Goal: Task Accomplishment & Management: Manage account settings

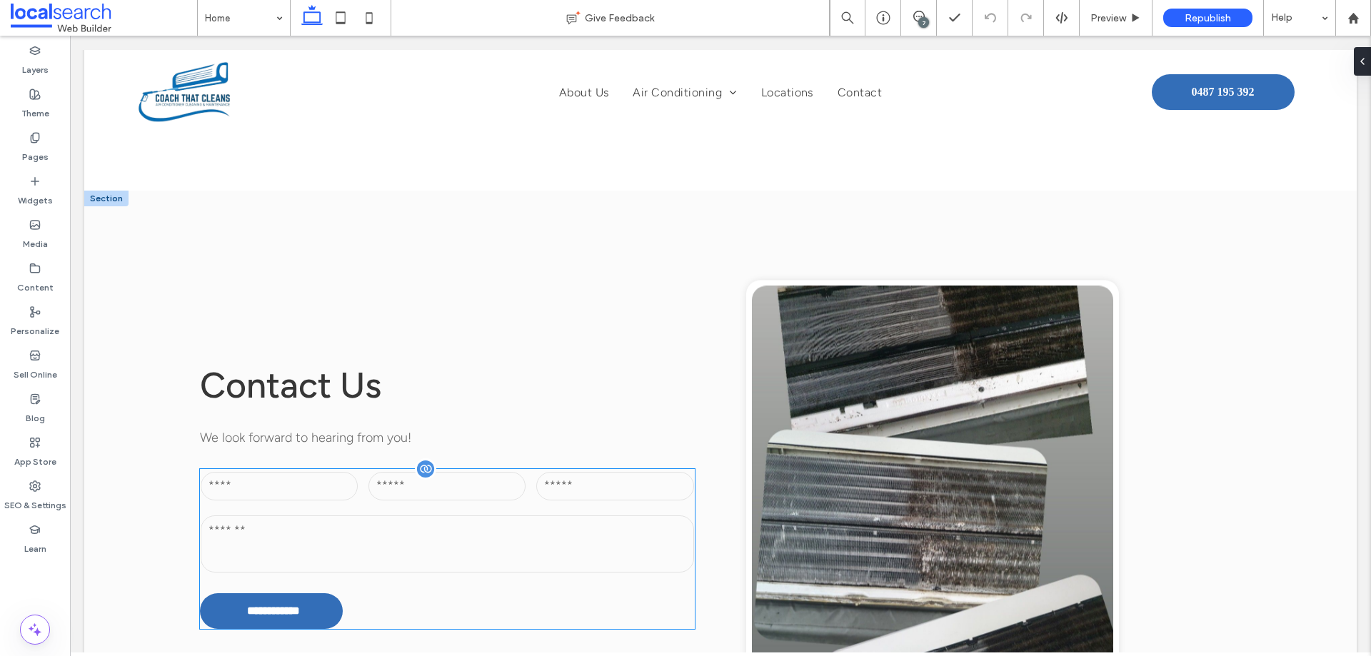
scroll to position [2427, 0]
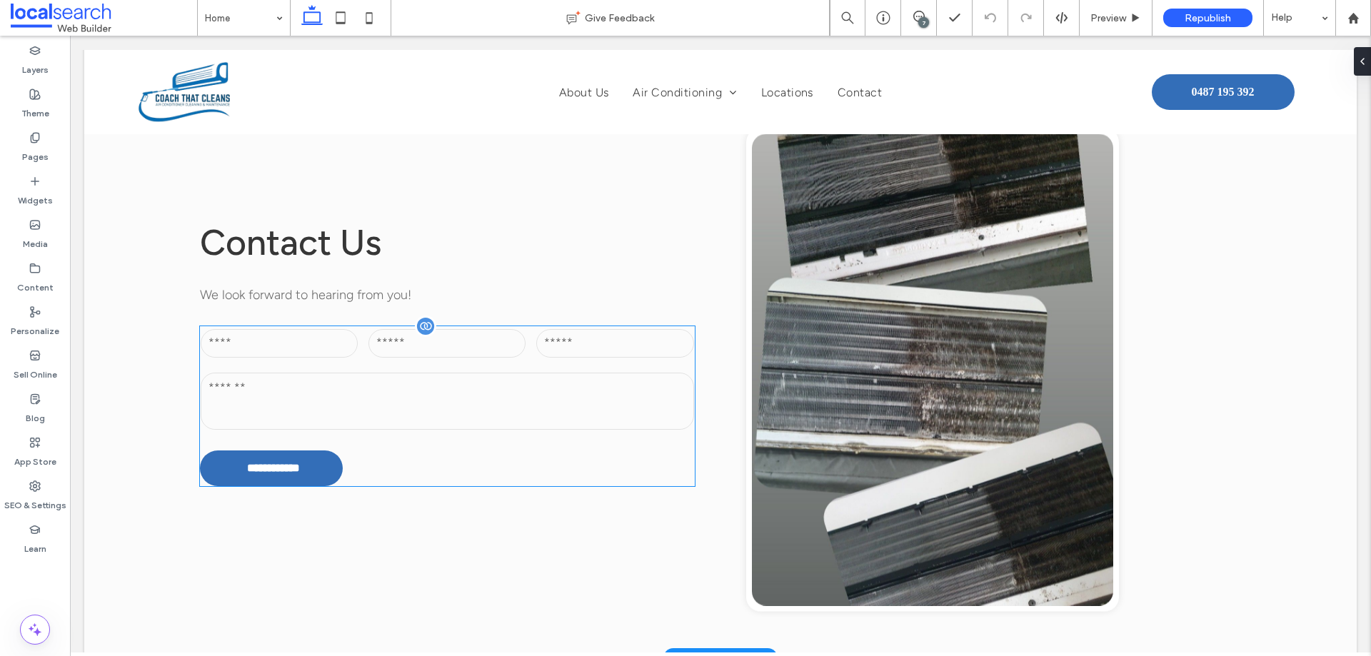
click at [450, 346] on input "email" at bounding box center [446, 343] width 157 height 29
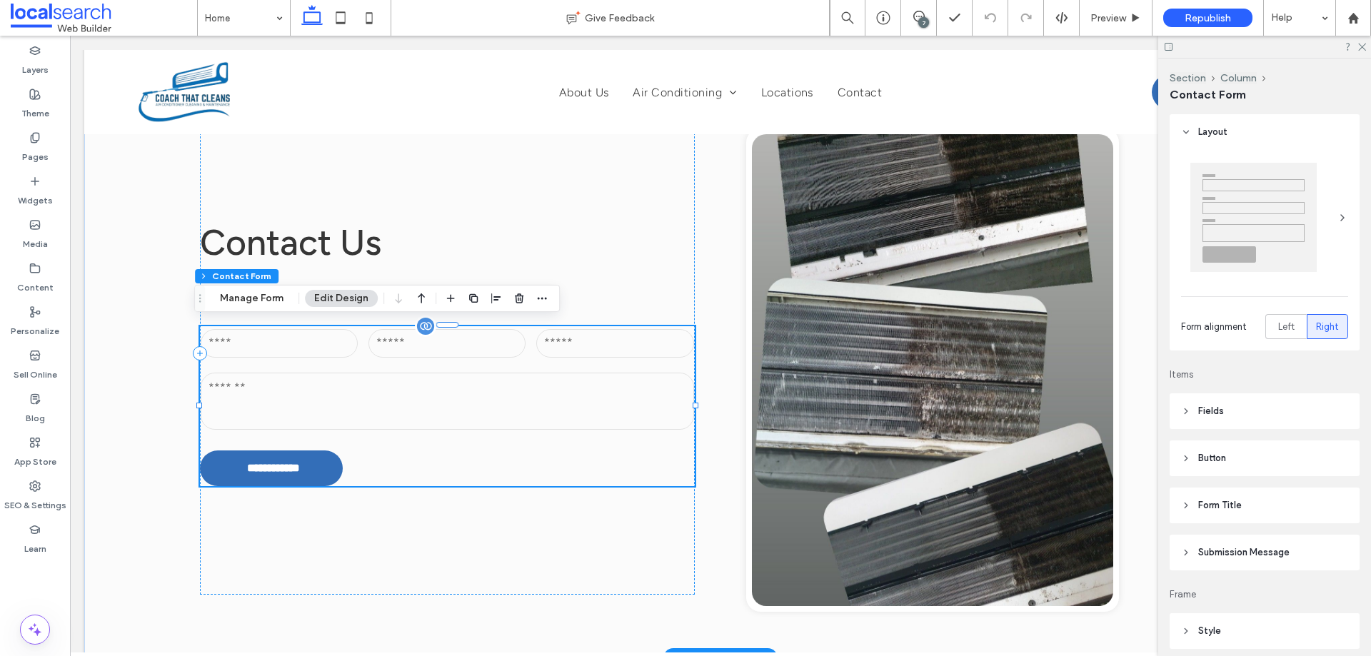
type input "*"
type input "***"
type input "**"
click at [251, 297] on button "Manage Form" at bounding box center [252, 298] width 82 height 17
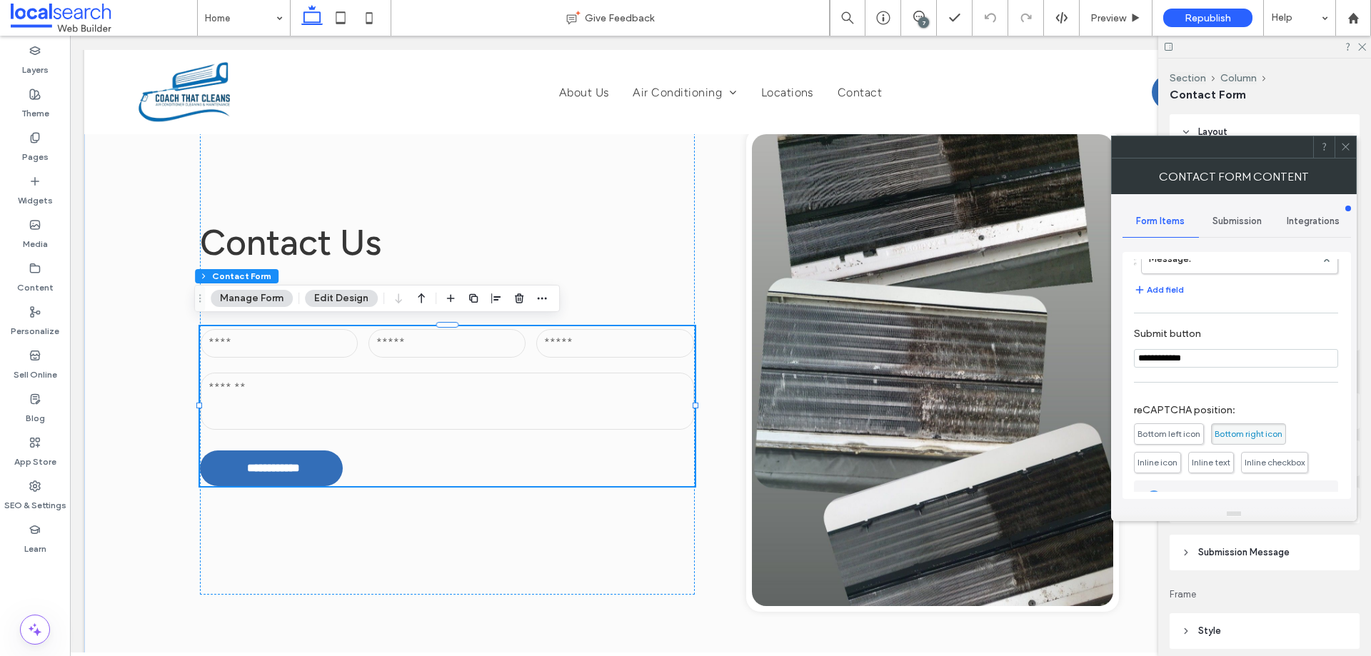
scroll to position [289, 0]
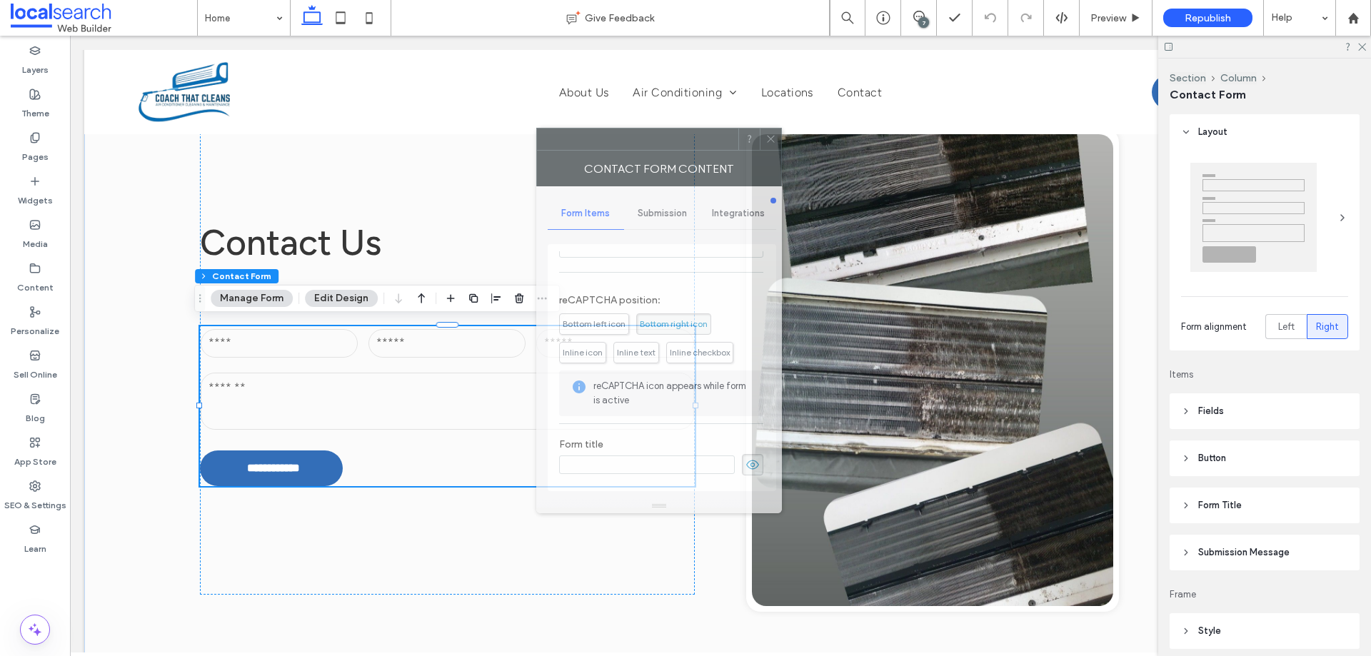
drag, startPoint x: 1259, startPoint y: 156, endPoint x: 673, endPoint y: 196, distance: 587.5
click at [687, 149] on div at bounding box center [637, 138] width 201 height 21
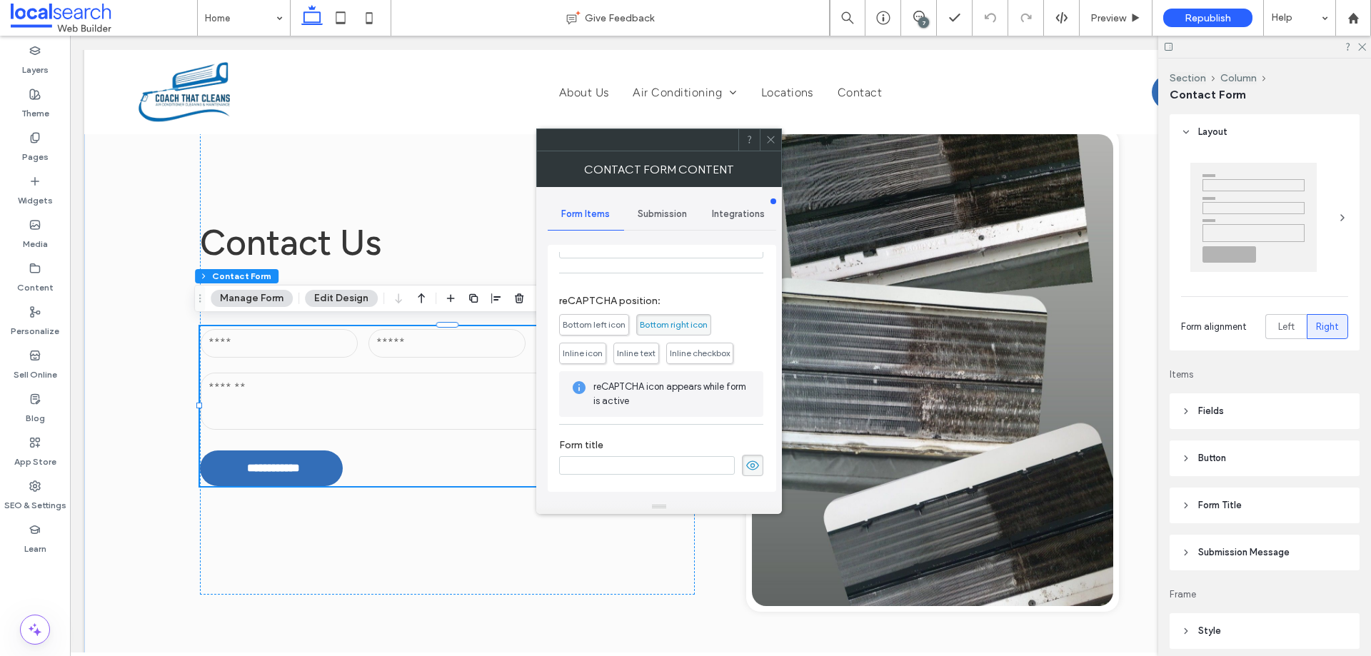
click at [650, 213] on span "Submission" at bounding box center [661, 213] width 49 height 11
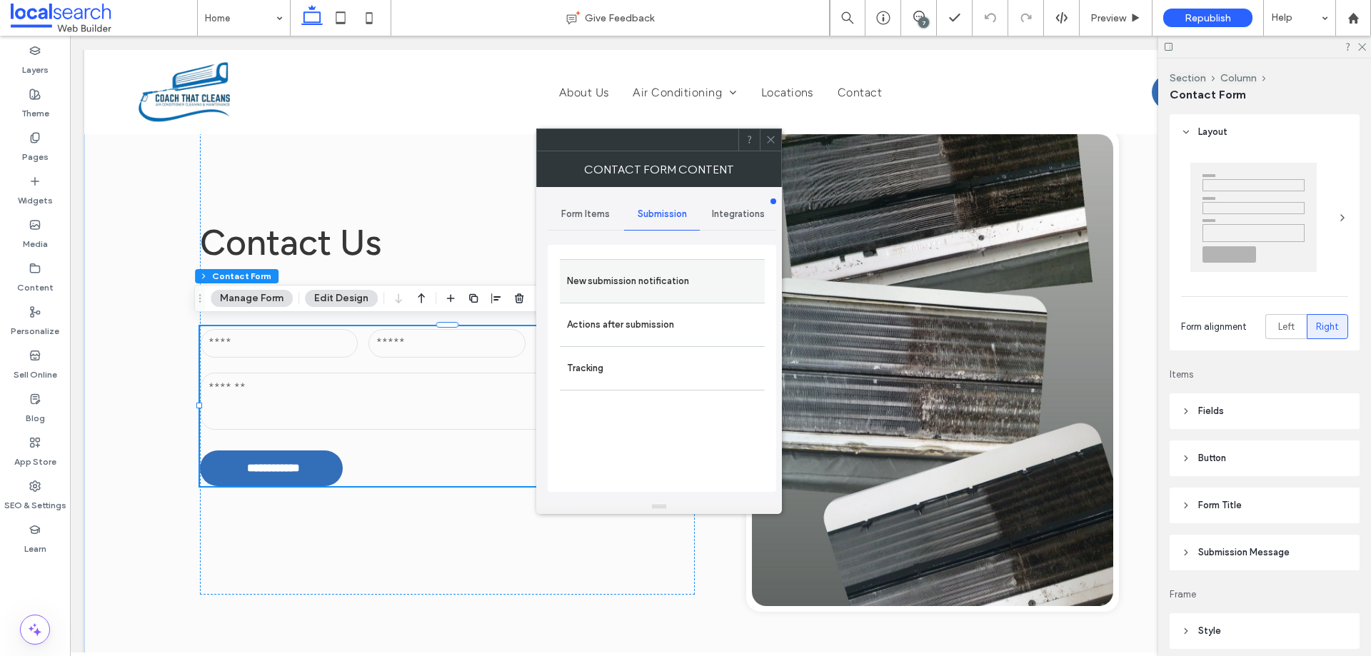
click at [657, 286] on label "New submission notification" at bounding box center [662, 281] width 191 height 29
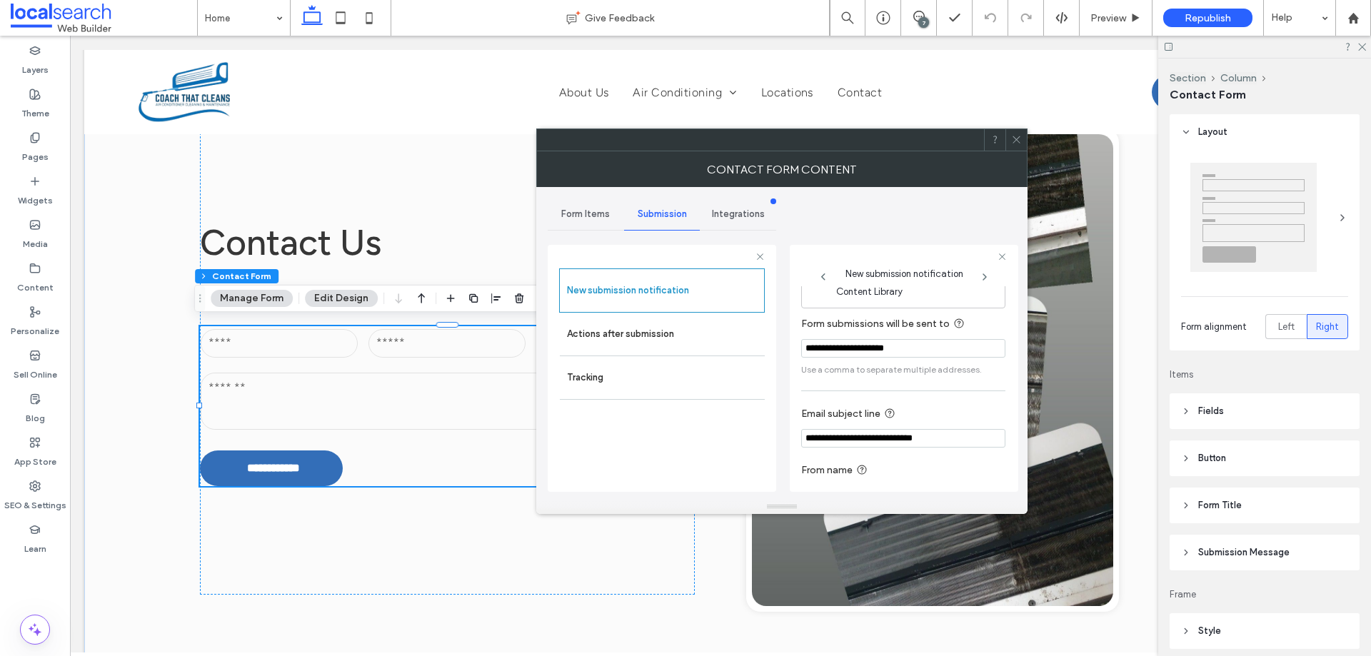
scroll to position [74, 0]
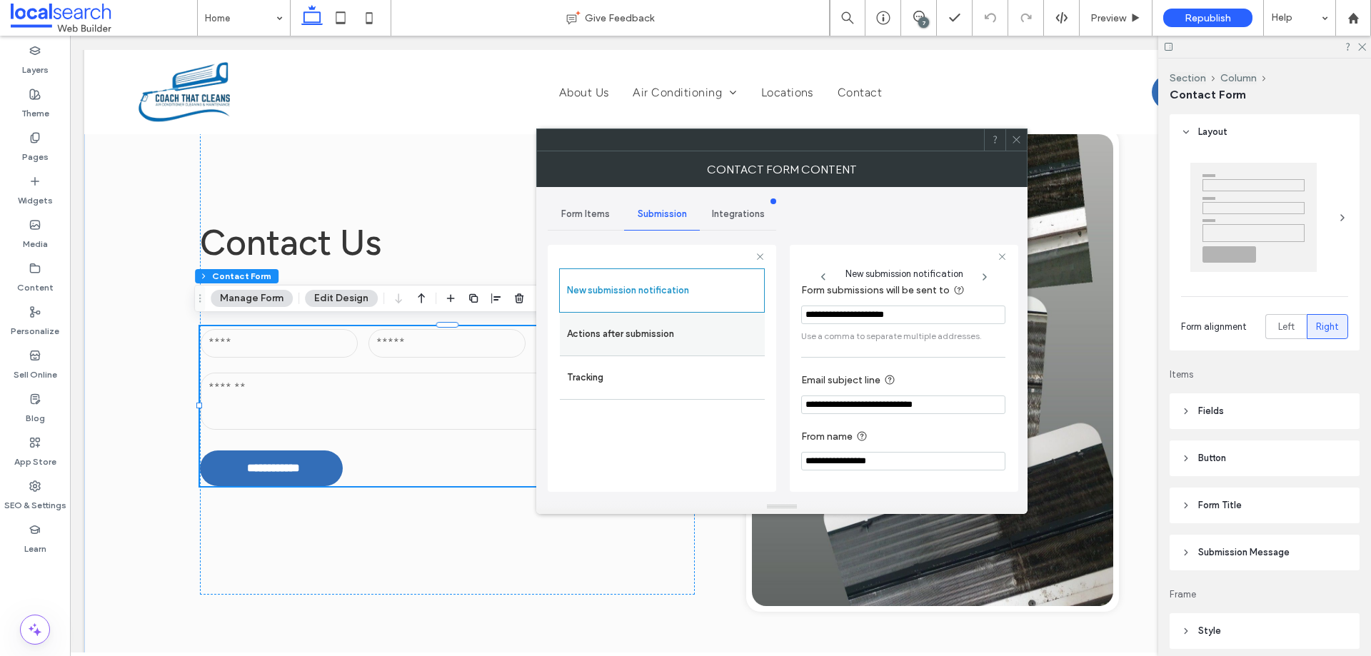
click at [632, 337] on label "Actions after submission" at bounding box center [662, 334] width 191 height 29
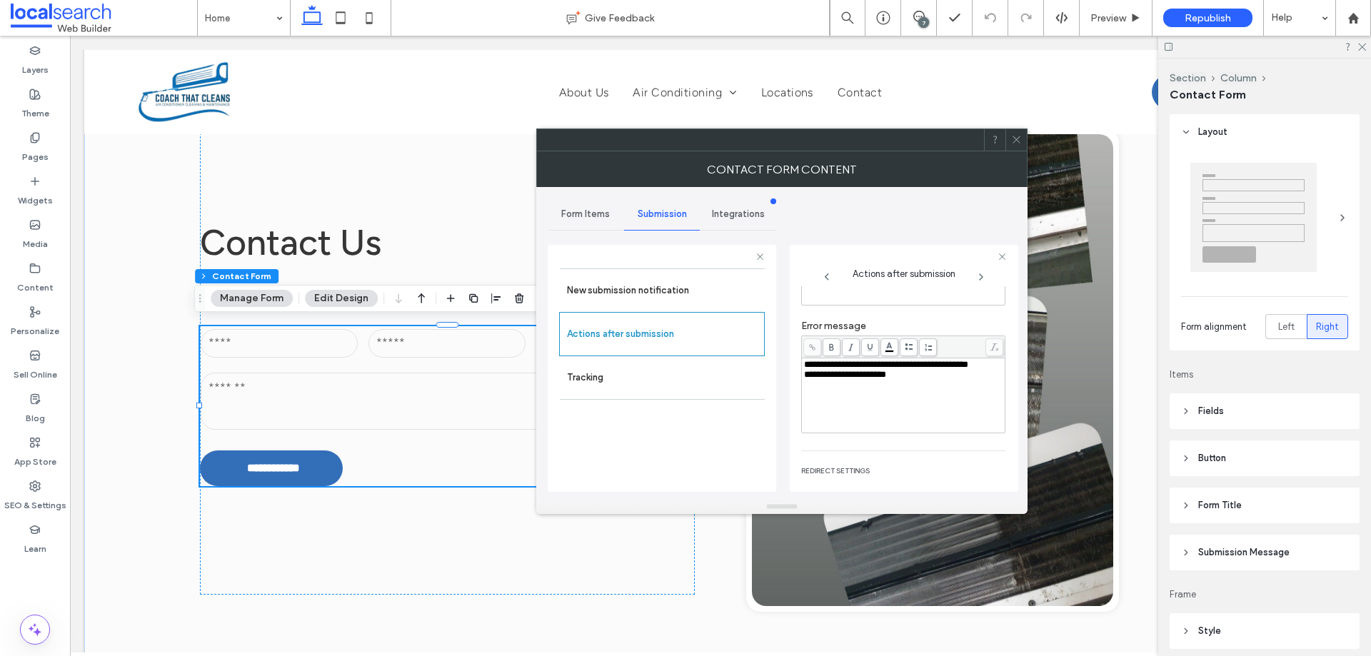
scroll to position [246, 0]
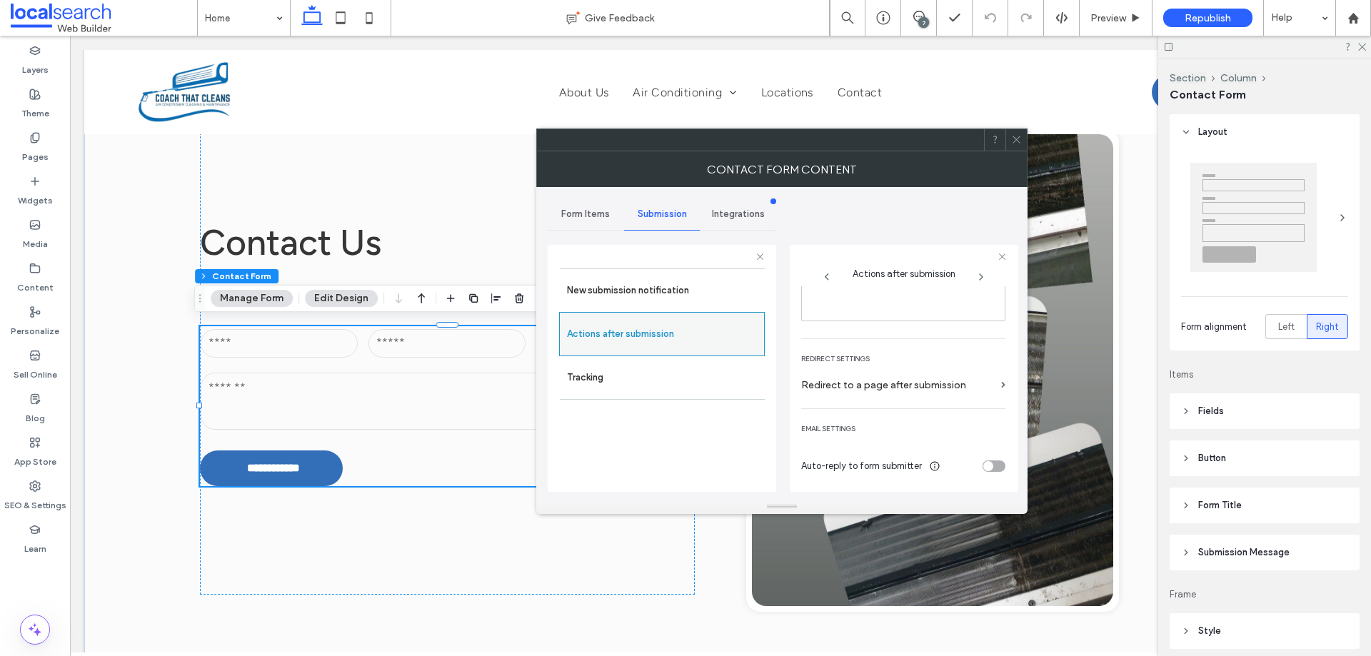
click at [1019, 139] on icon at bounding box center [1016, 139] width 11 height 11
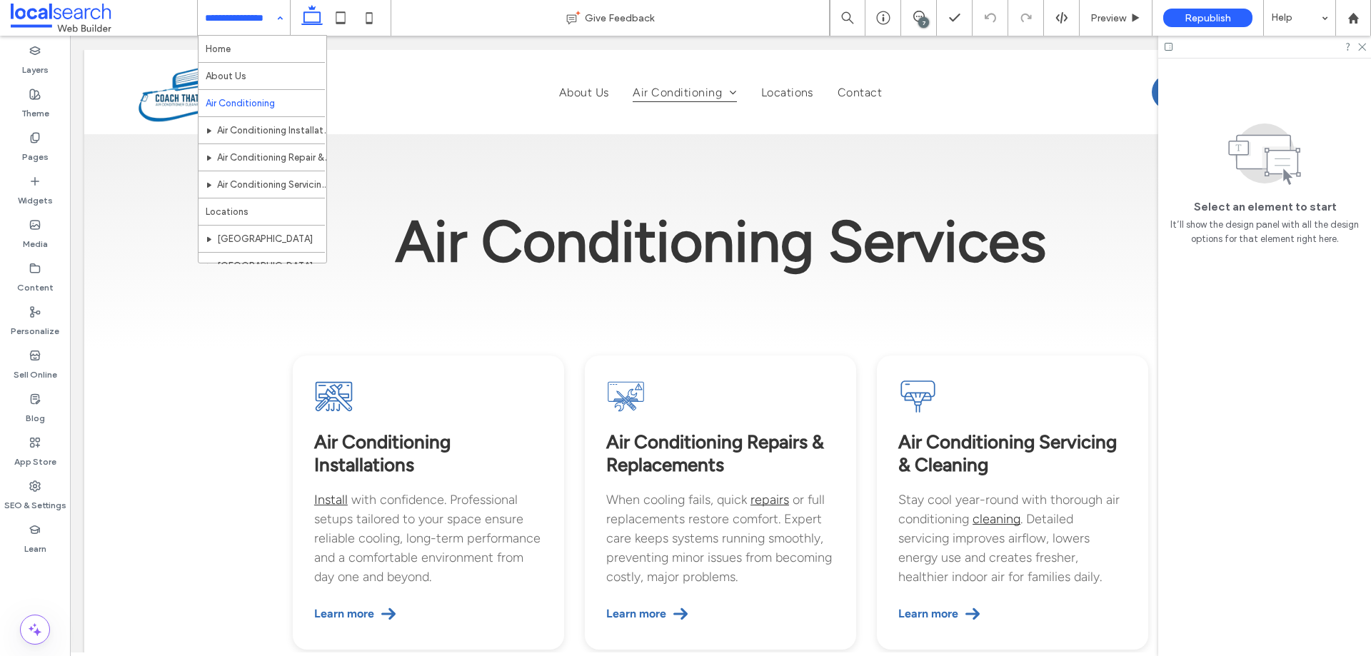
click at [266, 26] on input at bounding box center [240, 18] width 71 height 36
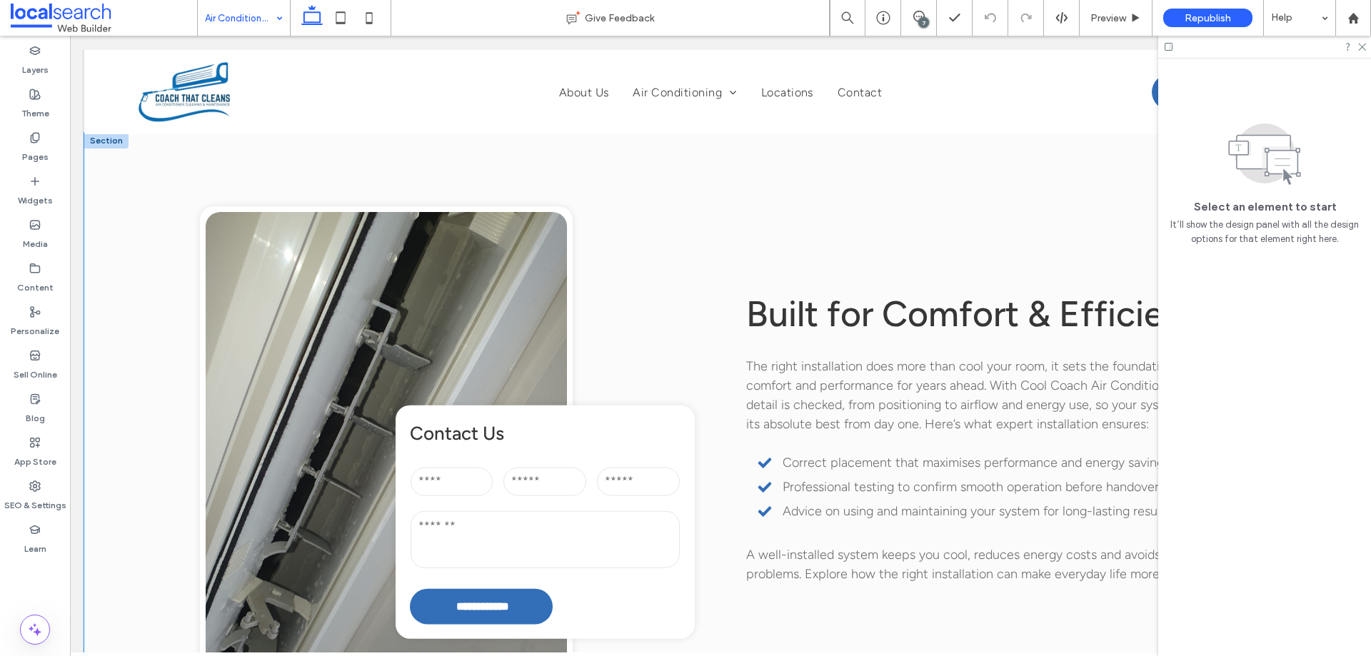
scroll to position [1428, 0]
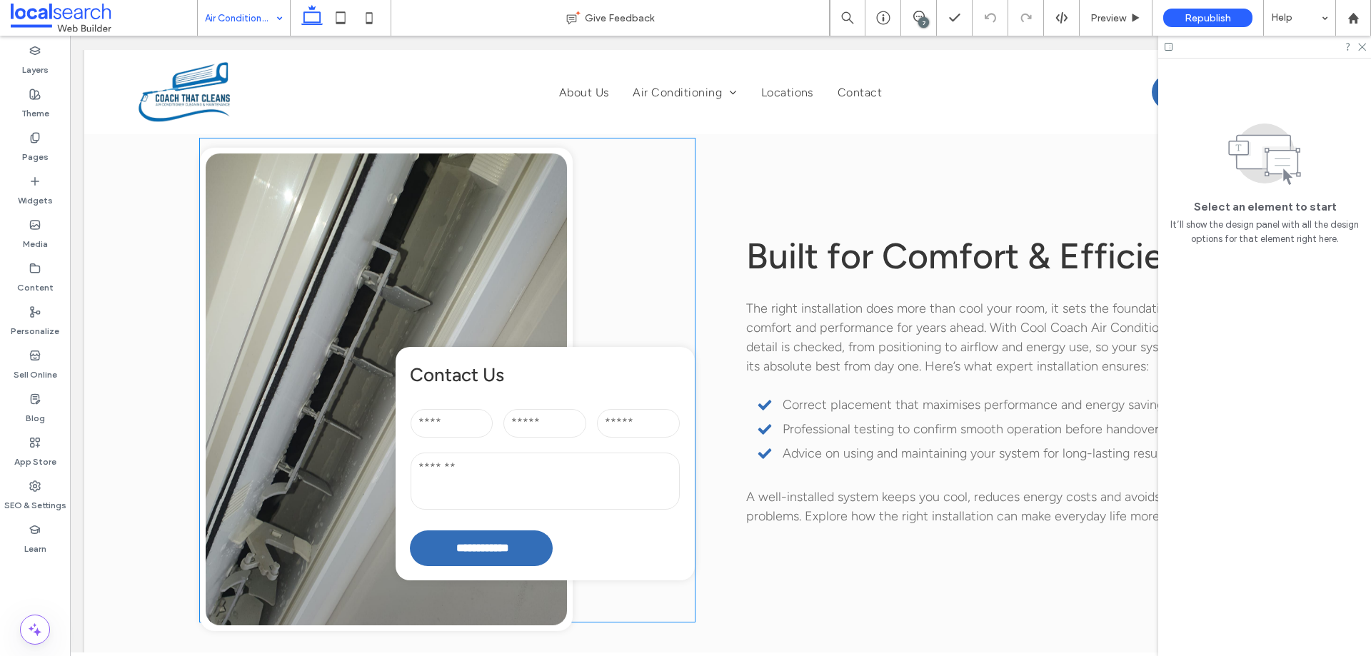
click at [550, 409] on input "email" at bounding box center [544, 423] width 83 height 29
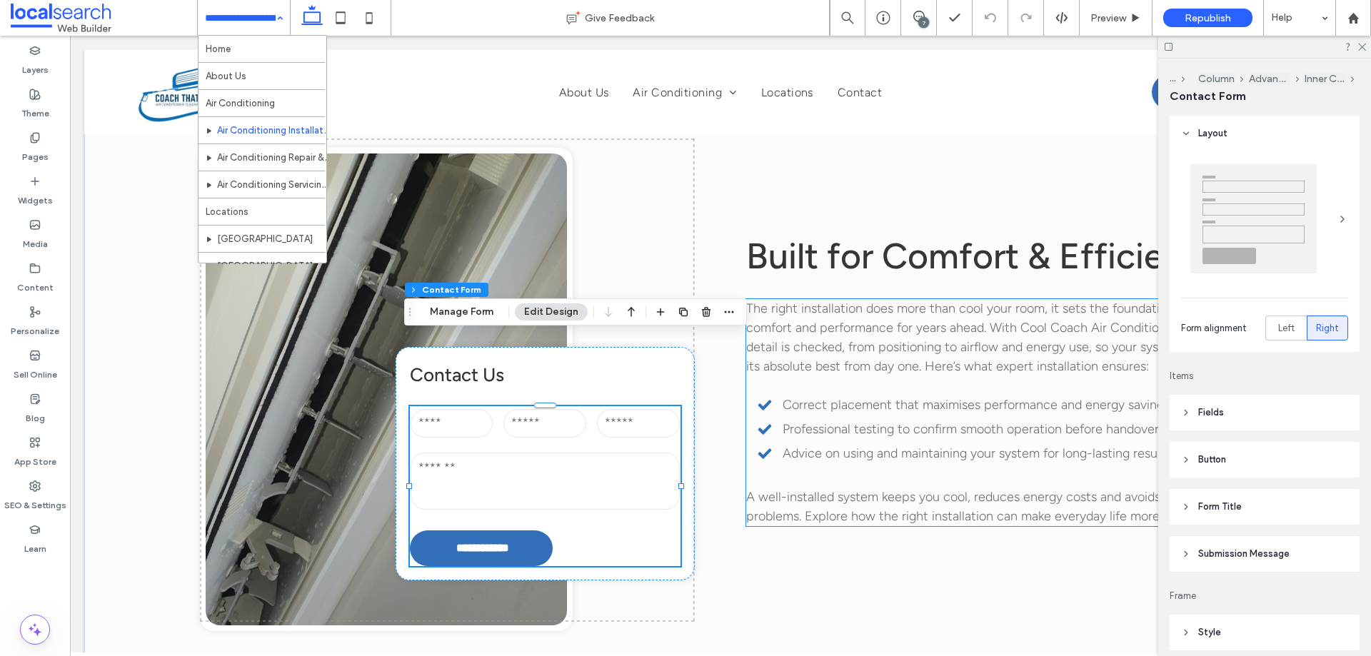
type input "*"
type input "***"
type input "**"
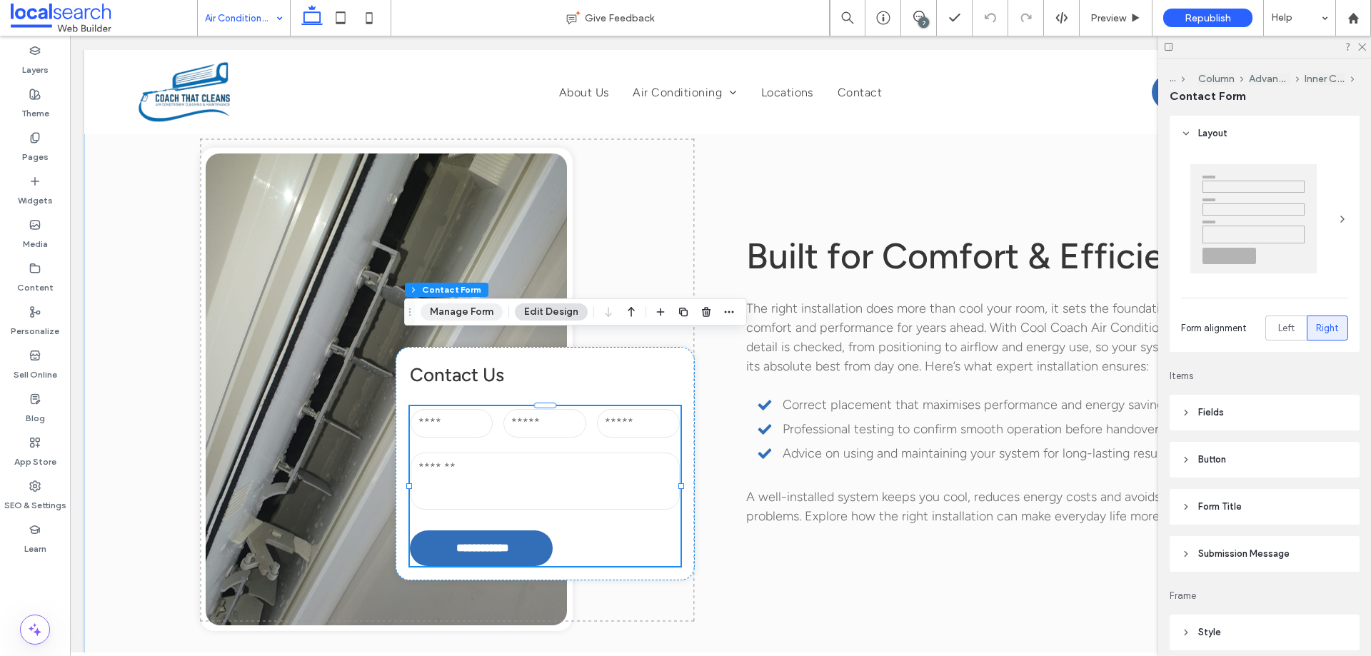
click at [464, 318] on button "Manage Form" at bounding box center [461, 311] width 82 height 17
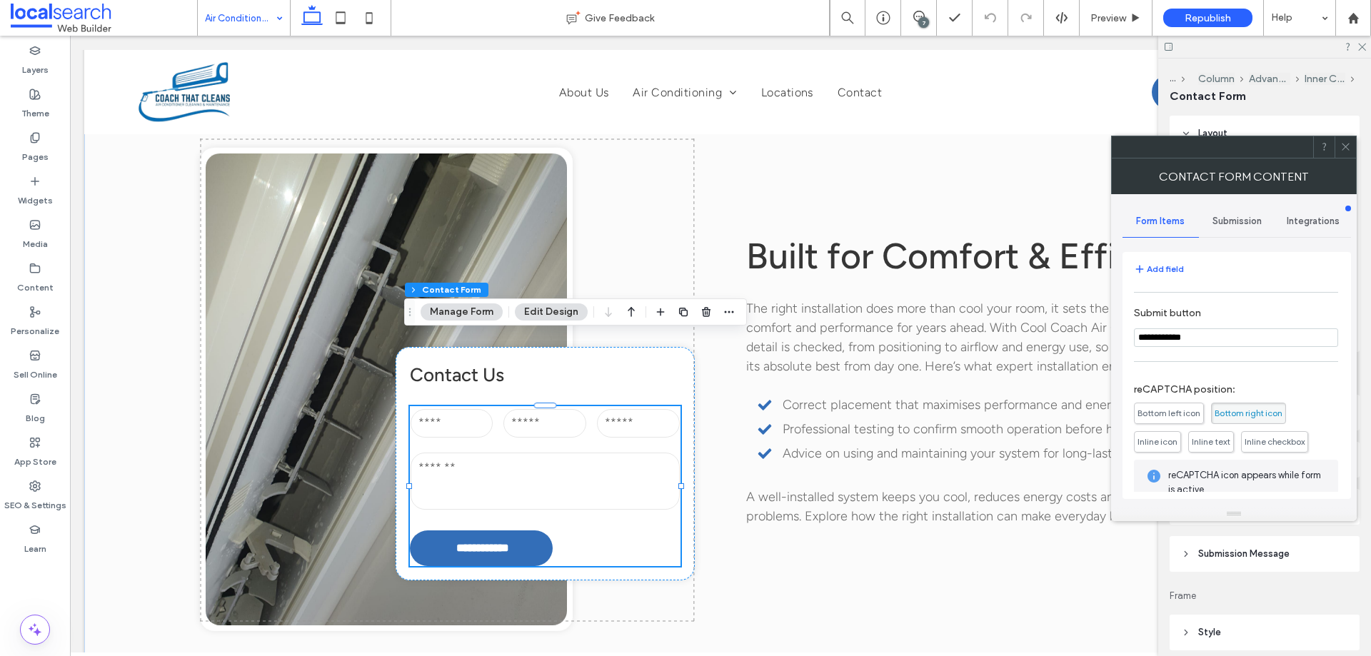
scroll to position [289, 0]
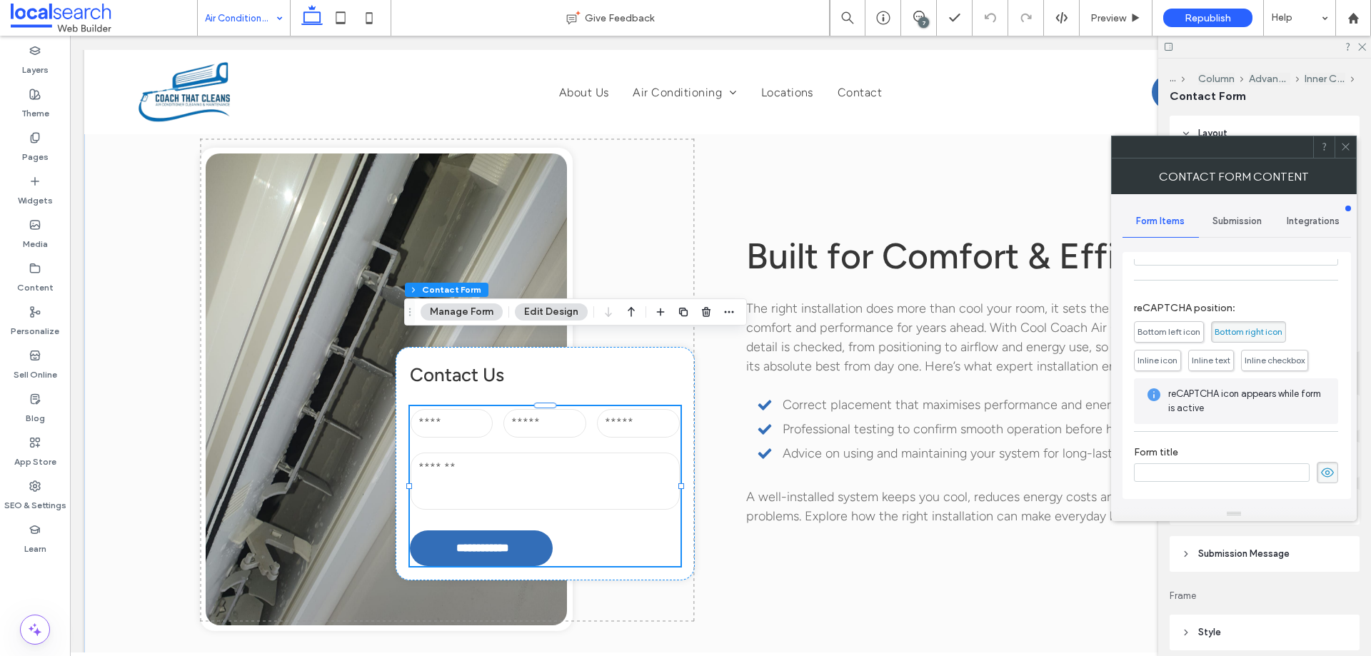
click at [1241, 212] on div "Submission" at bounding box center [1237, 221] width 76 height 31
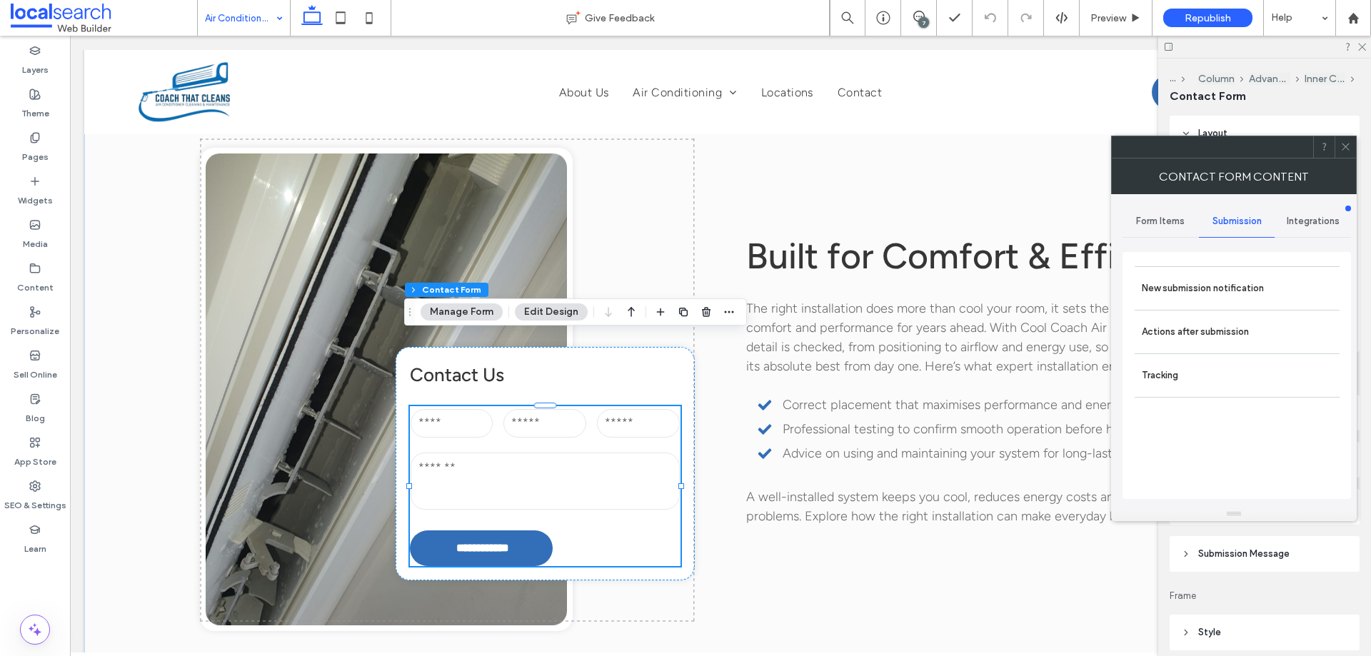
click at [1223, 261] on div "New submission notification Actions after submission Tracking" at bounding box center [1236, 375] width 228 height 247
click at [1220, 291] on label "New submission notification" at bounding box center [1236, 288] width 191 height 29
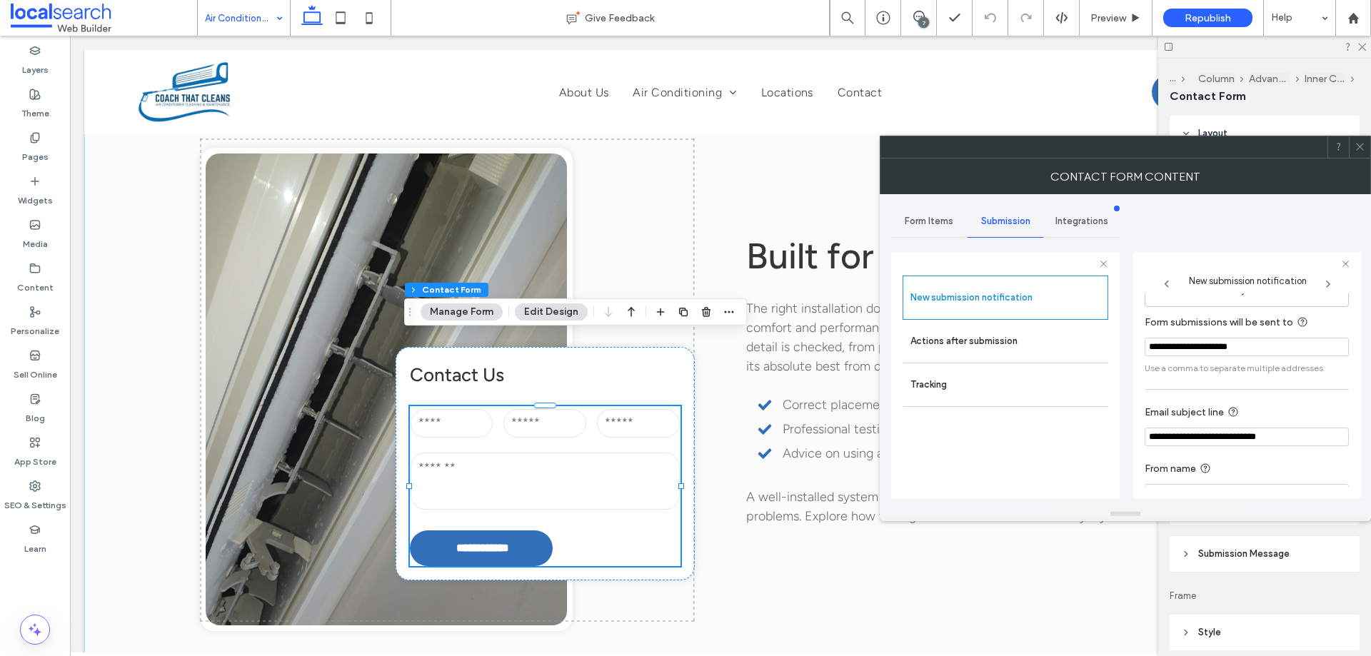
scroll to position [74, 0]
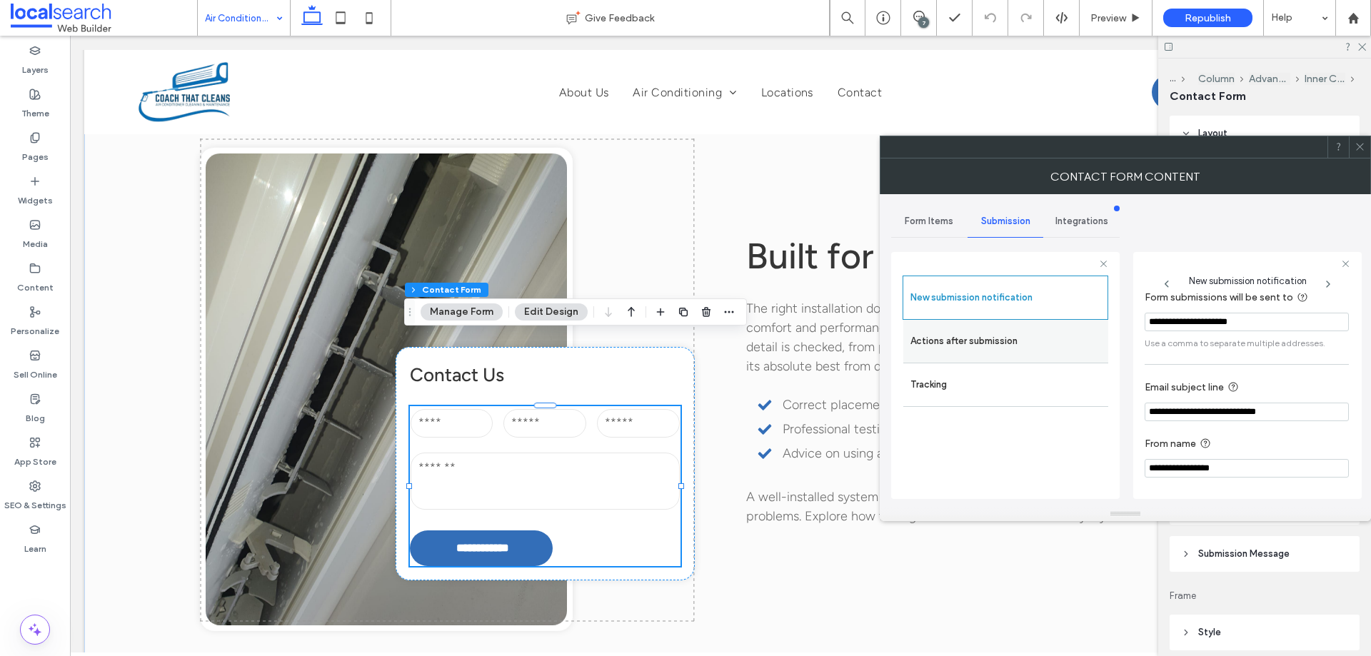
click at [966, 342] on label "Actions after submission" at bounding box center [1005, 341] width 191 height 29
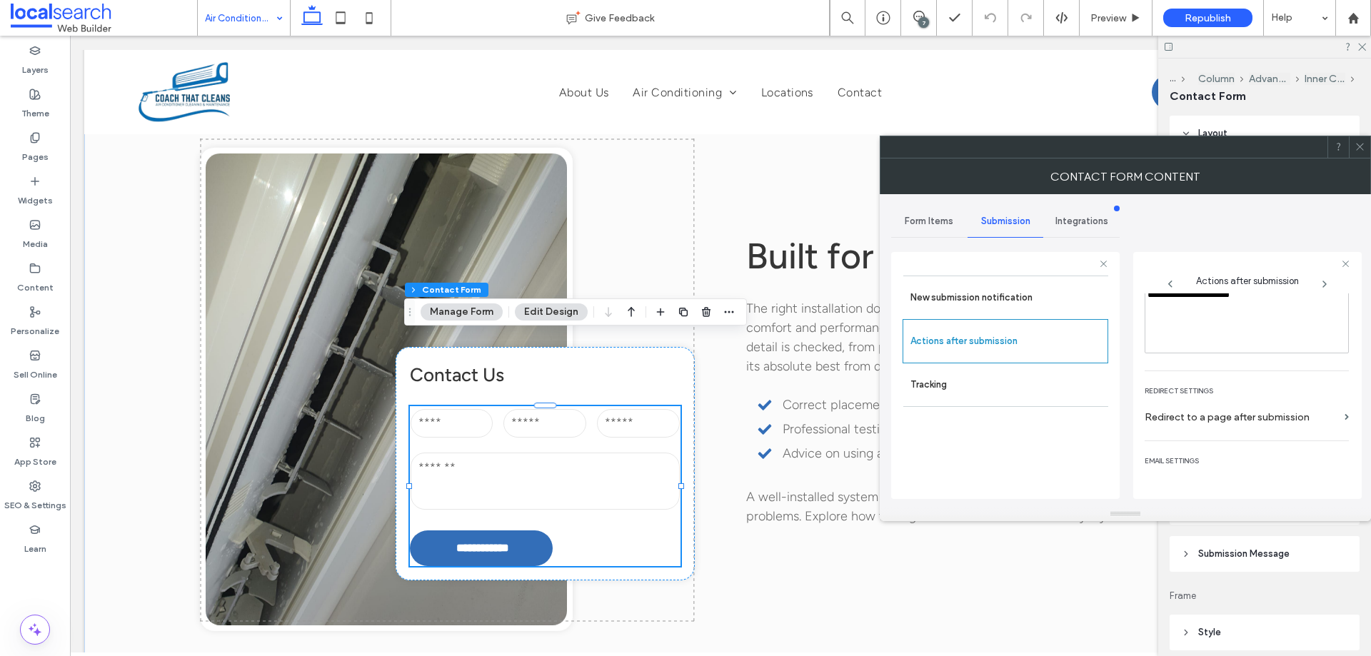
scroll to position [246, 0]
click at [1362, 142] on icon at bounding box center [1359, 146] width 11 height 11
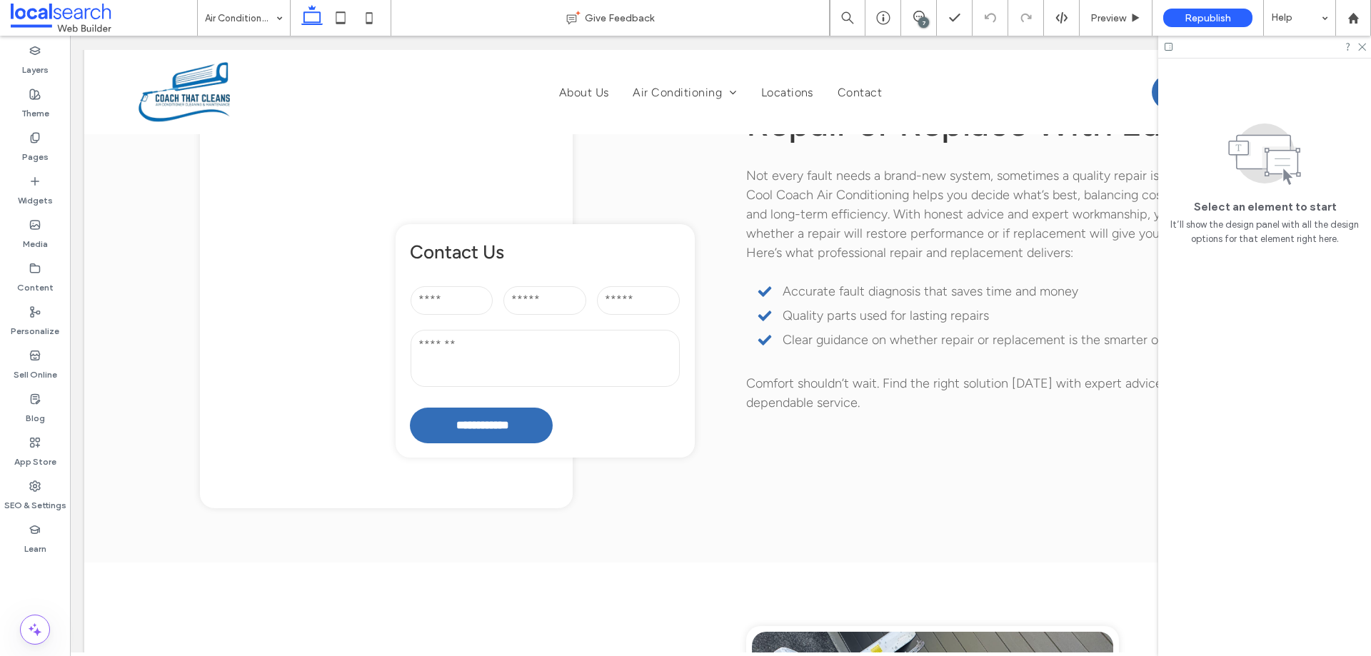
scroll to position [1428, 0]
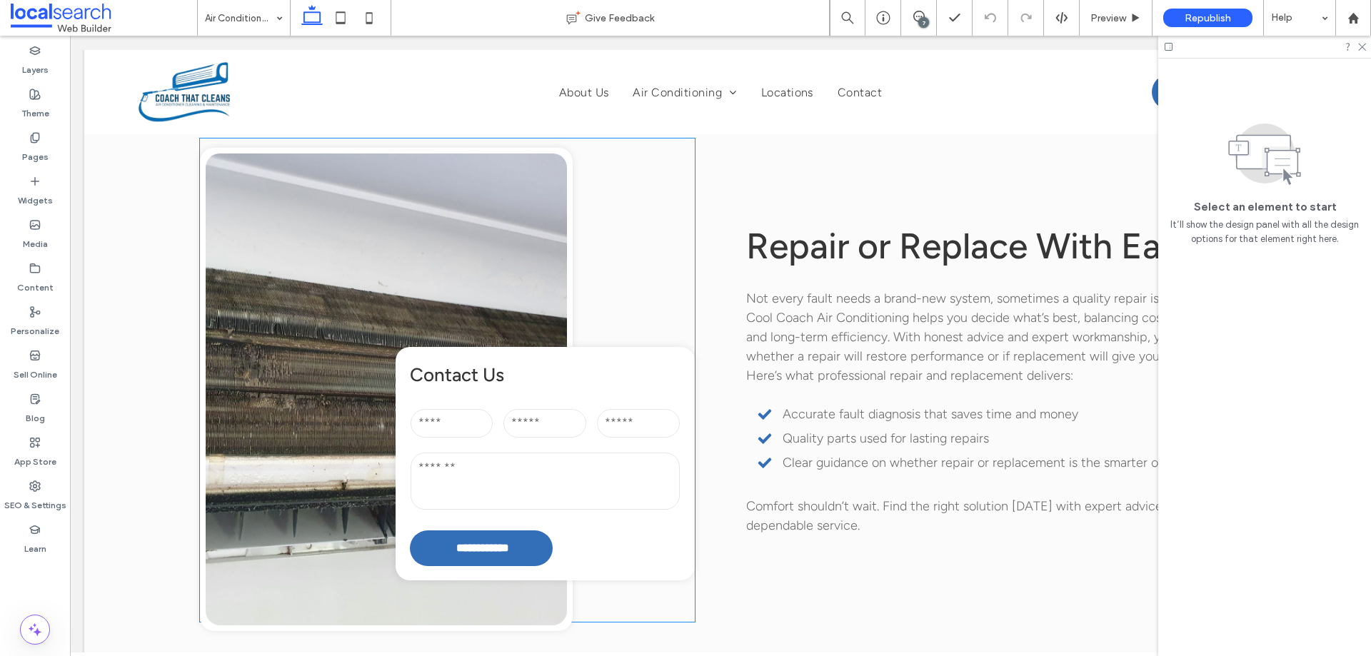
click at [508, 453] on textarea at bounding box center [544, 481] width 269 height 57
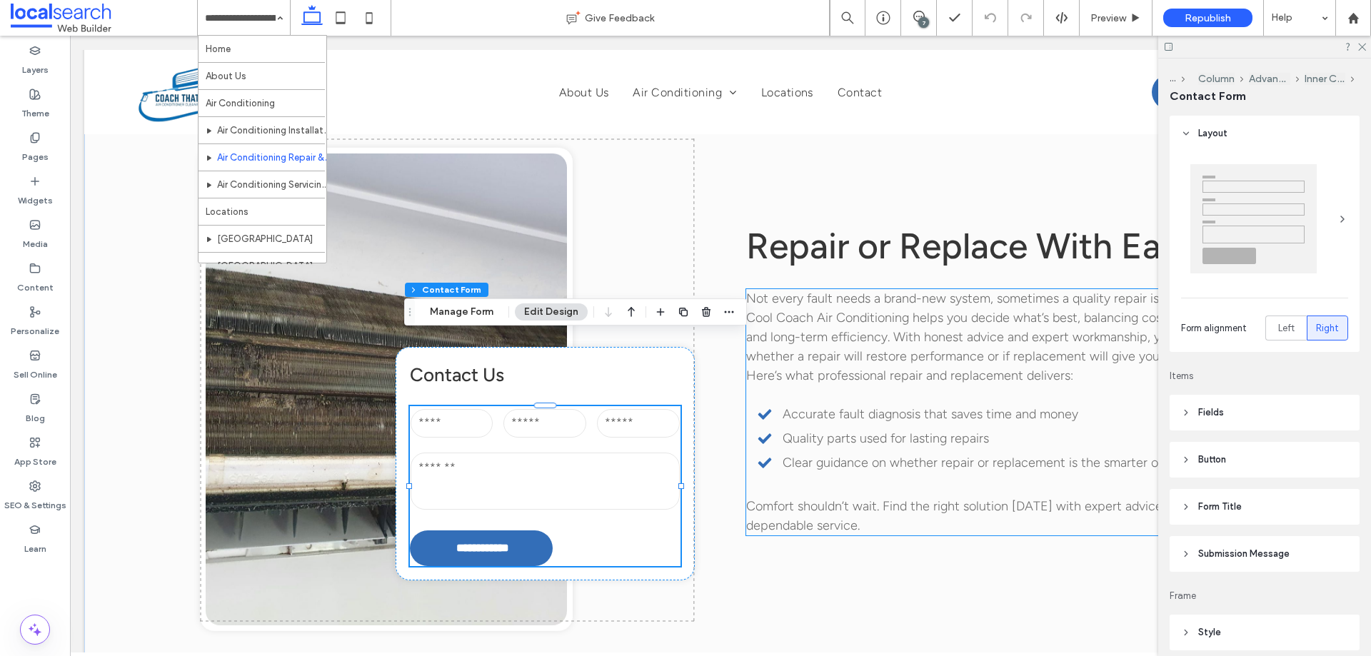
type input "*"
type input "***"
type input "**"
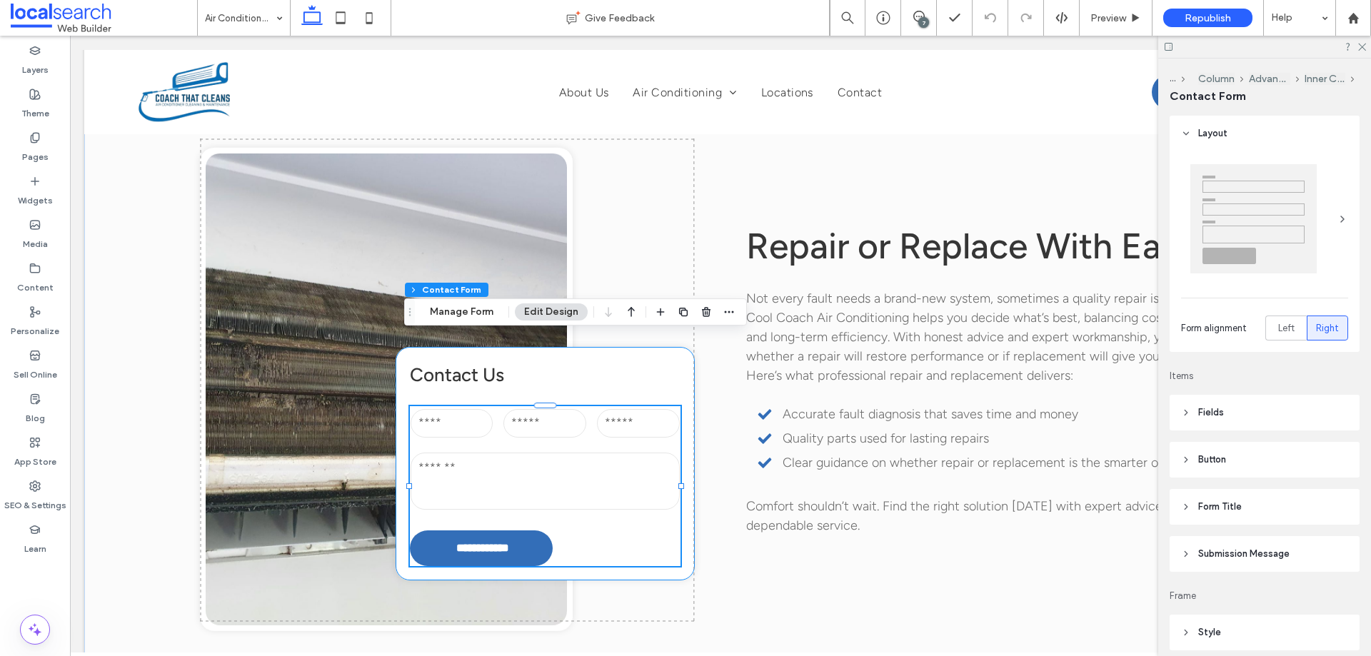
click at [456, 322] on div "Section Column Advanced Grid Inner Column Contact Form Manage Form Edit Design" at bounding box center [575, 311] width 343 height 27
click at [478, 323] on div "Section Column Advanced Grid Inner Column Contact Form Manage Form Edit Design" at bounding box center [575, 311] width 343 height 27
click at [477, 313] on button "Manage Form" at bounding box center [461, 311] width 82 height 17
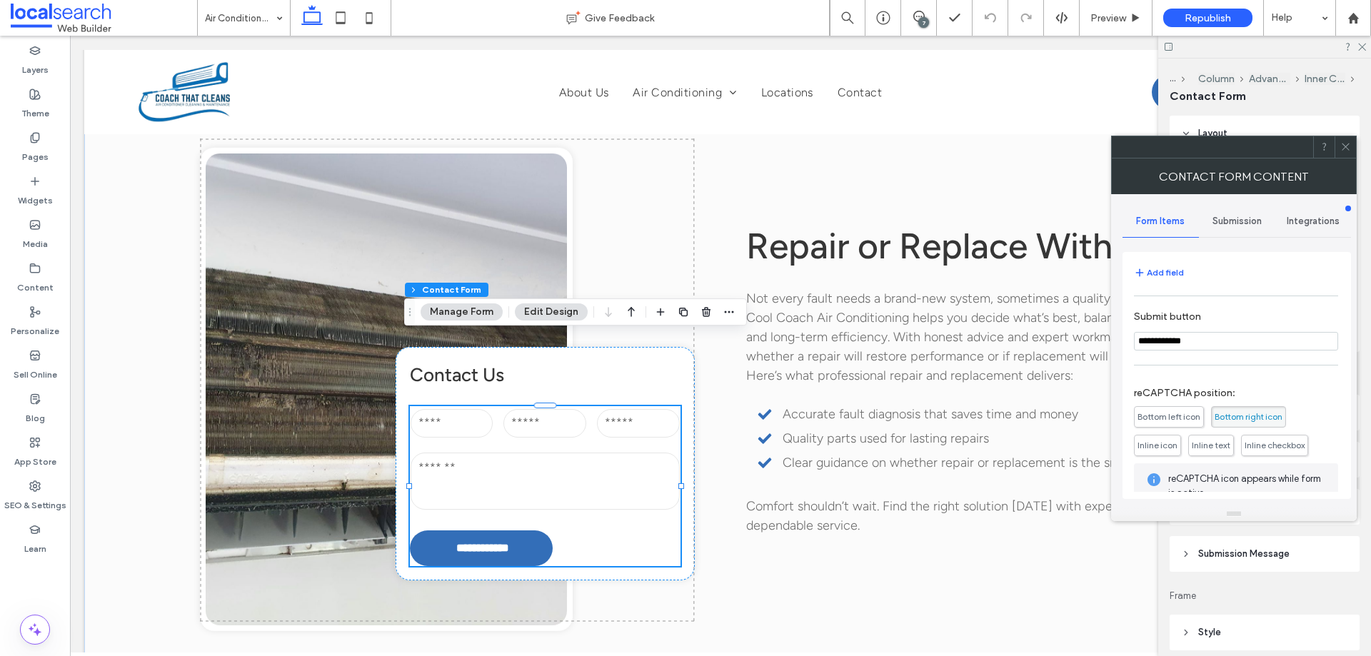
scroll to position [289, 0]
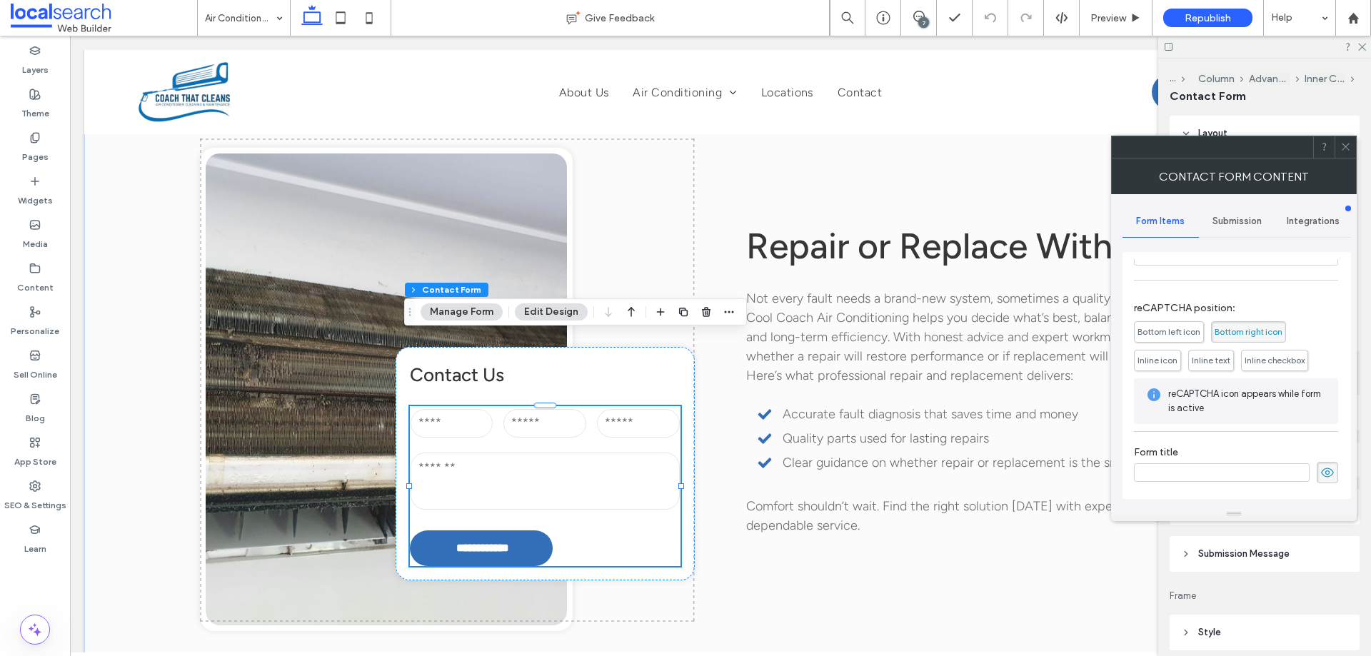
click at [1259, 216] on span "Submission" at bounding box center [1236, 221] width 49 height 11
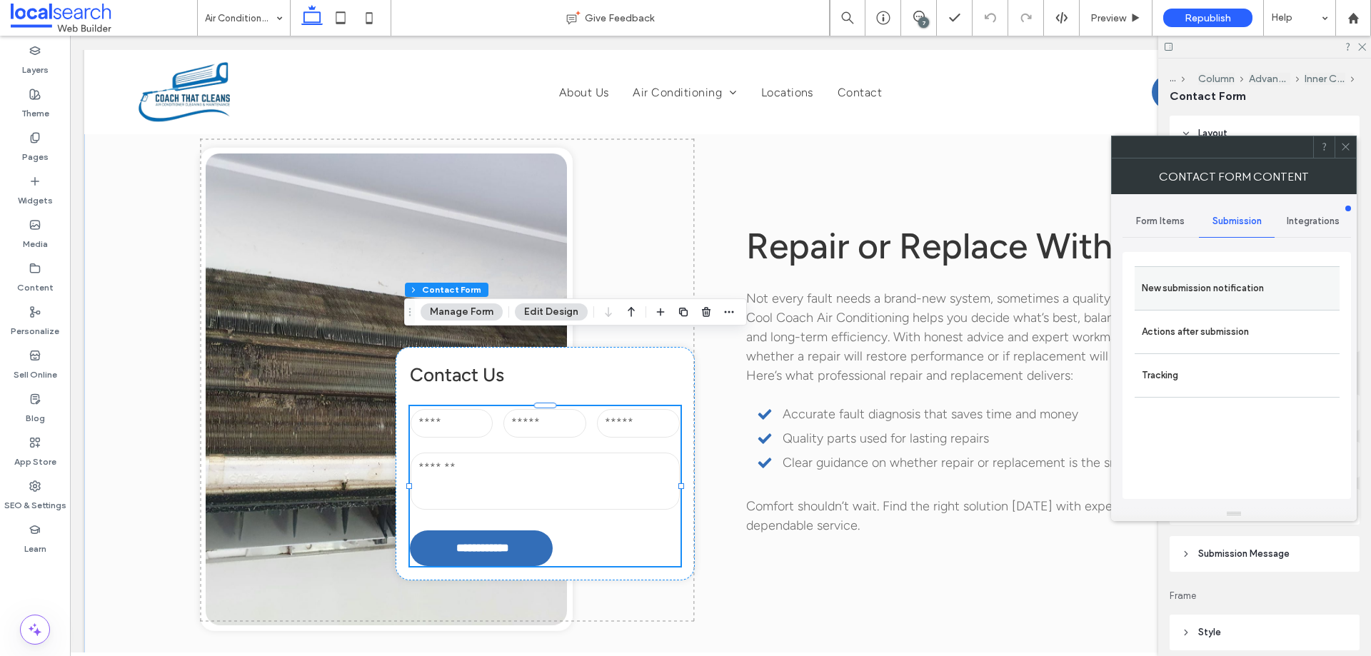
click at [1186, 304] on div "New submission notification" at bounding box center [1236, 288] width 205 height 44
click at [1196, 285] on label "New submission notification" at bounding box center [1236, 288] width 191 height 29
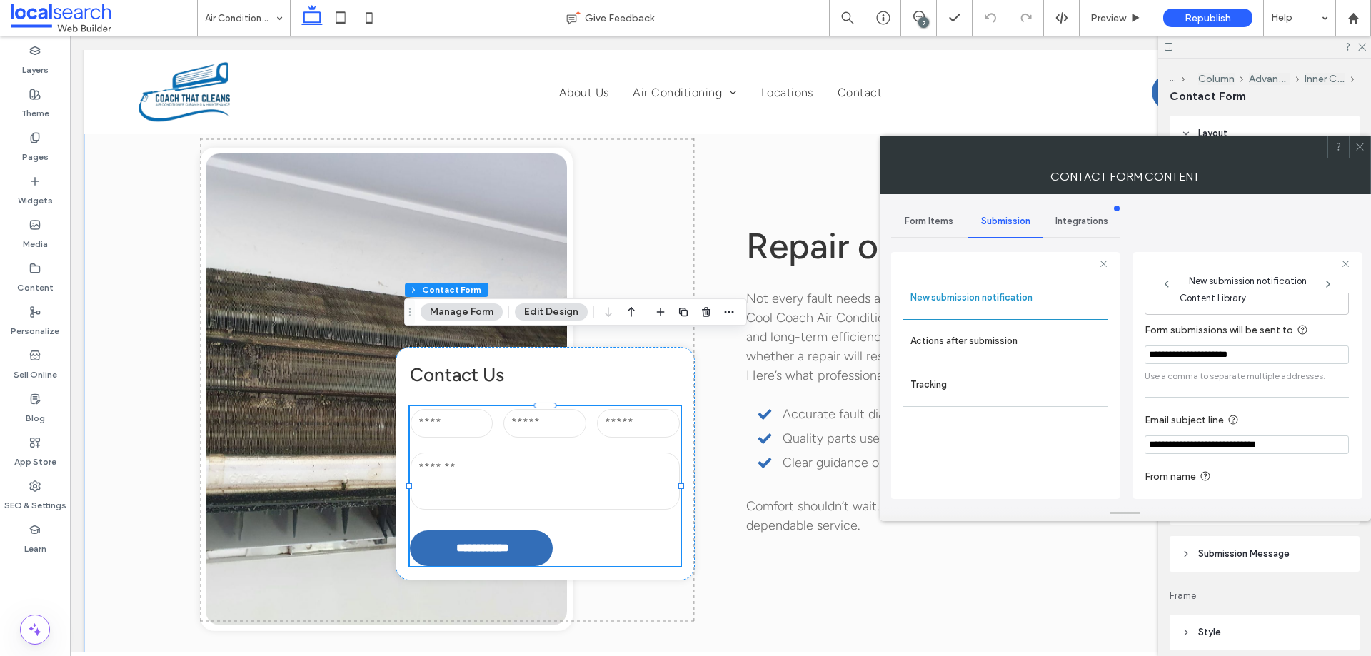
scroll to position [74, 0]
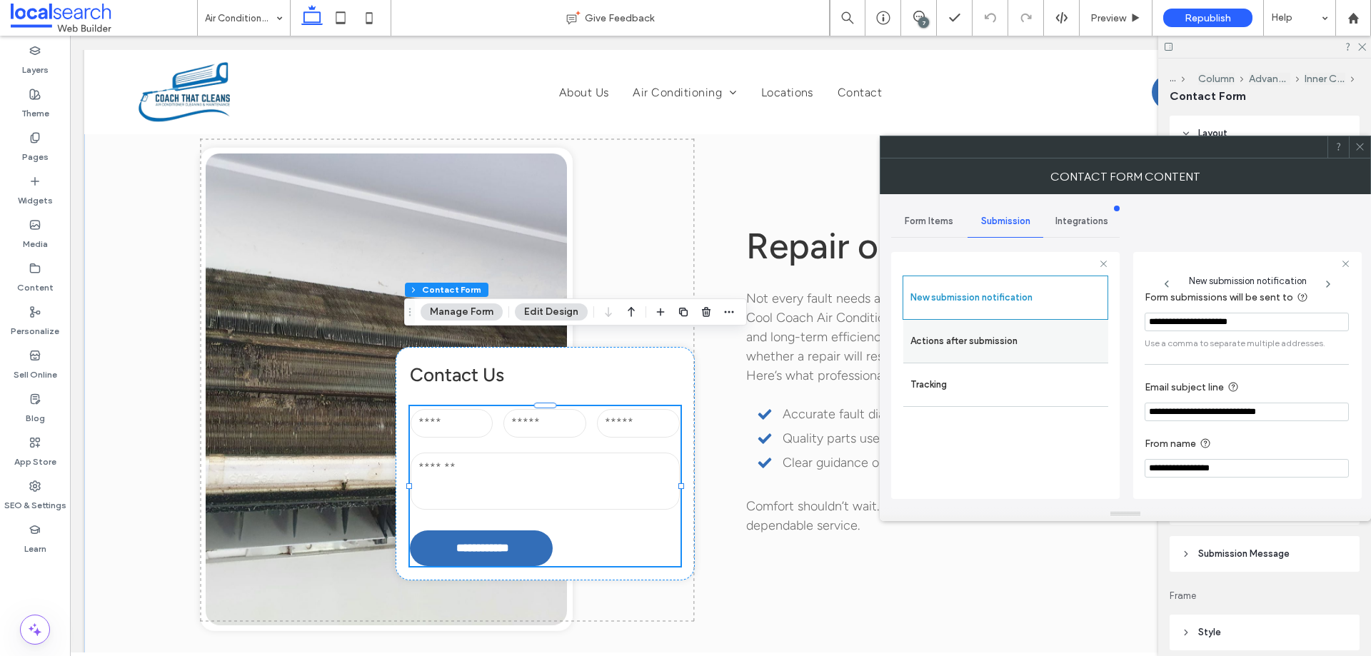
click at [975, 335] on label "Actions after submission" at bounding box center [1005, 341] width 191 height 29
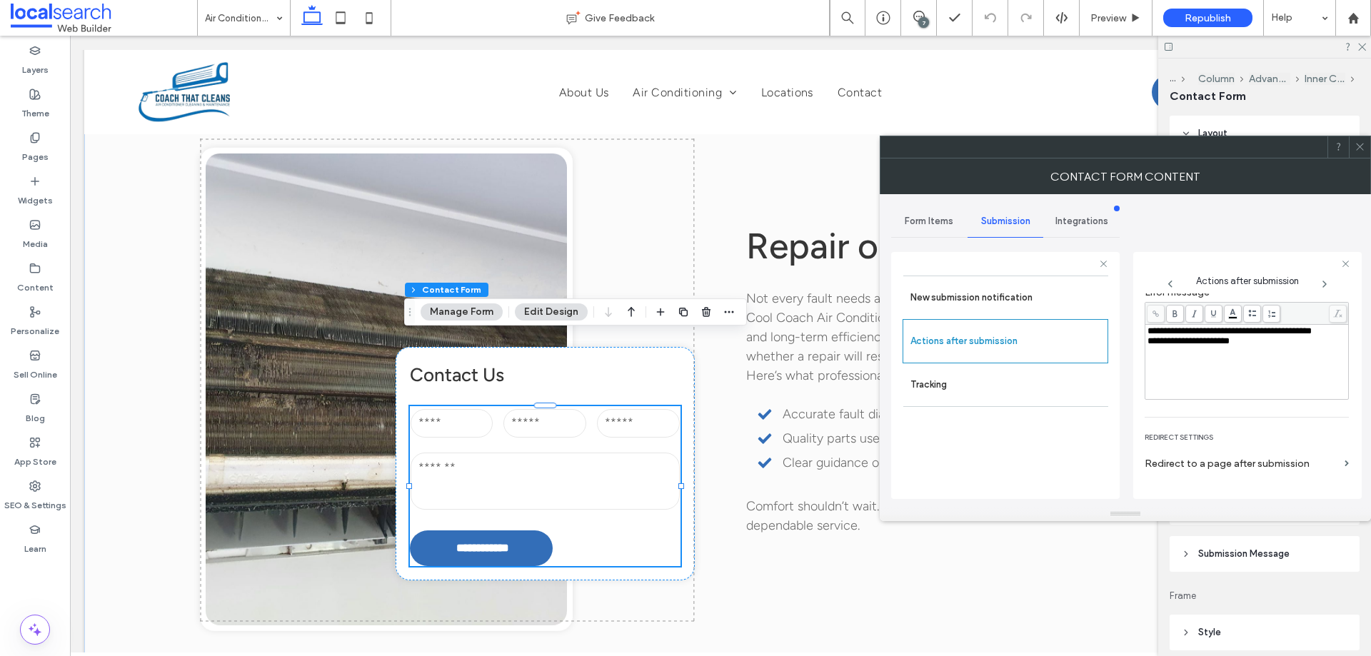
scroll to position [246, 0]
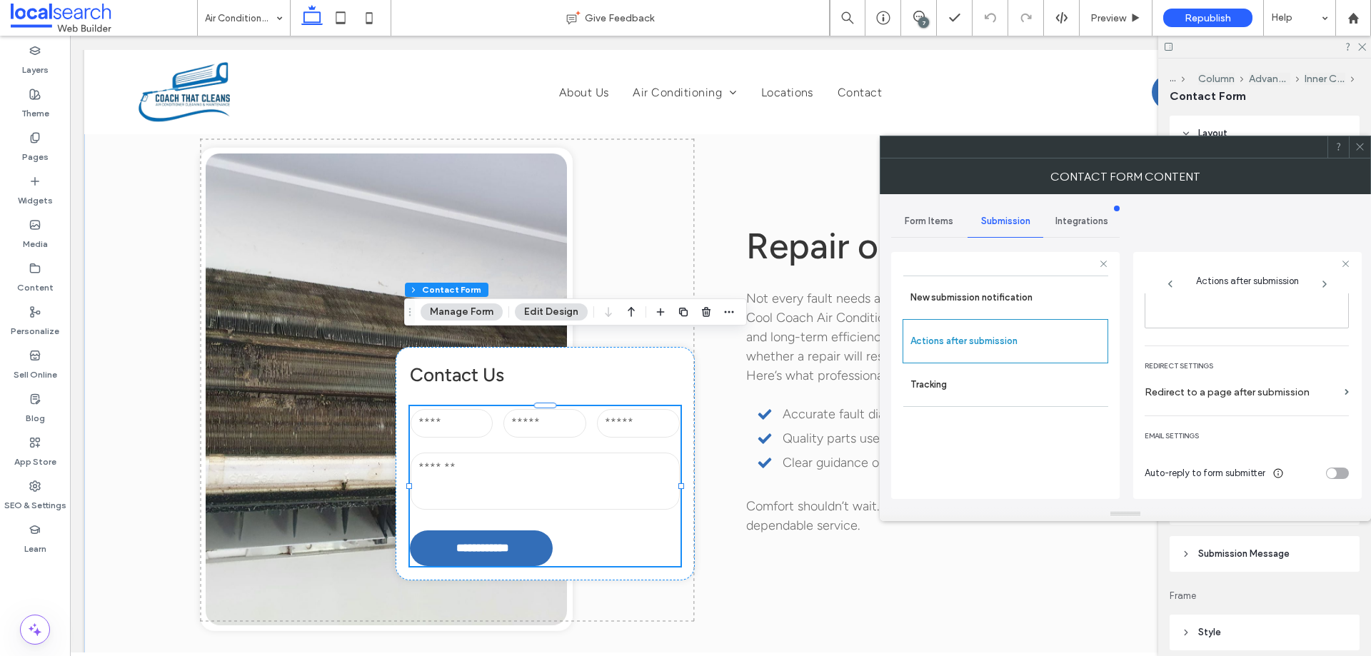
click at [1358, 146] on use at bounding box center [1359, 146] width 7 height 7
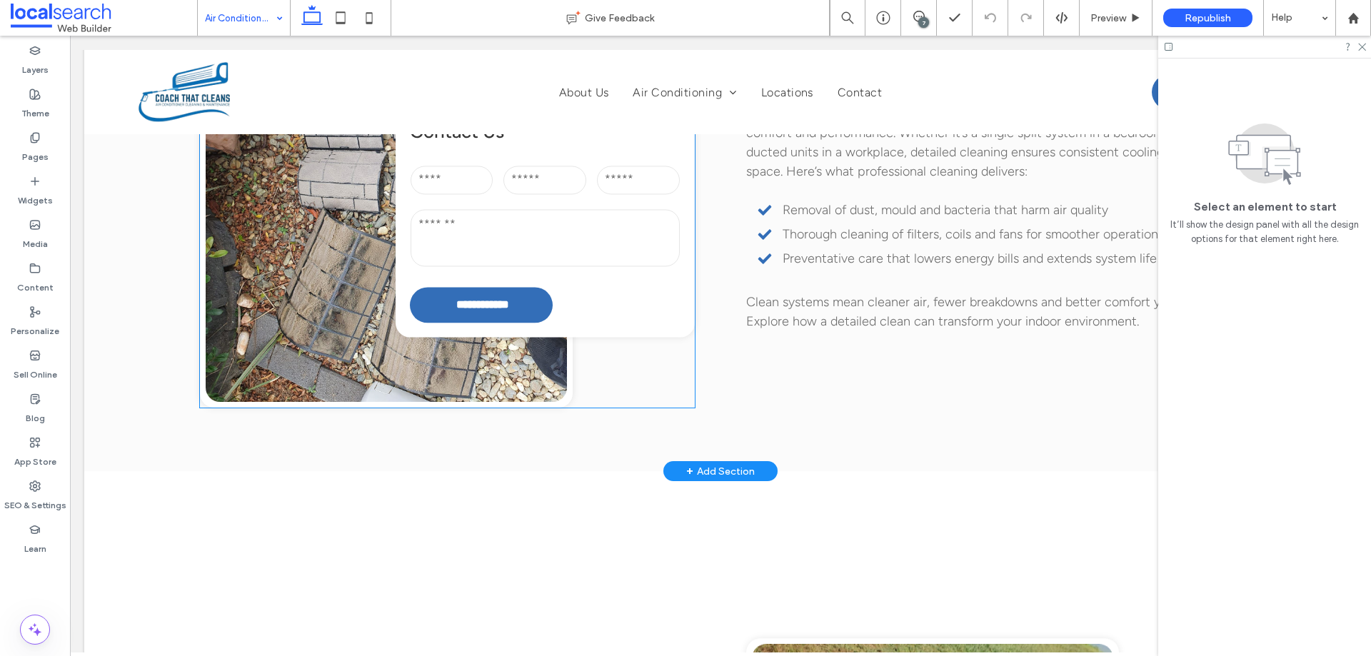
scroll to position [1428, 0]
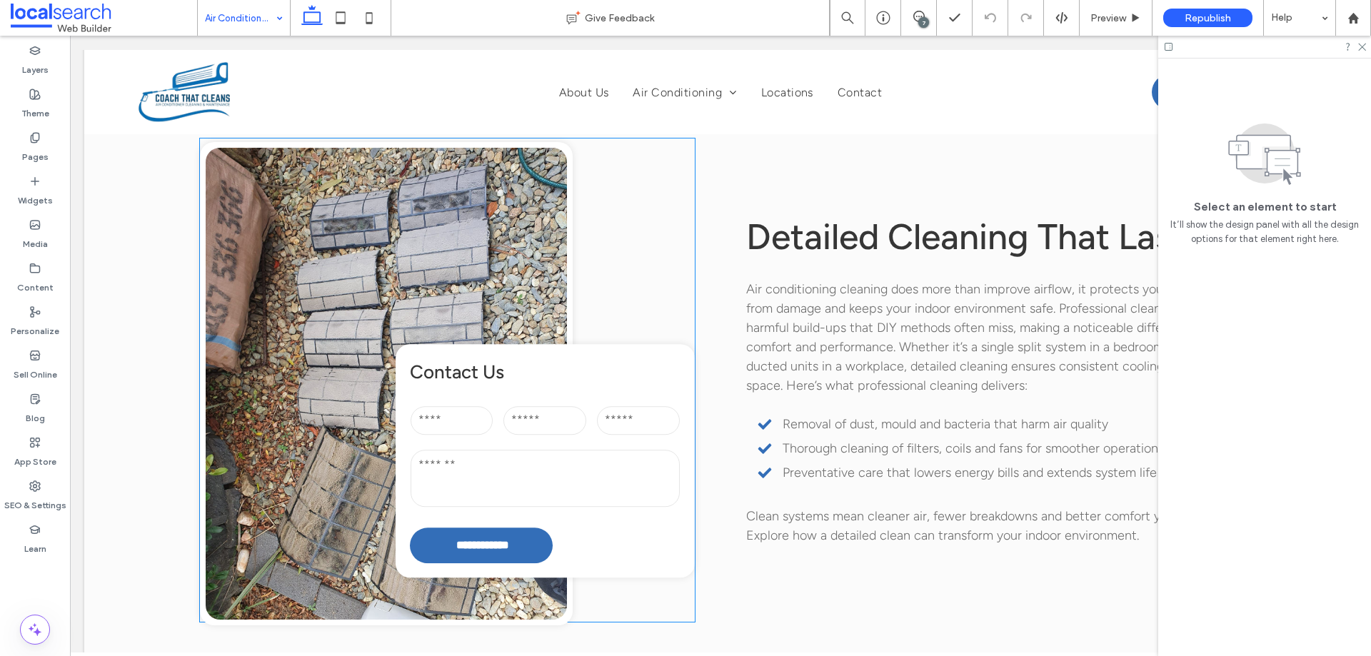
drag, startPoint x: 543, startPoint y: 384, endPoint x: 654, endPoint y: 384, distance: 110.6
click at [543, 450] on textarea at bounding box center [544, 478] width 269 height 57
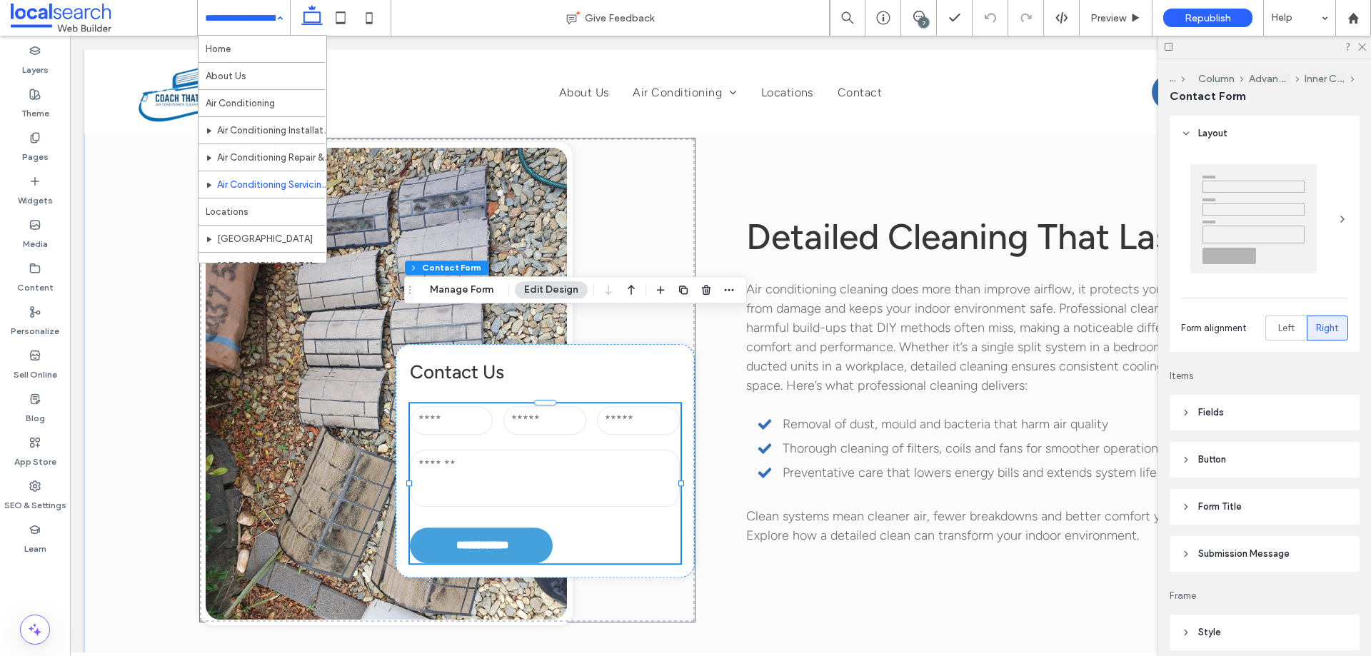
type input "*"
type input "***"
type input "**"
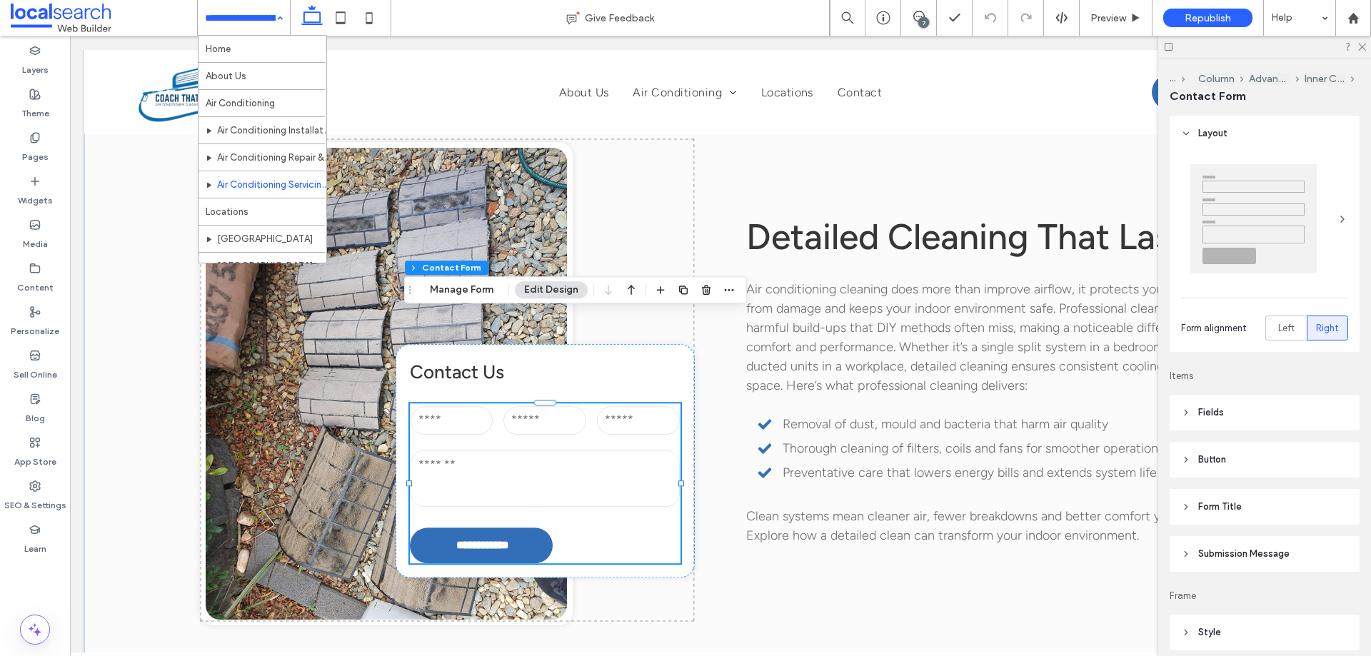
click at [448, 293] on button "Manage Form" at bounding box center [461, 289] width 82 height 17
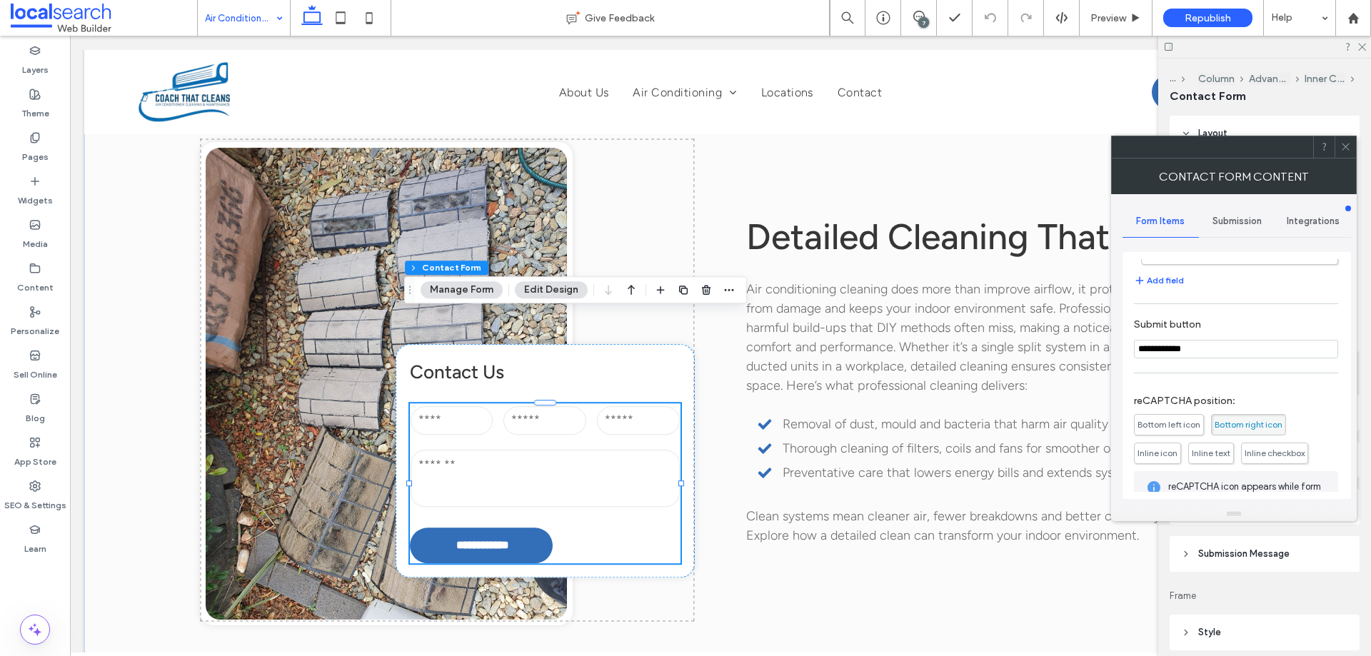
scroll to position [289, 0]
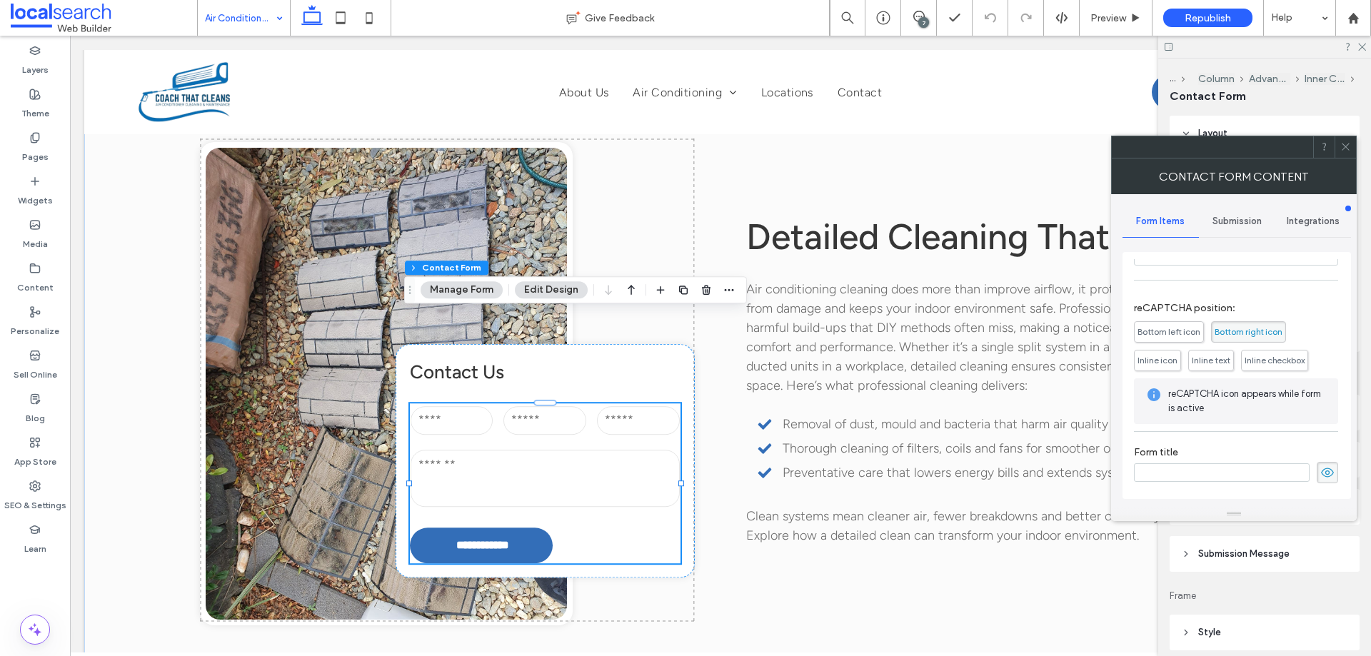
click at [1250, 229] on div "Submission" at bounding box center [1237, 221] width 76 height 31
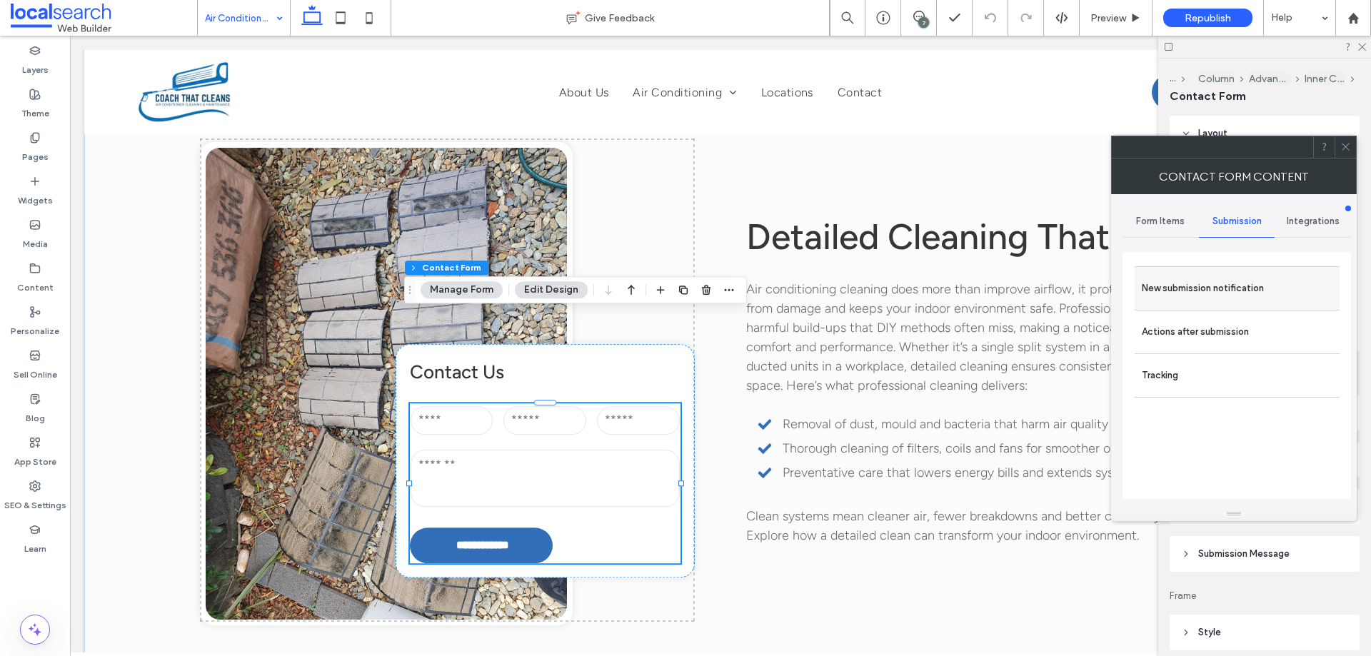
click at [1236, 285] on label "New submission notification" at bounding box center [1236, 288] width 191 height 29
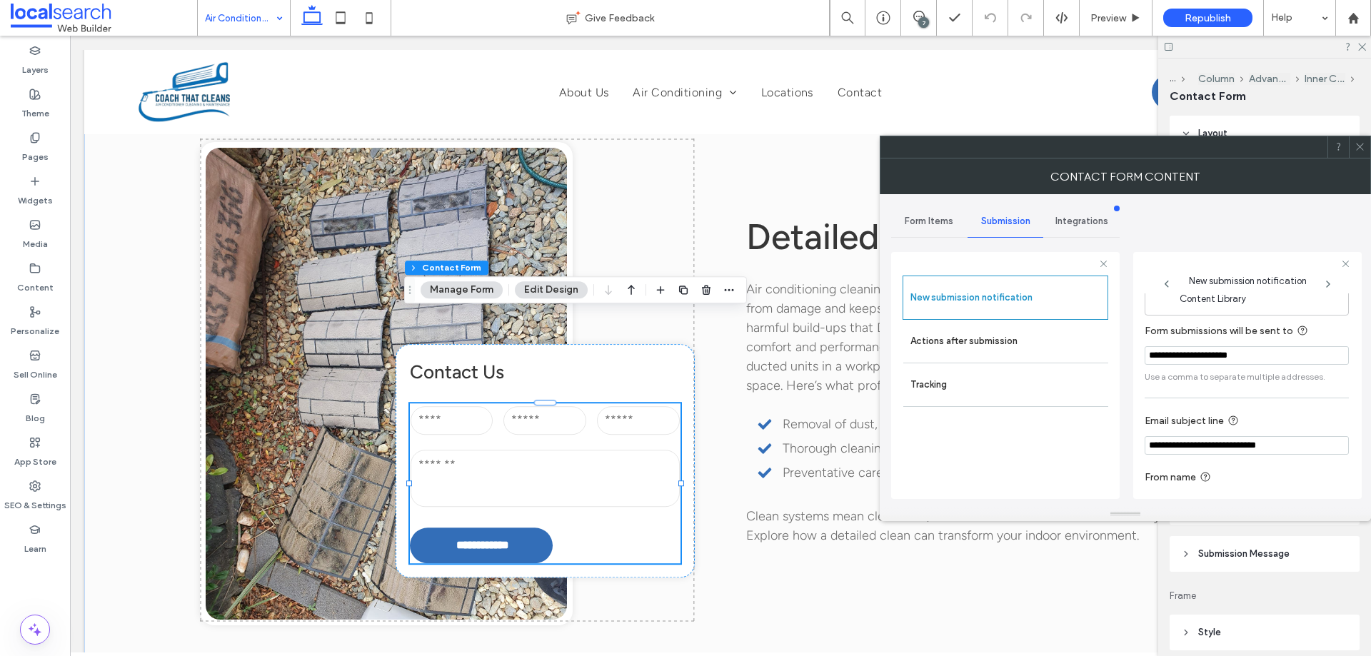
scroll to position [74, 0]
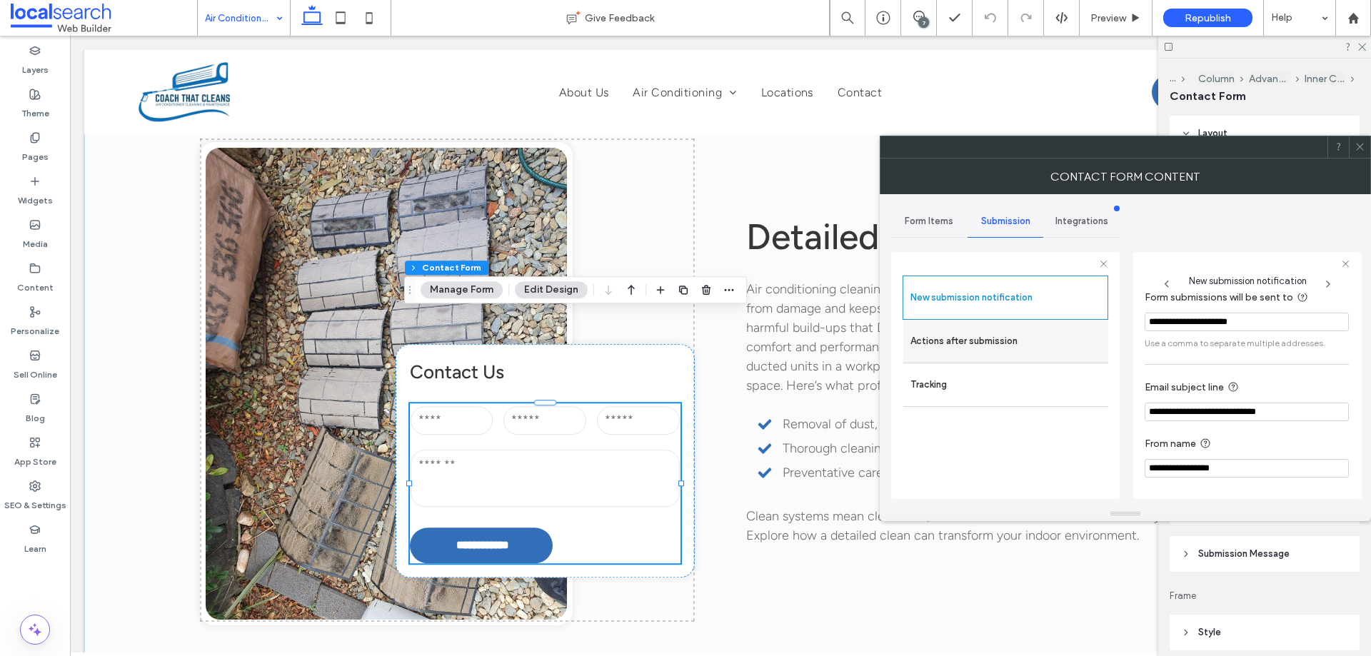
click at [989, 334] on label "Actions after submission" at bounding box center [1005, 341] width 191 height 29
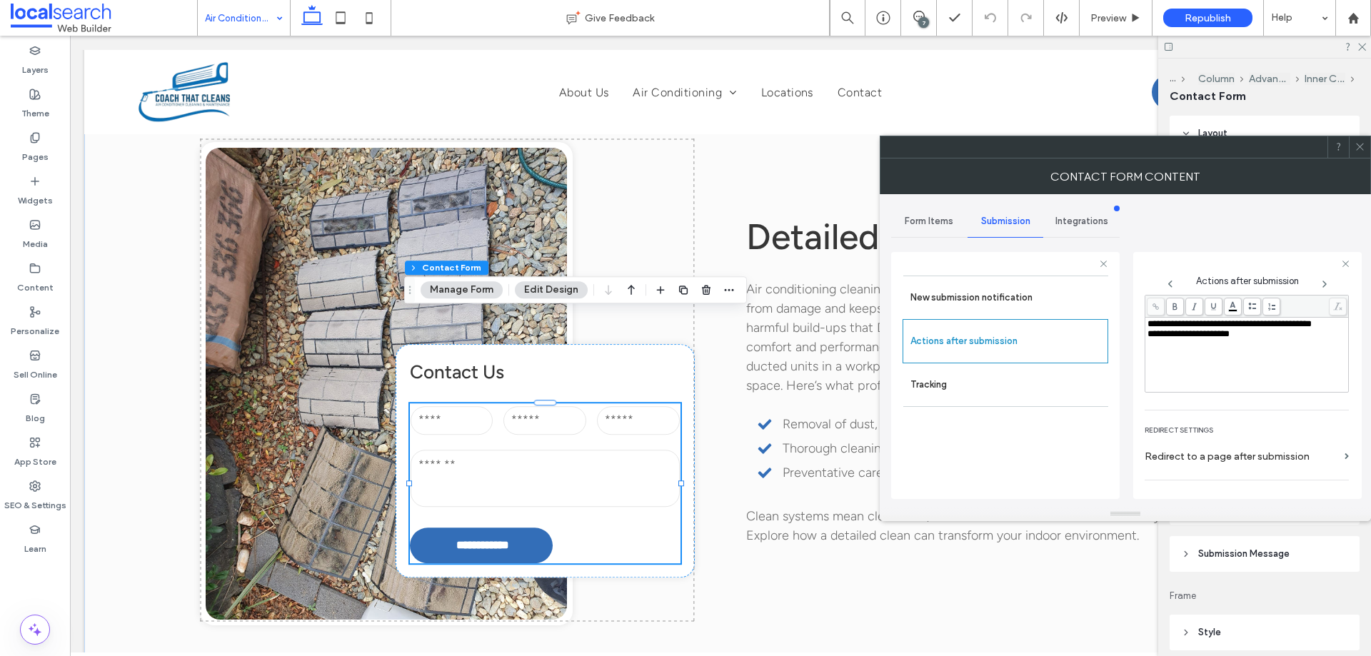
scroll to position [246, 0]
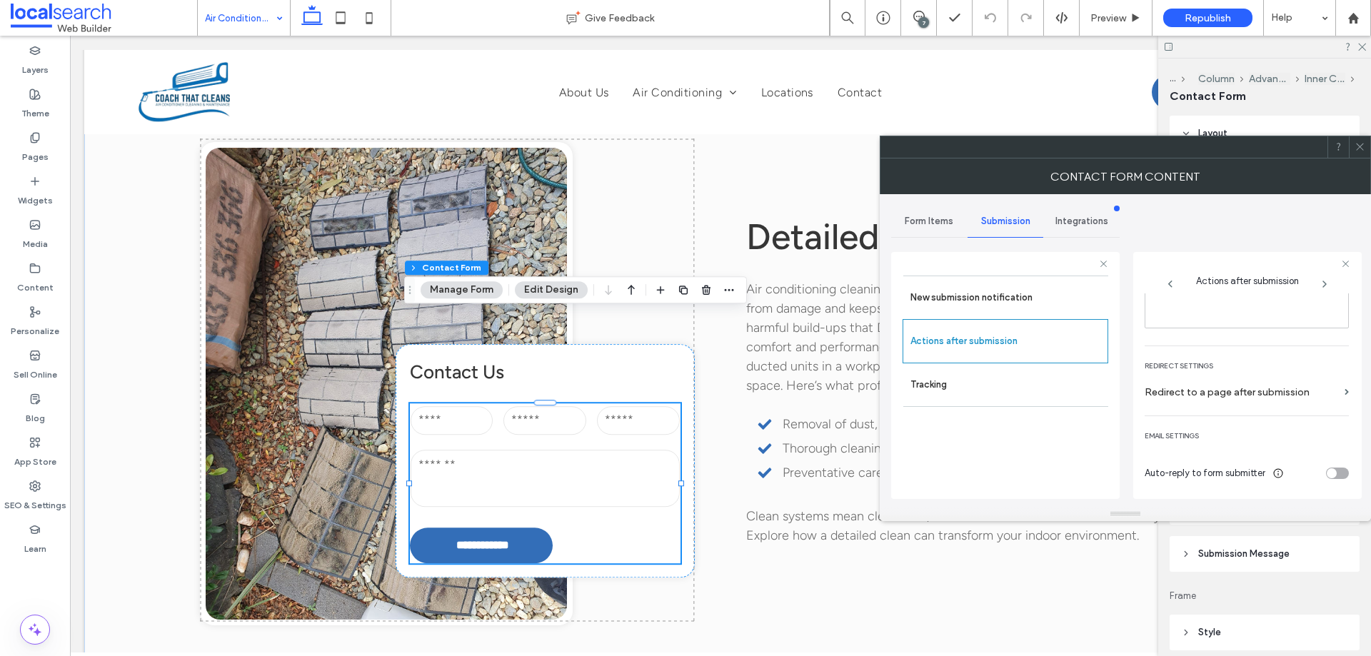
click at [1362, 146] on icon at bounding box center [1359, 146] width 11 height 11
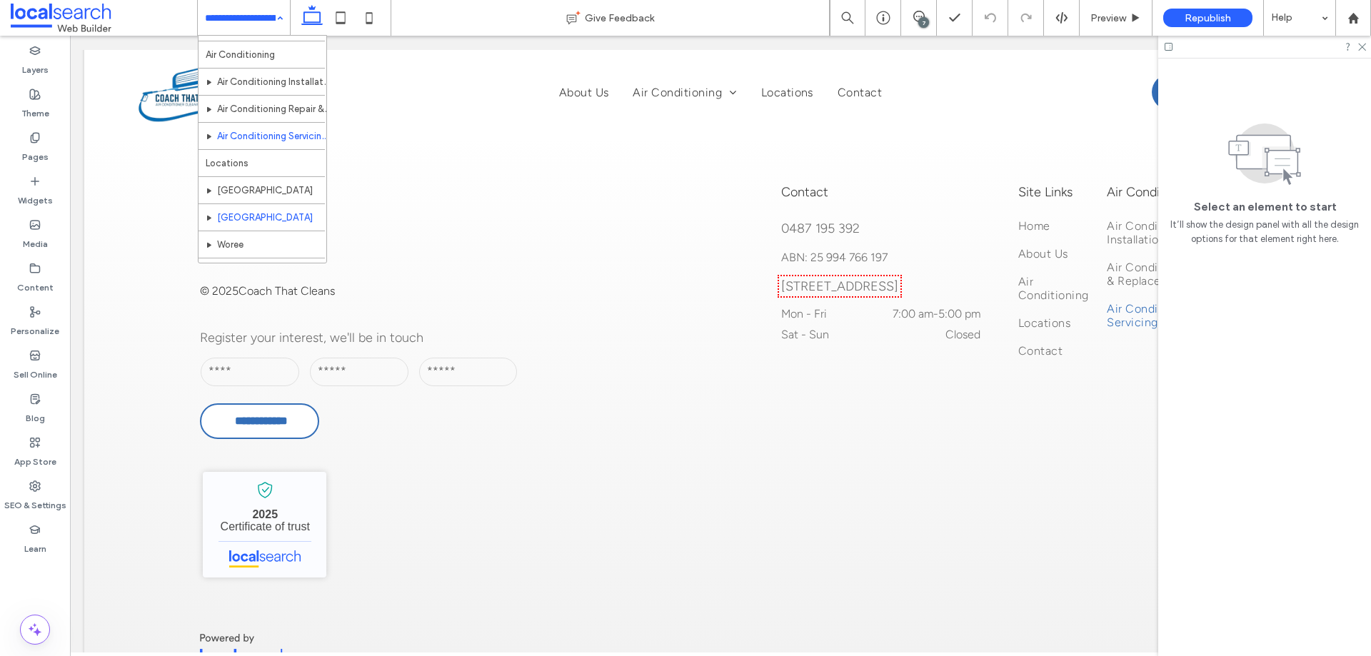
scroll to position [71, 0]
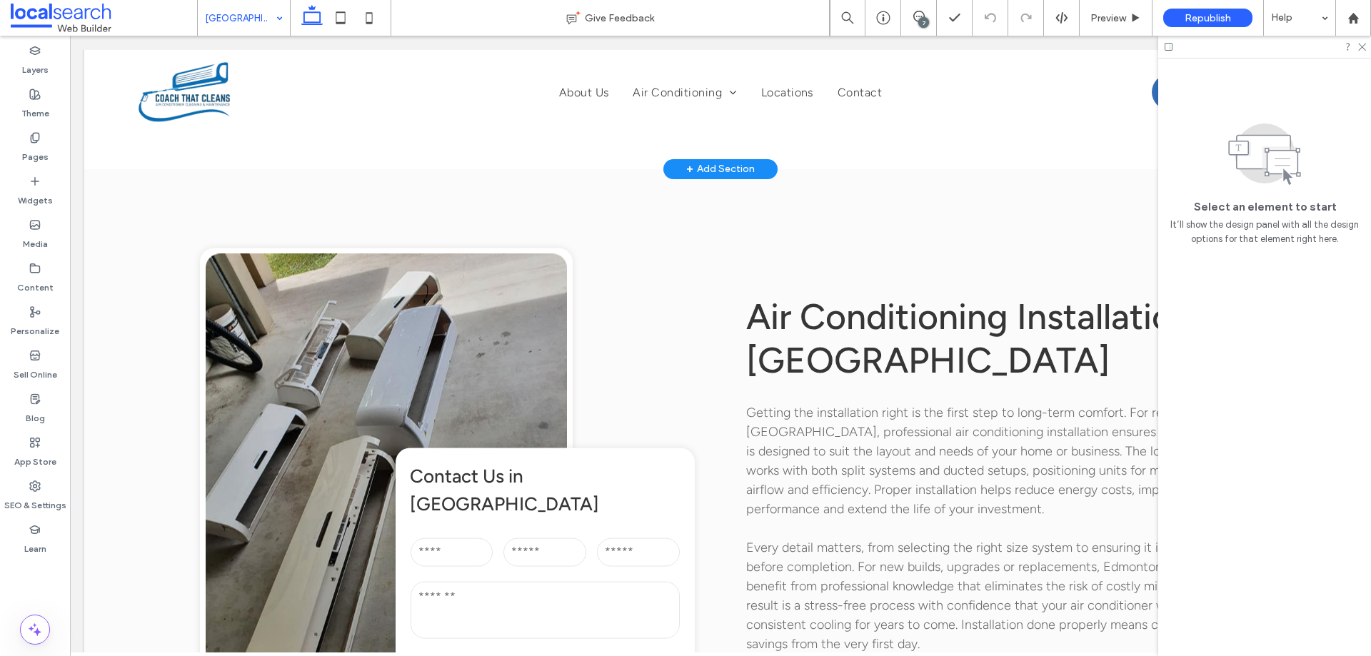
scroll to position [1499, 0]
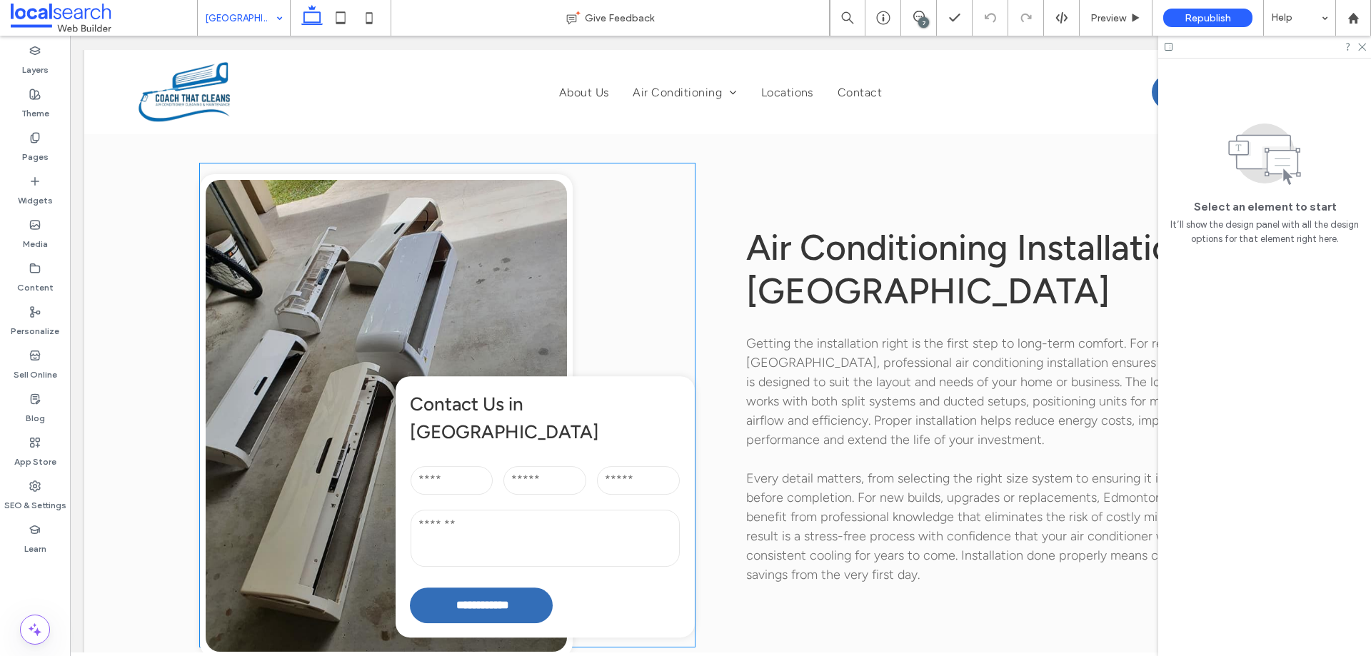
drag, startPoint x: 527, startPoint y: 358, endPoint x: 585, endPoint y: 354, distance: 58.0
click at [527, 466] on input "email" at bounding box center [544, 480] width 83 height 29
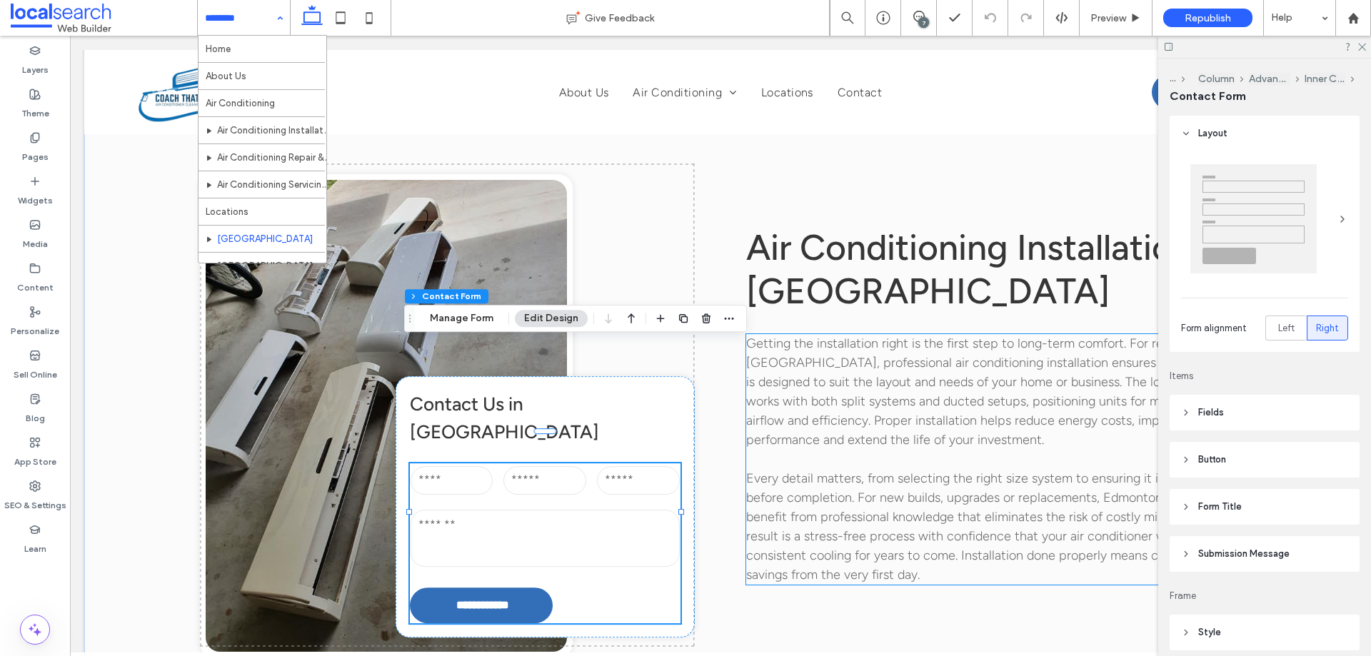
type input "*"
type input "***"
type input "**"
click at [463, 316] on button "Manage Form" at bounding box center [461, 318] width 82 height 17
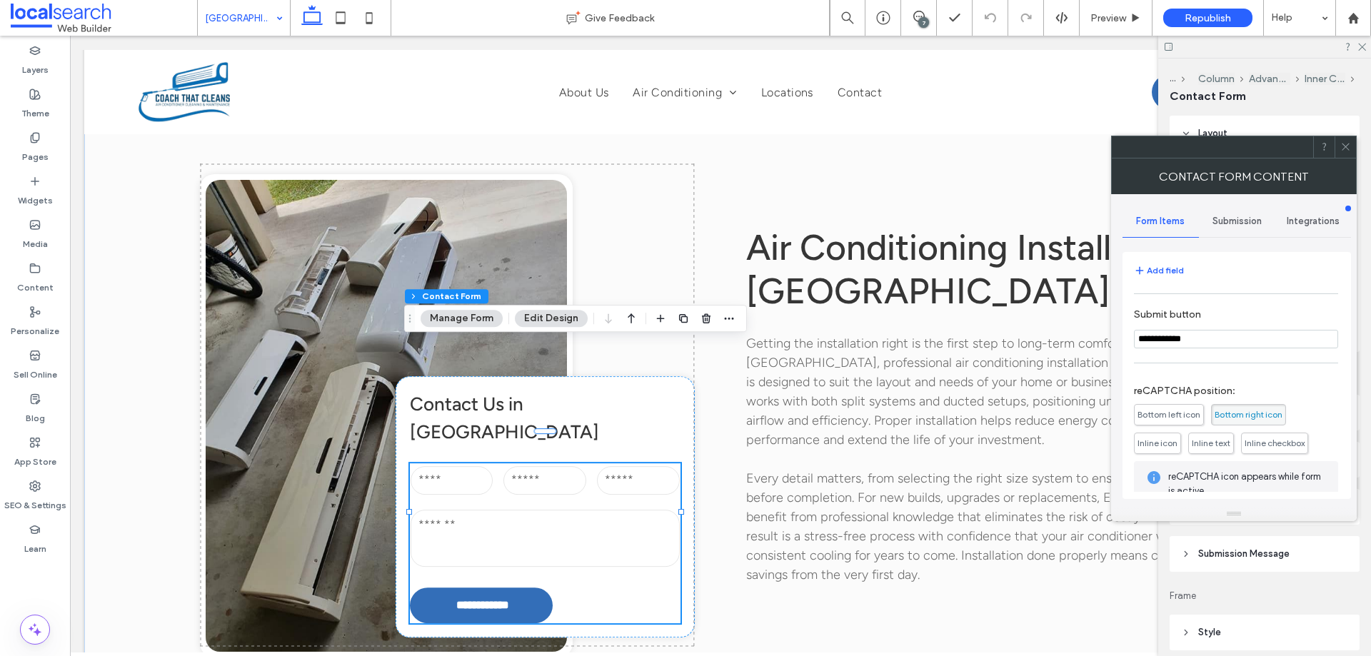
scroll to position [289, 0]
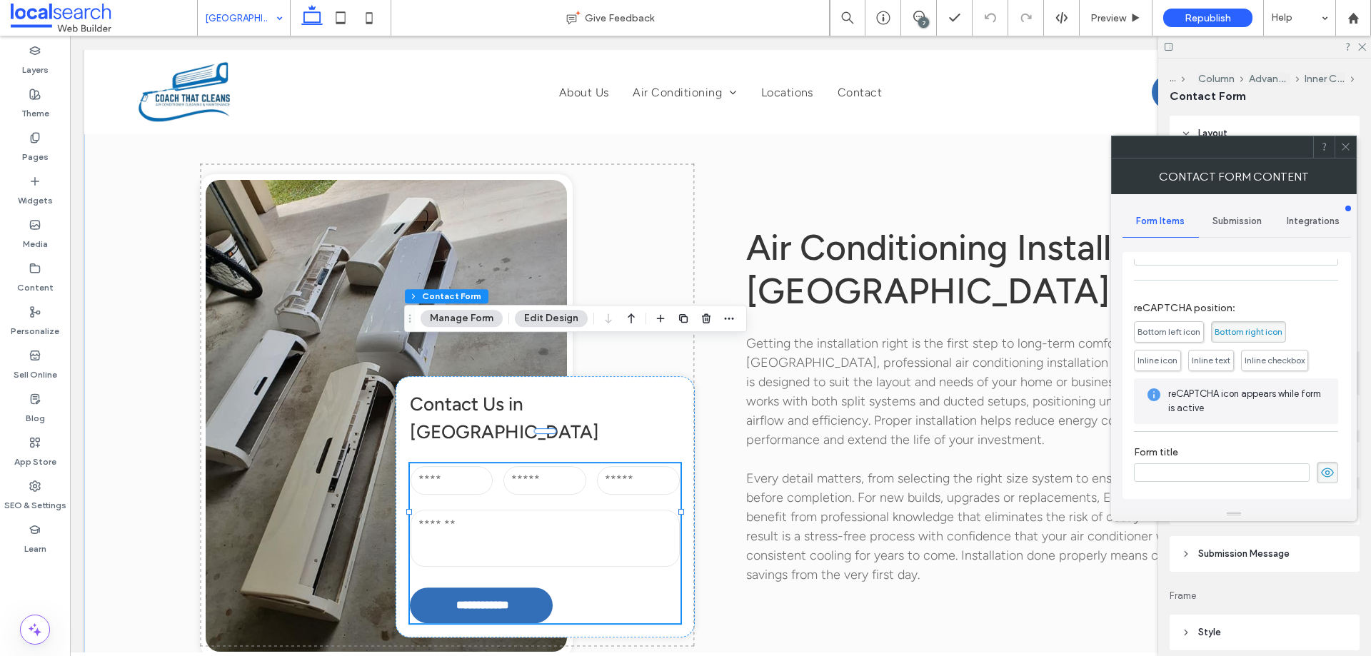
click at [1236, 222] on span "Submission" at bounding box center [1236, 221] width 49 height 11
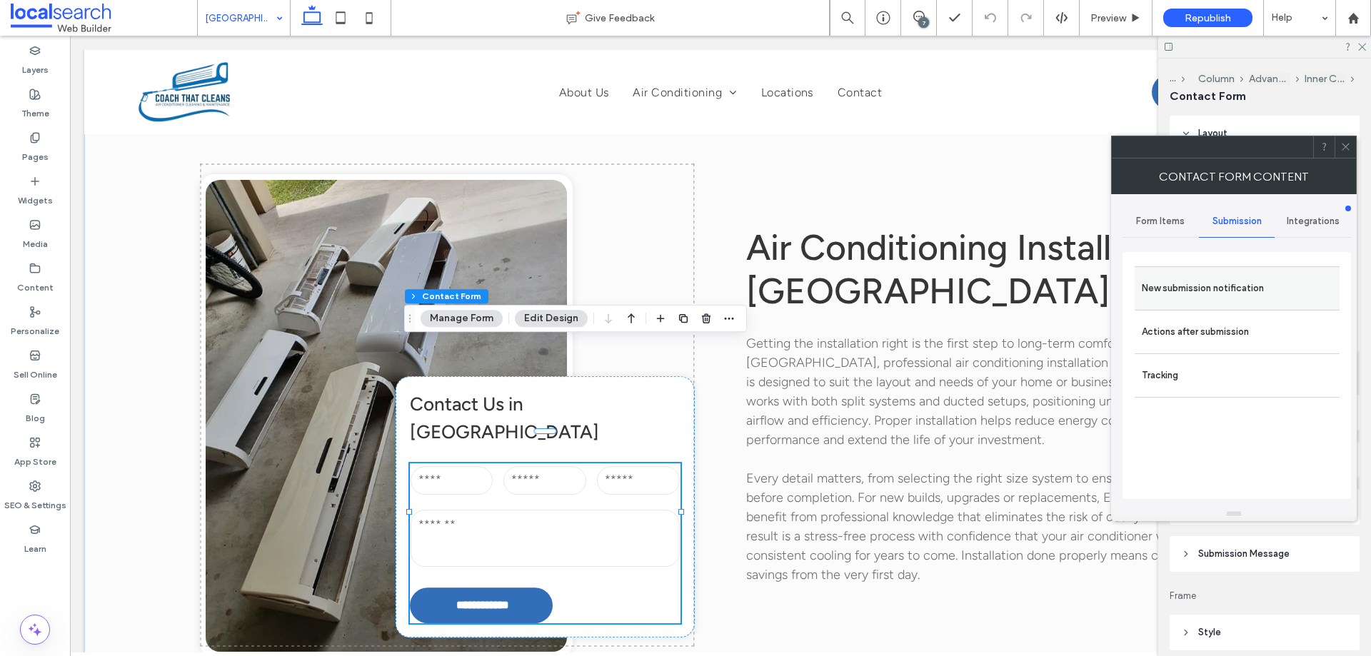
click at [1219, 284] on label "New submission notification" at bounding box center [1236, 288] width 191 height 29
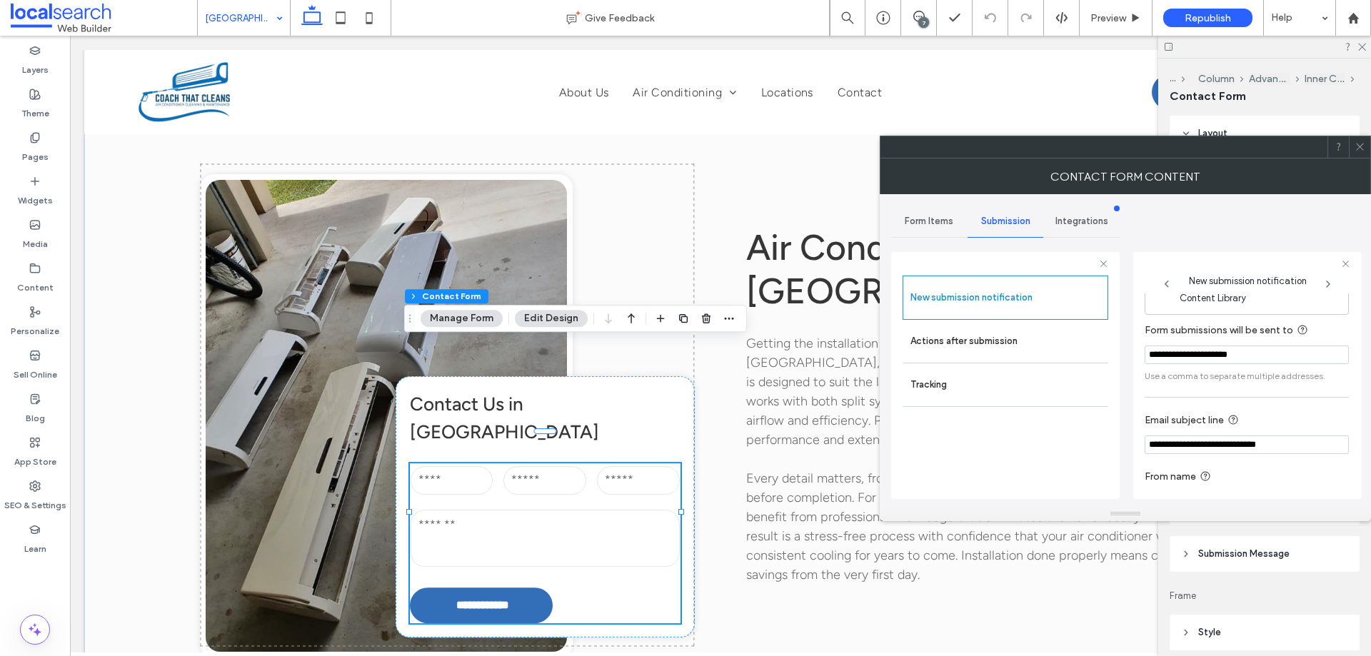
scroll to position [74, 0]
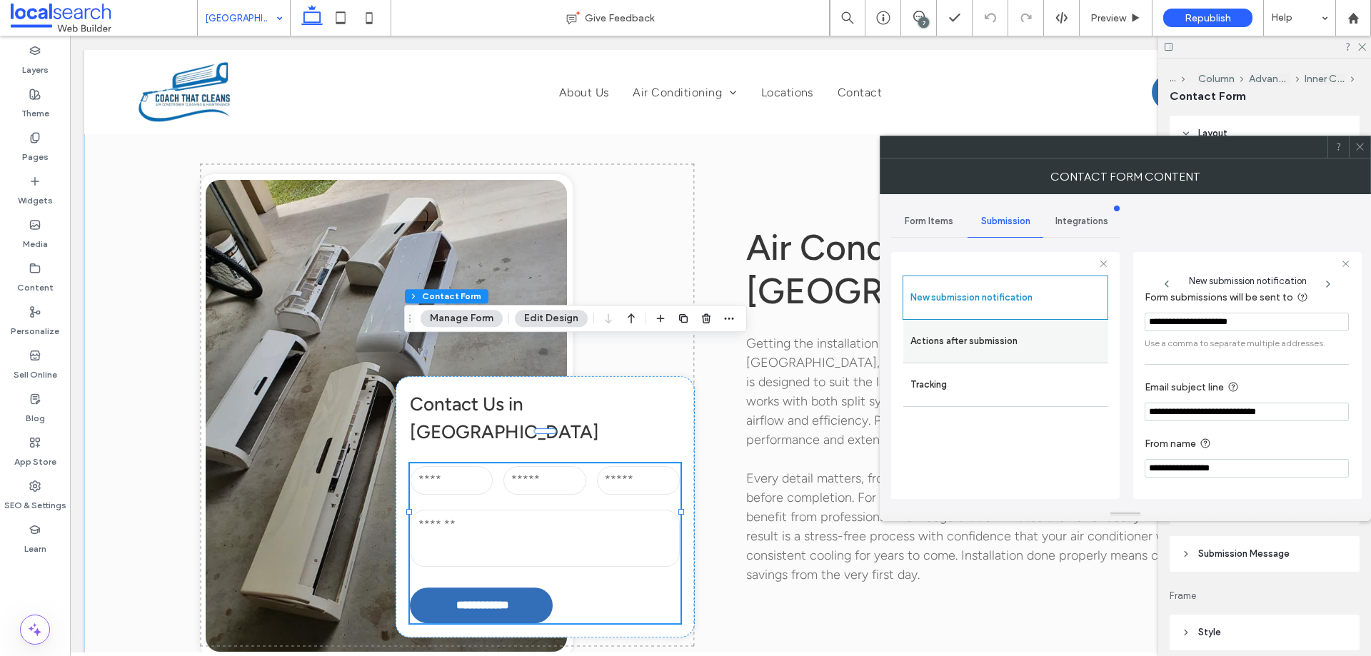
click at [1002, 331] on label "Actions after submission" at bounding box center [1005, 341] width 191 height 29
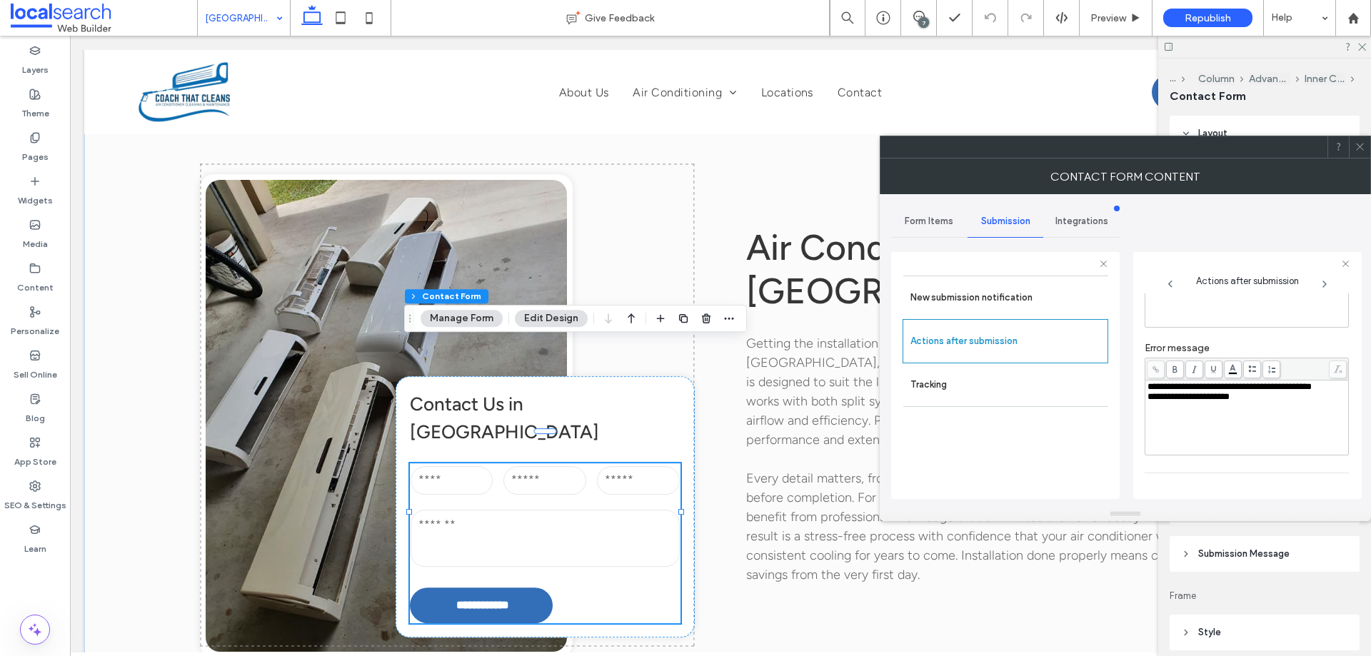
scroll to position [246, 0]
drag, startPoint x: 1235, startPoint y: 379, endPoint x: 1243, endPoint y: 378, distance: 8.0
drag, startPoint x: 1243, startPoint y: 378, endPoint x: 1362, endPoint y: 142, distance: 264.0
click at [1362, 142] on icon at bounding box center [1359, 146] width 11 height 11
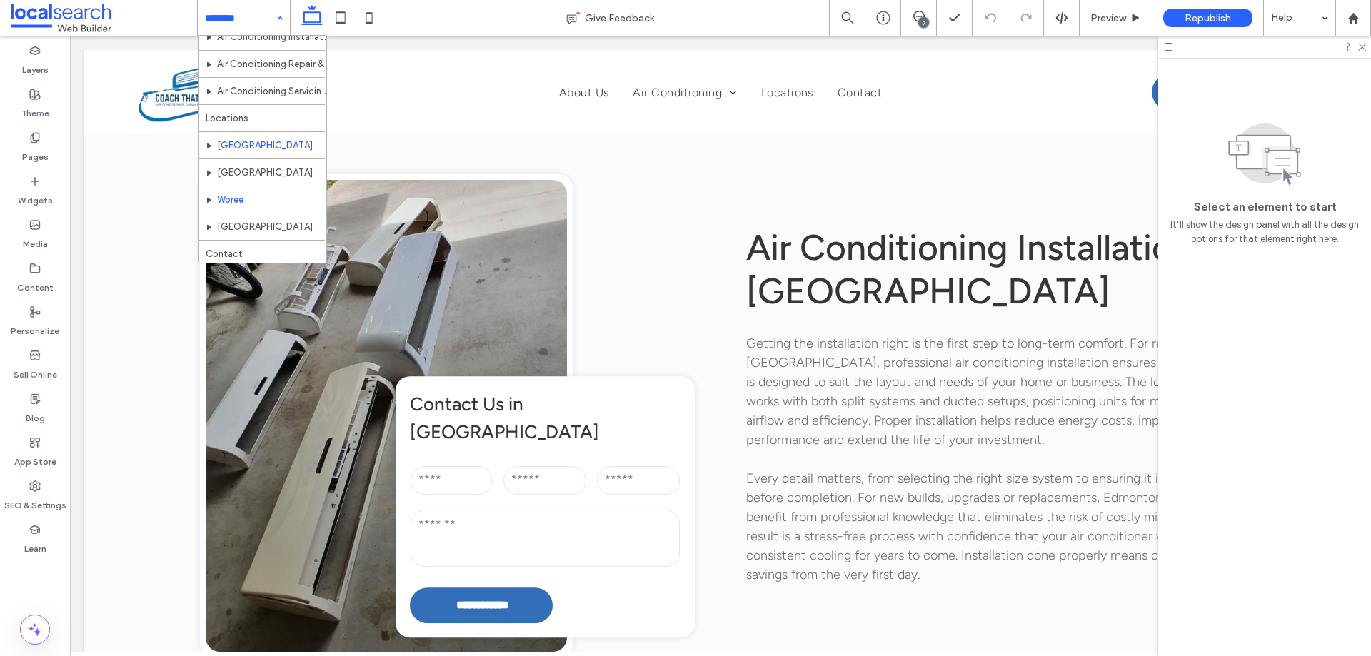
scroll to position [96, 0]
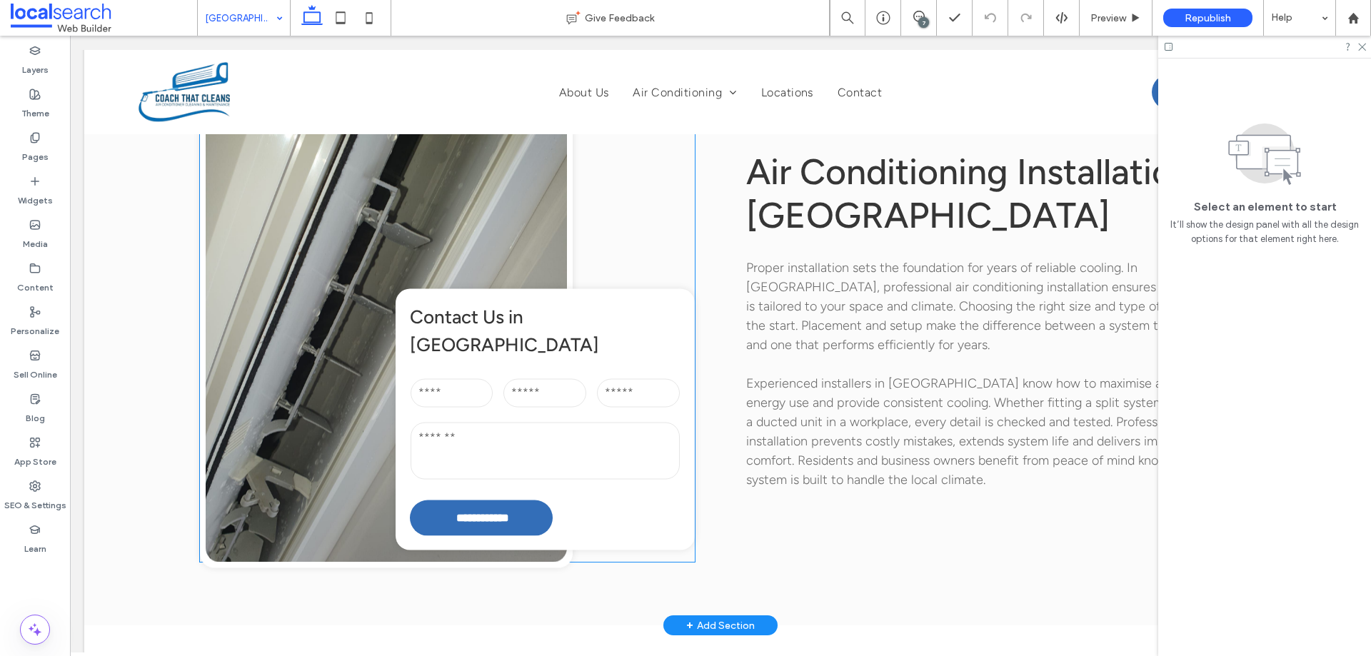
scroll to position [1570, 0]
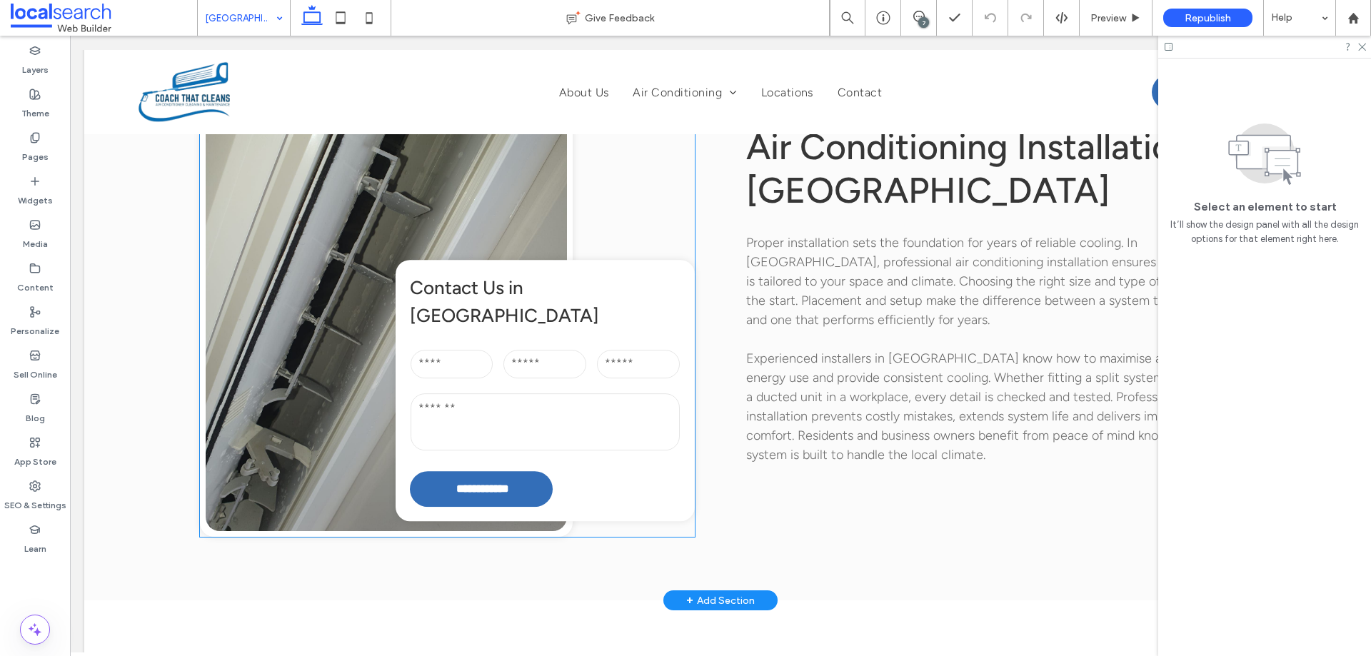
drag, startPoint x: 547, startPoint y: 322, endPoint x: 1082, endPoint y: 338, distance: 534.9
click at [547, 350] on input "email" at bounding box center [544, 364] width 83 height 29
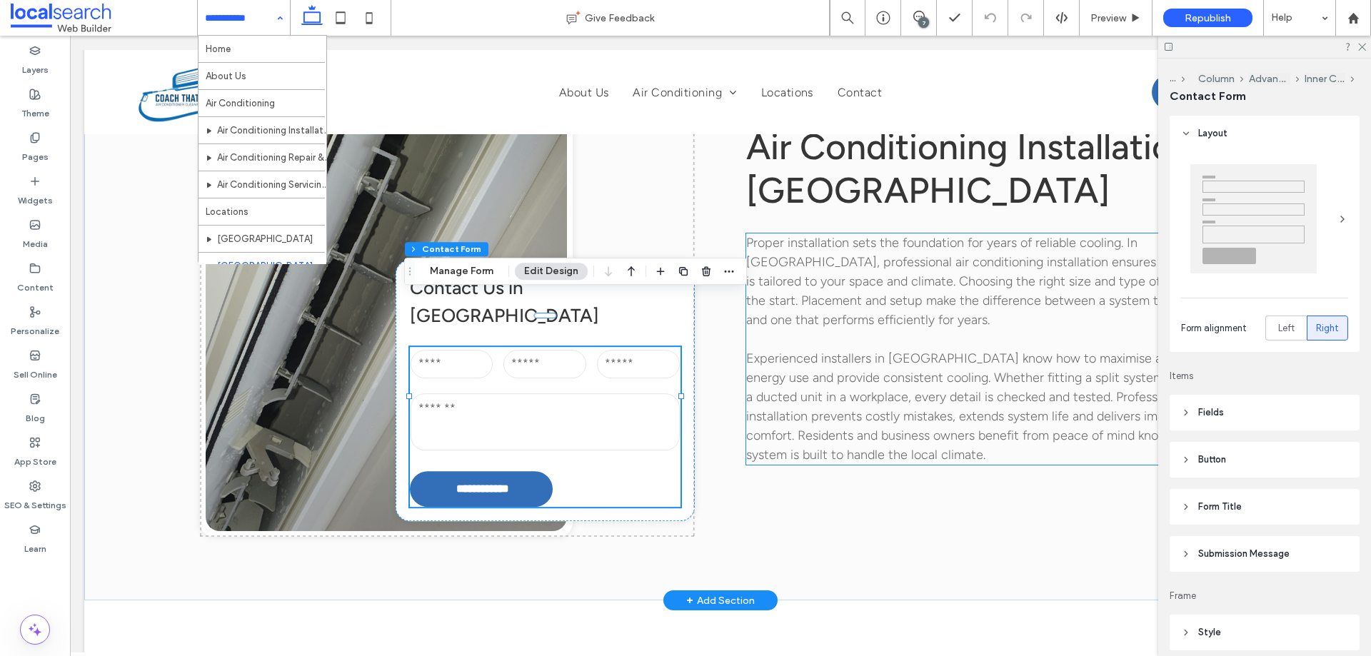
type input "*"
type input "***"
type input "**"
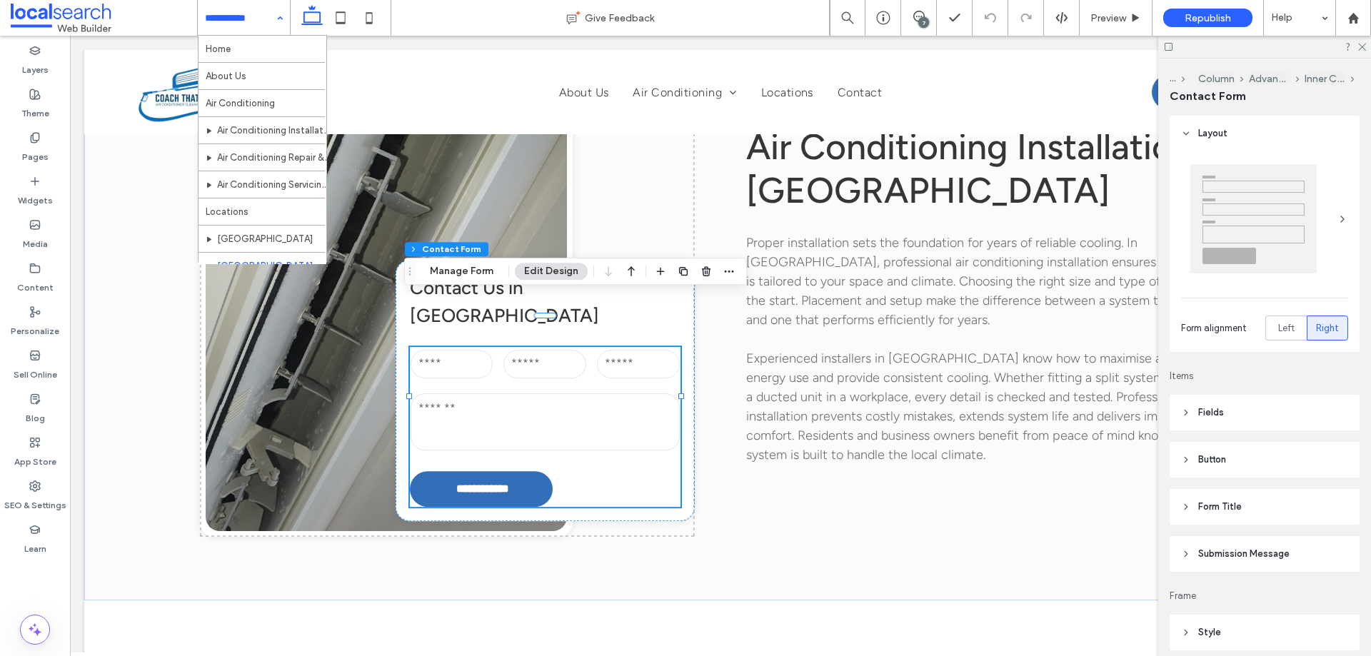
click at [468, 273] on button "Manage Form" at bounding box center [461, 271] width 82 height 17
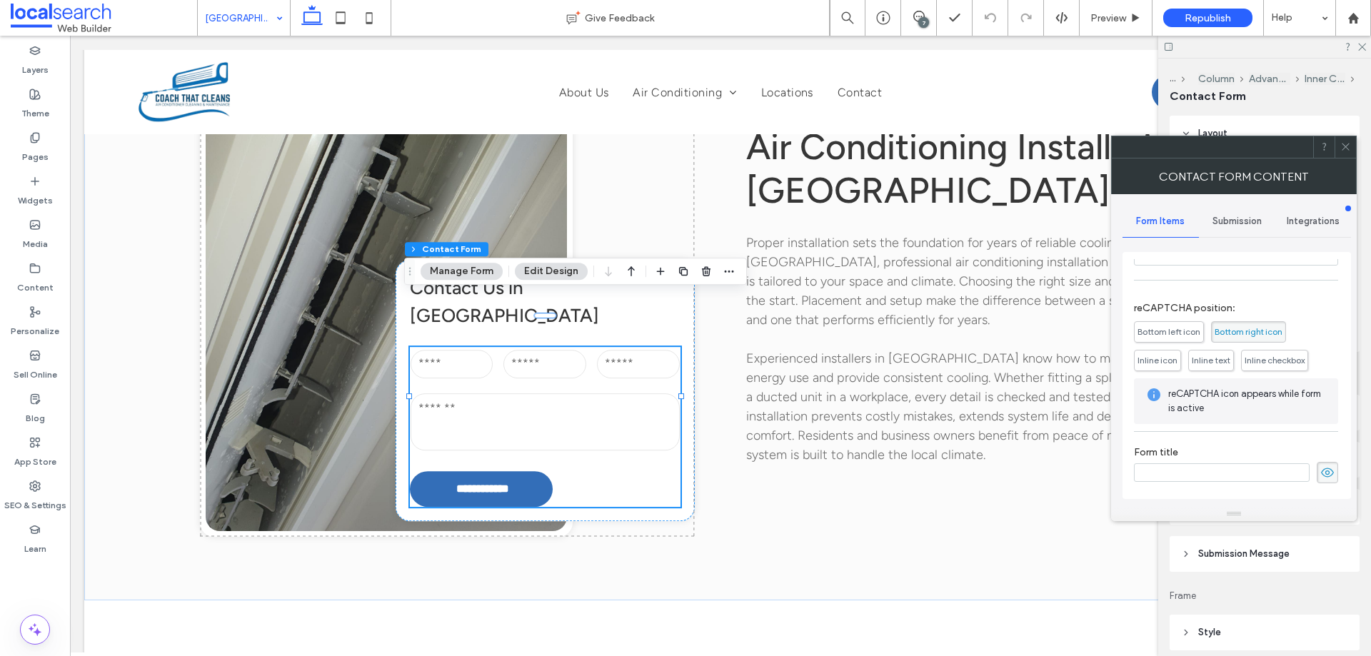
scroll to position [218, 0]
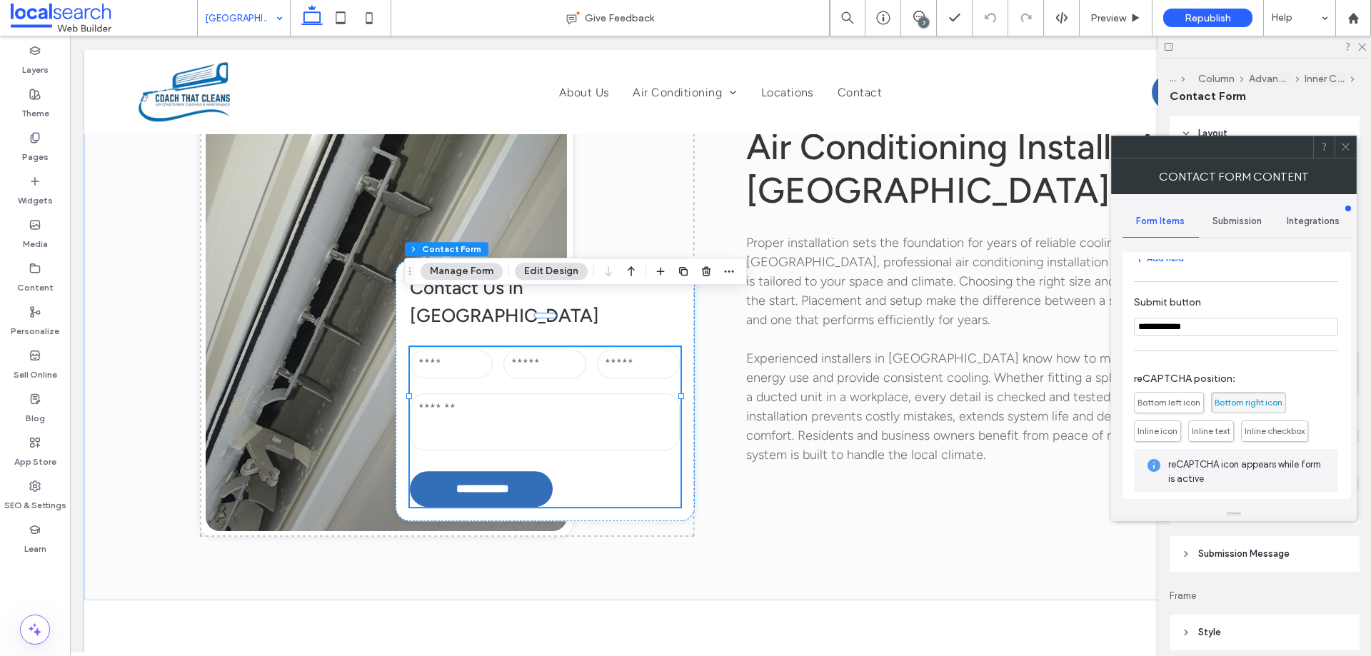
click at [1243, 216] on span "Submission" at bounding box center [1236, 221] width 49 height 11
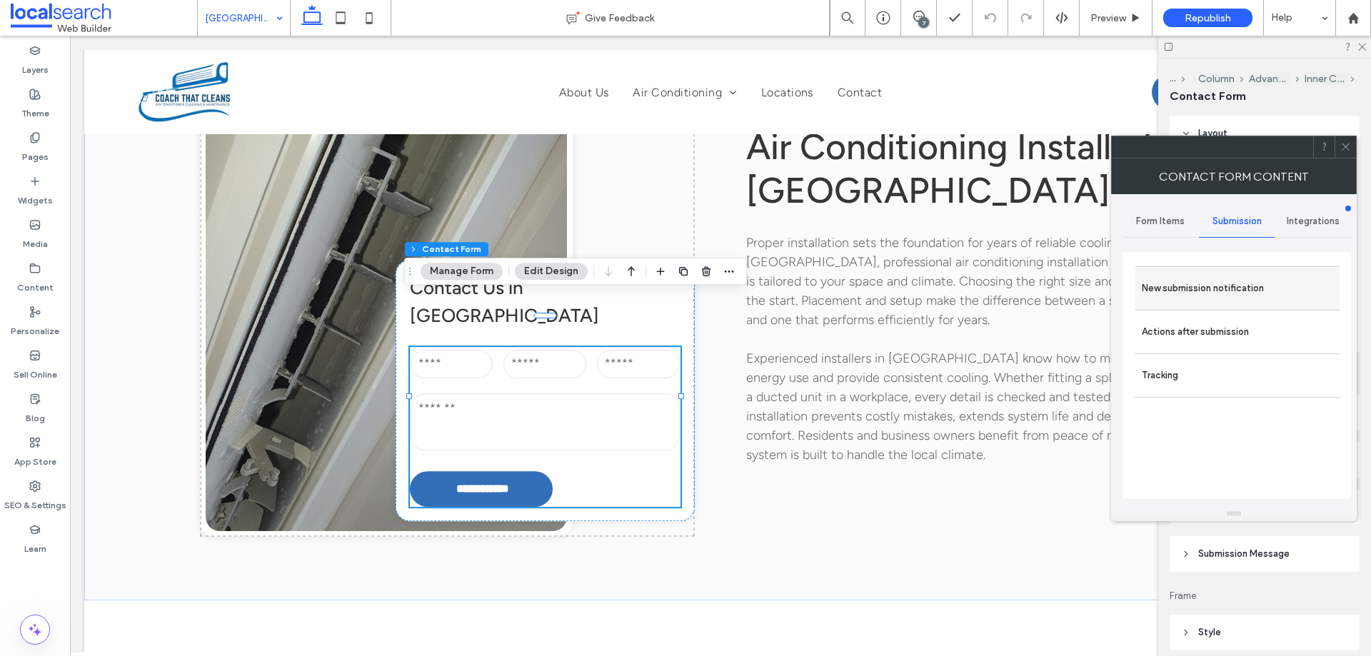
click at [1239, 291] on label "New submission notification" at bounding box center [1236, 288] width 191 height 29
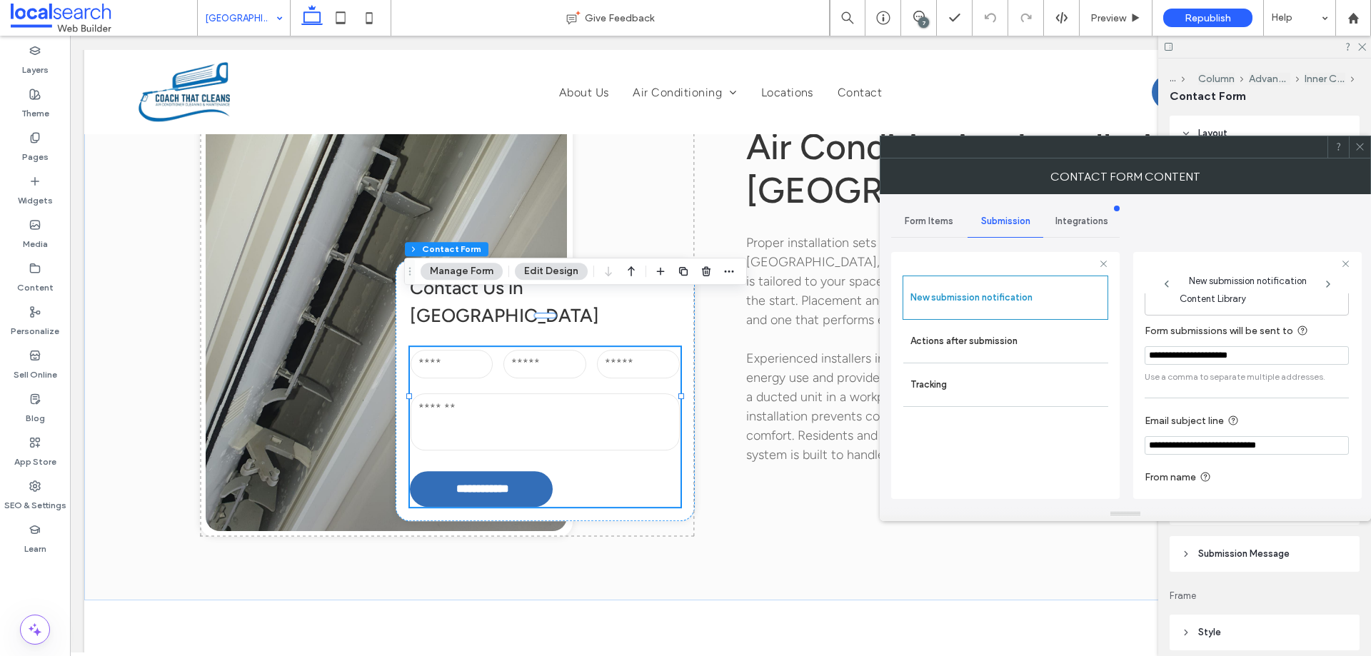
scroll to position [74, 0]
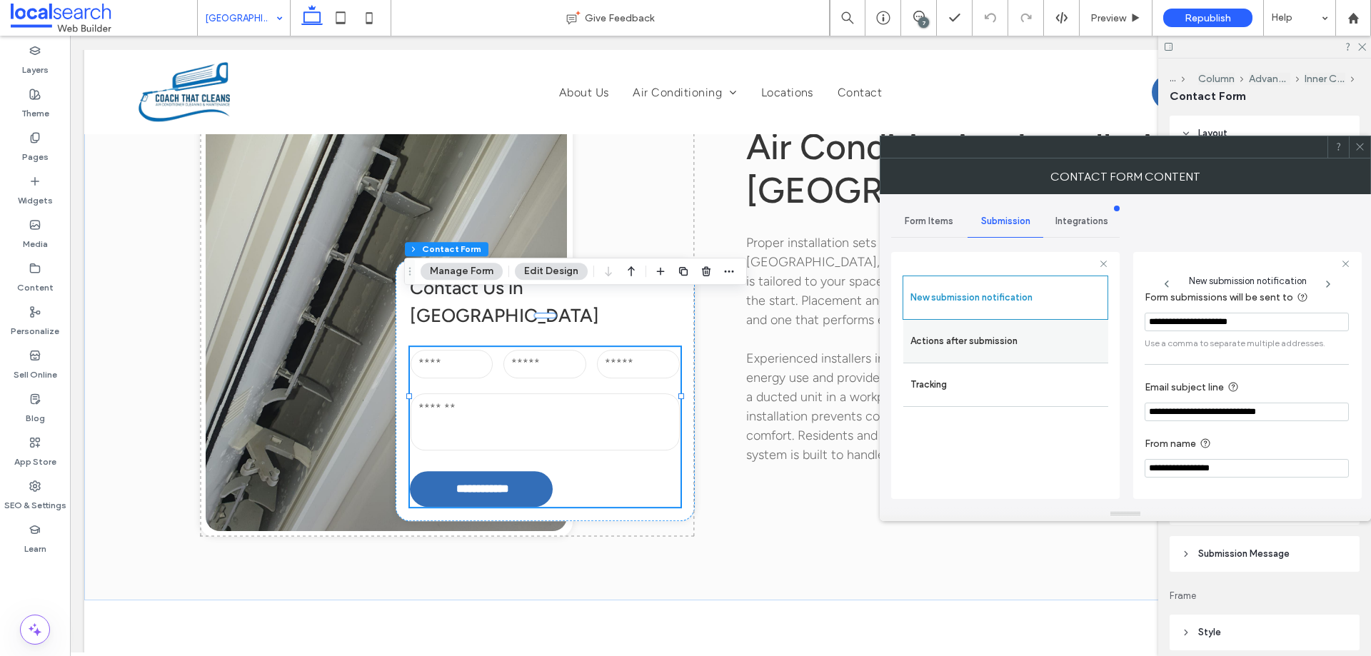
click at [962, 343] on label "Actions after submission" at bounding box center [1005, 341] width 191 height 29
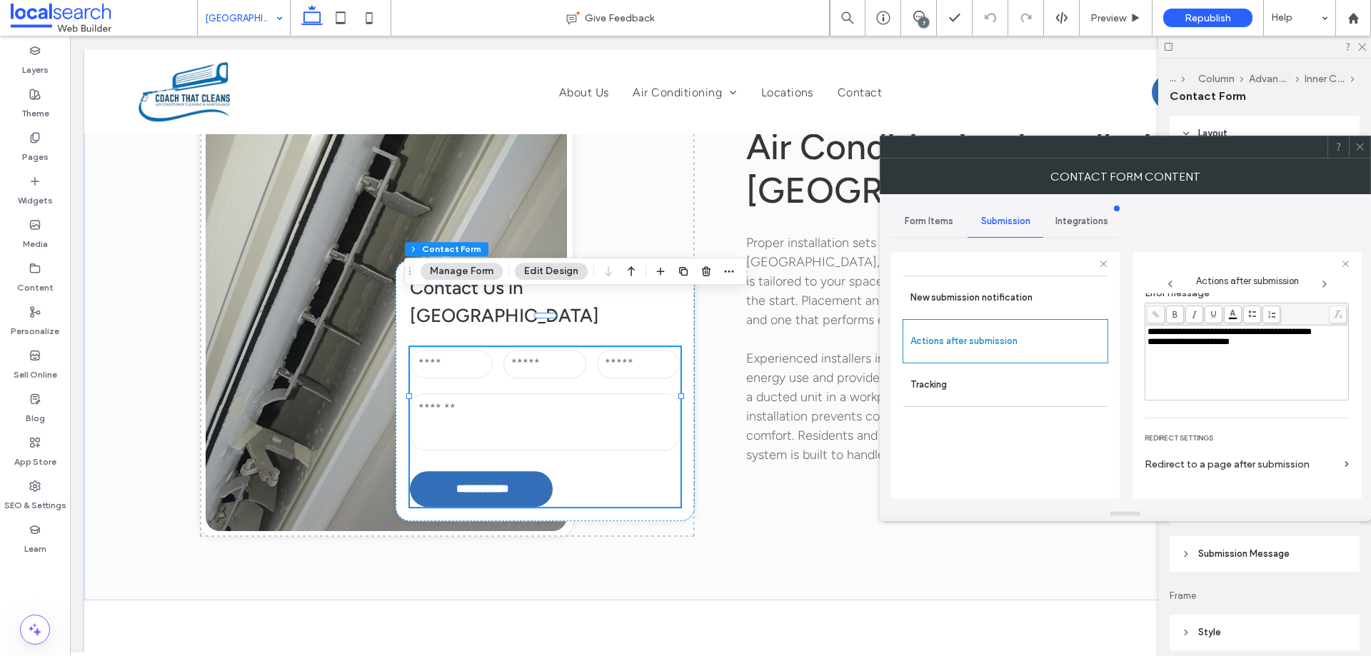
scroll to position [246, 0]
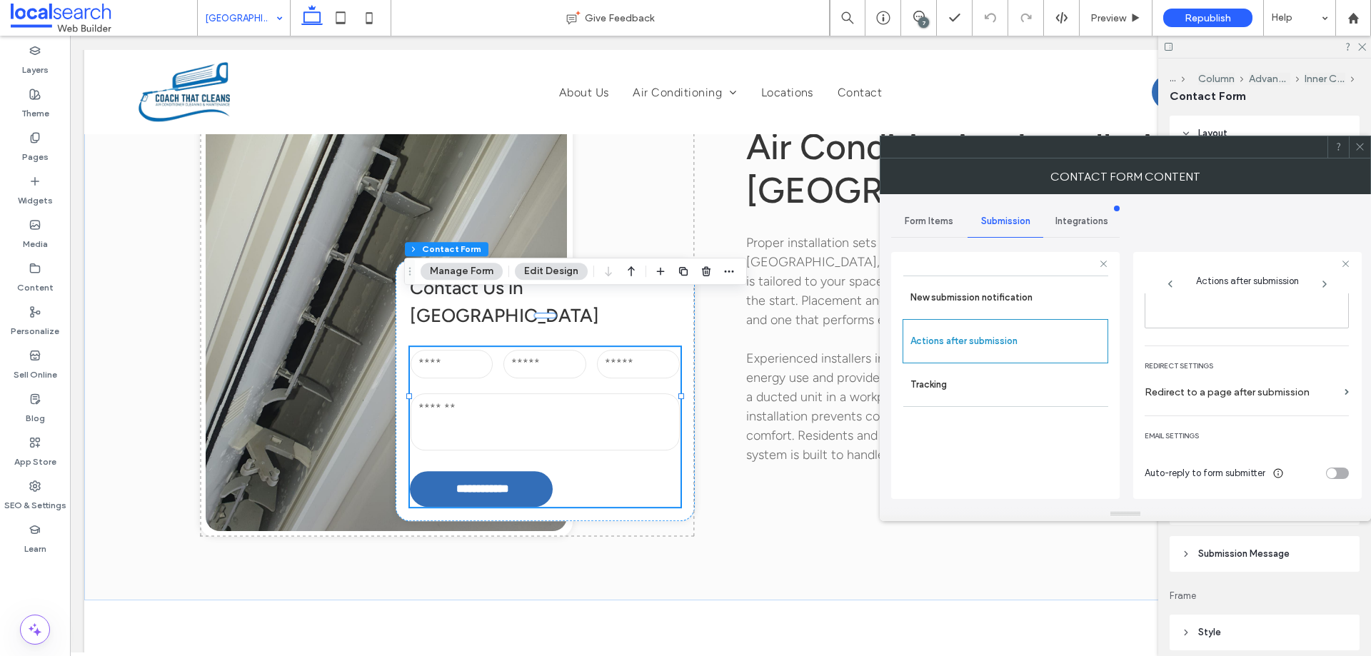
click at [1362, 148] on icon at bounding box center [1359, 146] width 11 height 11
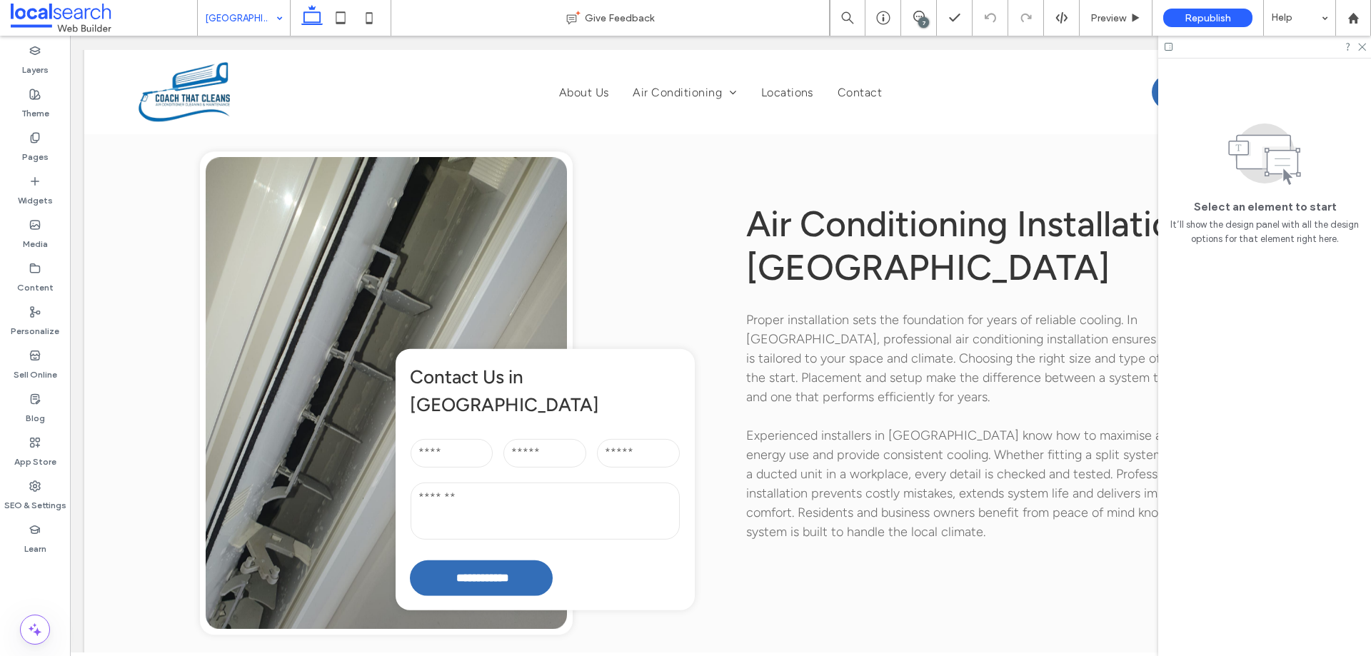
scroll to position [1570, 0]
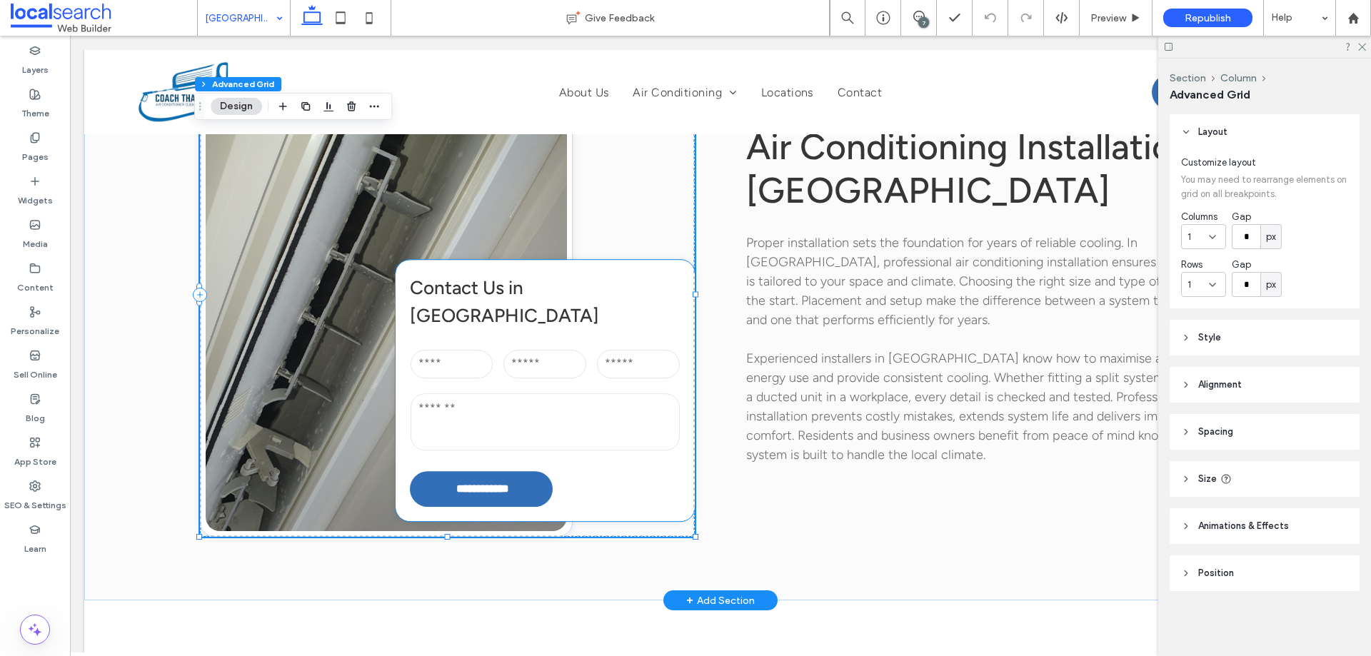
click at [560, 350] on input "email" at bounding box center [544, 364] width 83 height 29
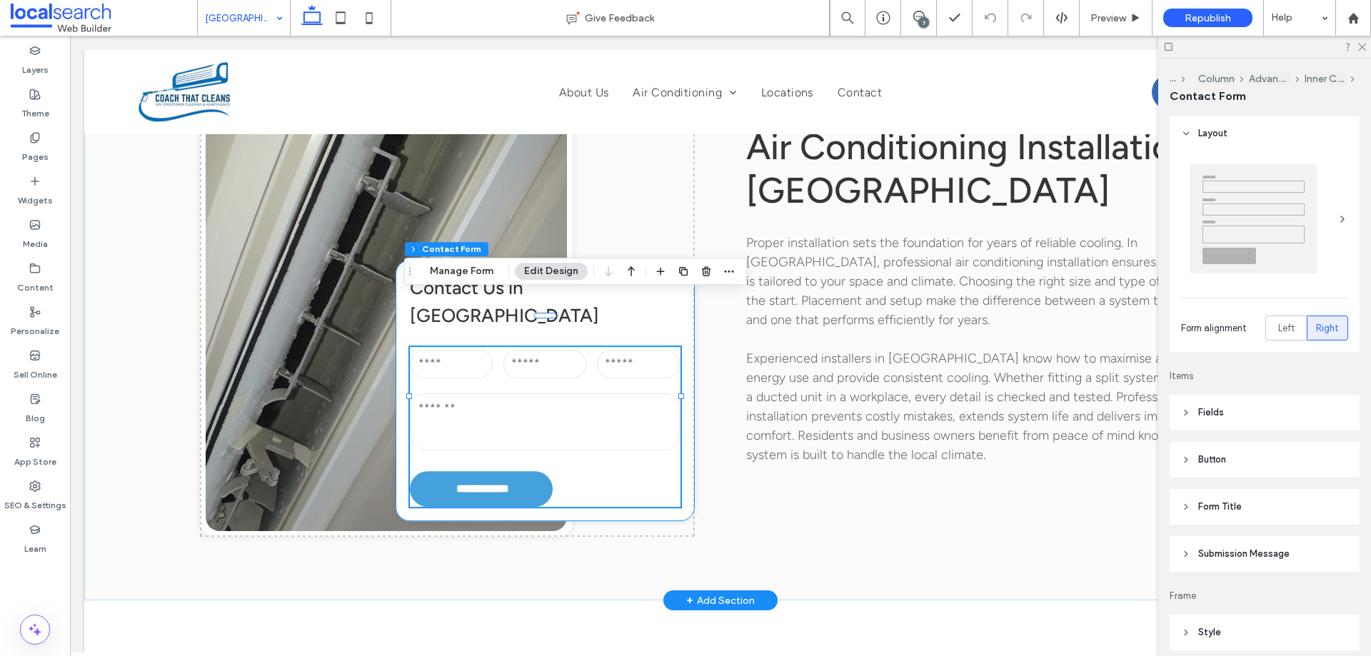
type input "*"
type input "***"
type input "**"
click at [464, 271] on button "Manage Form" at bounding box center [461, 271] width 82 height 17
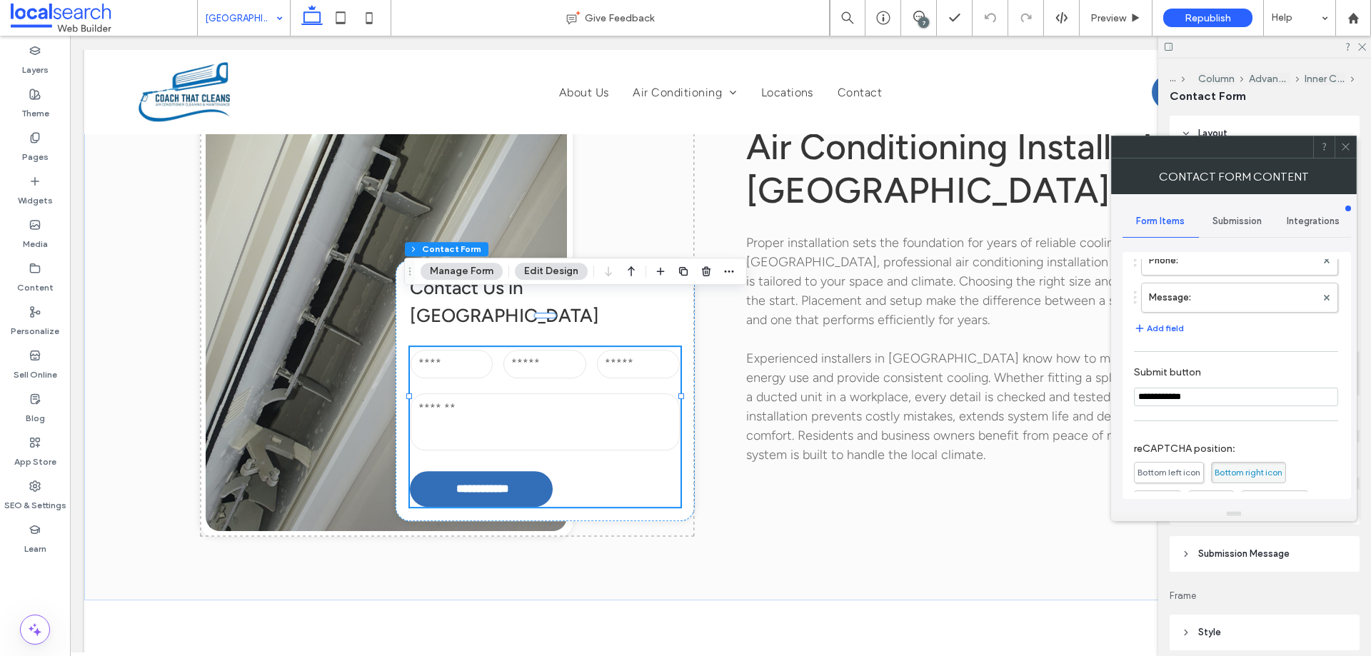
scroll to position [289, 0]
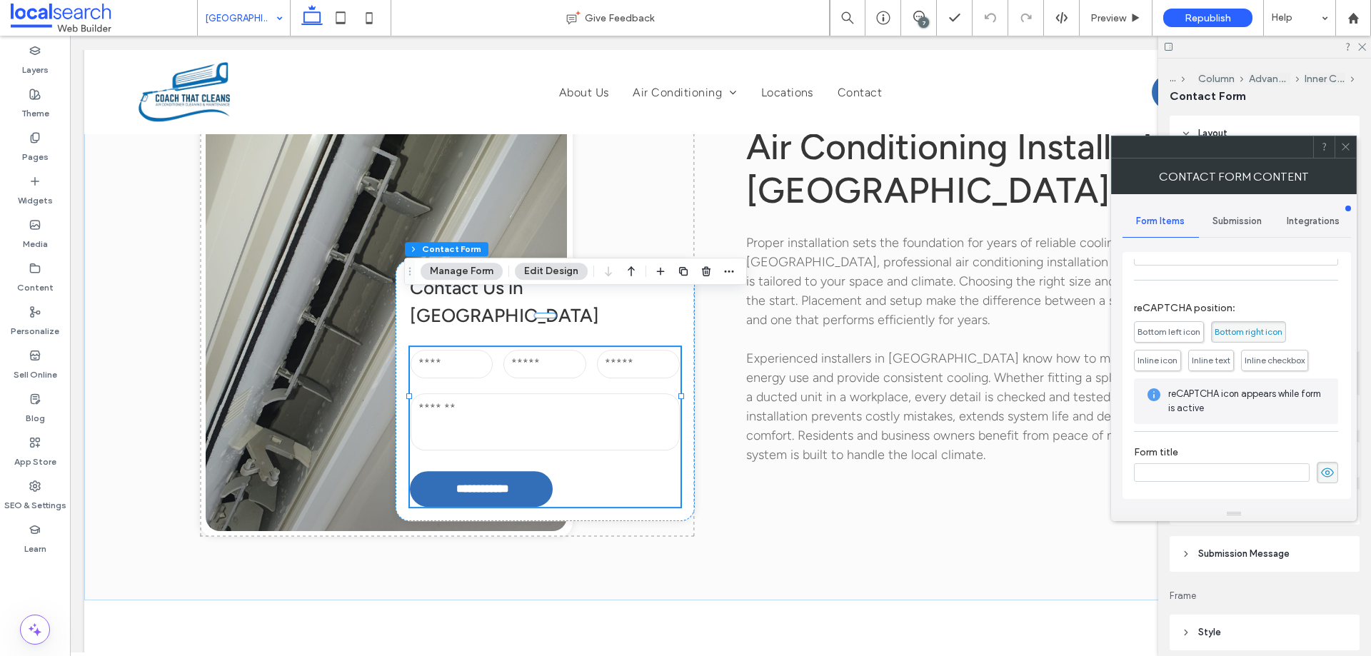
click at [1238, 207] on div "Submission" at bounding box center [1237, 221] width 76 height 31
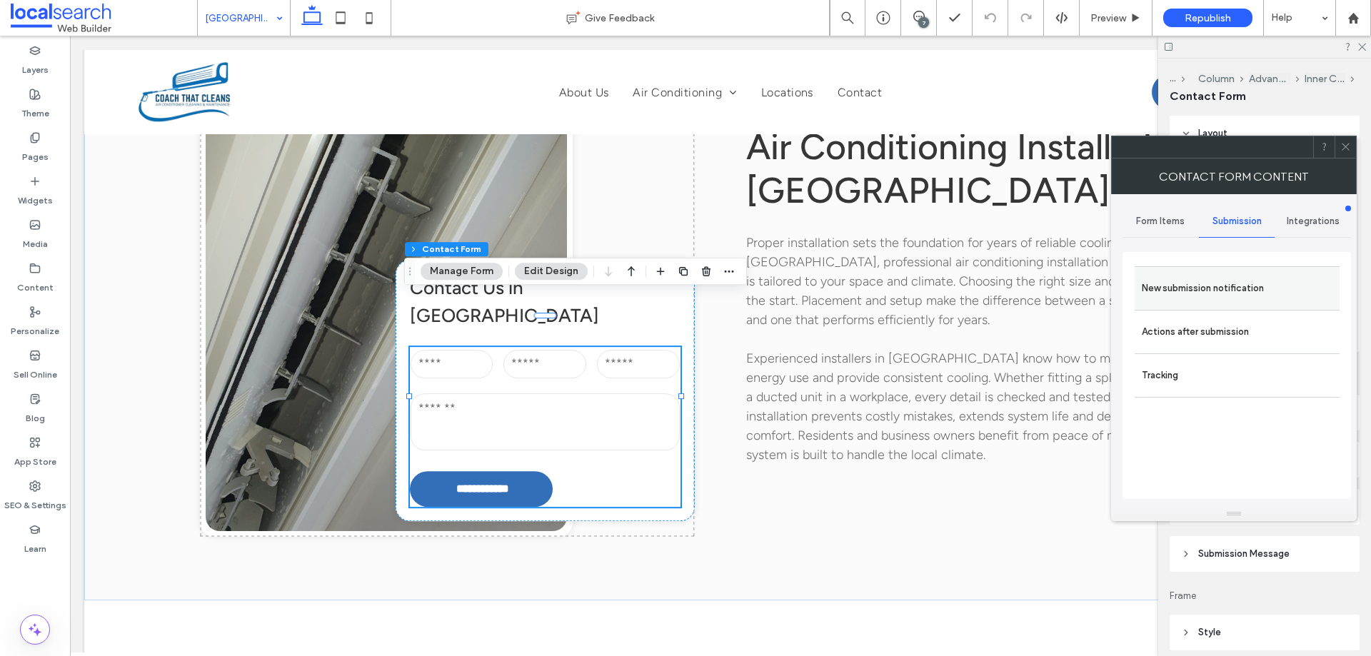
click at [1234, 283] on label "New submission notification" at bounding box center [1236, 288] width 191 height 29
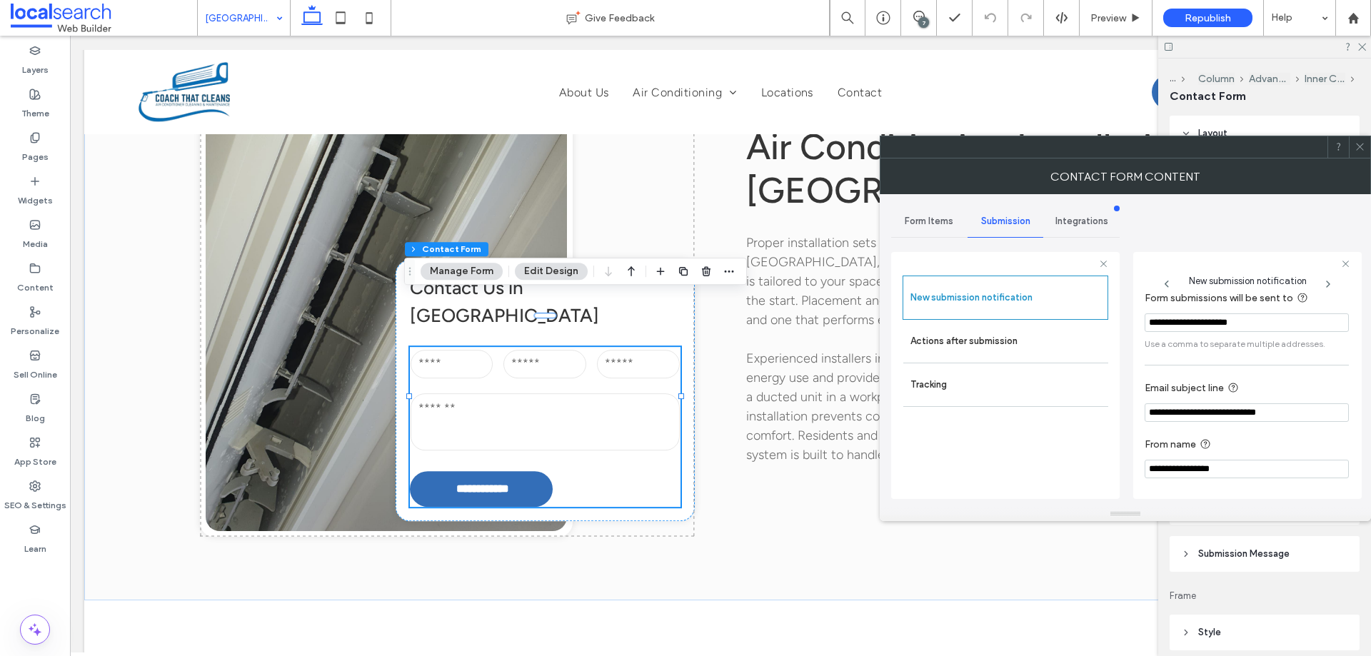
scroll to position [74, 0]
click at [976, 354] on label "Actions after submission" at bounding box center [1005, 341] width 191 height 29
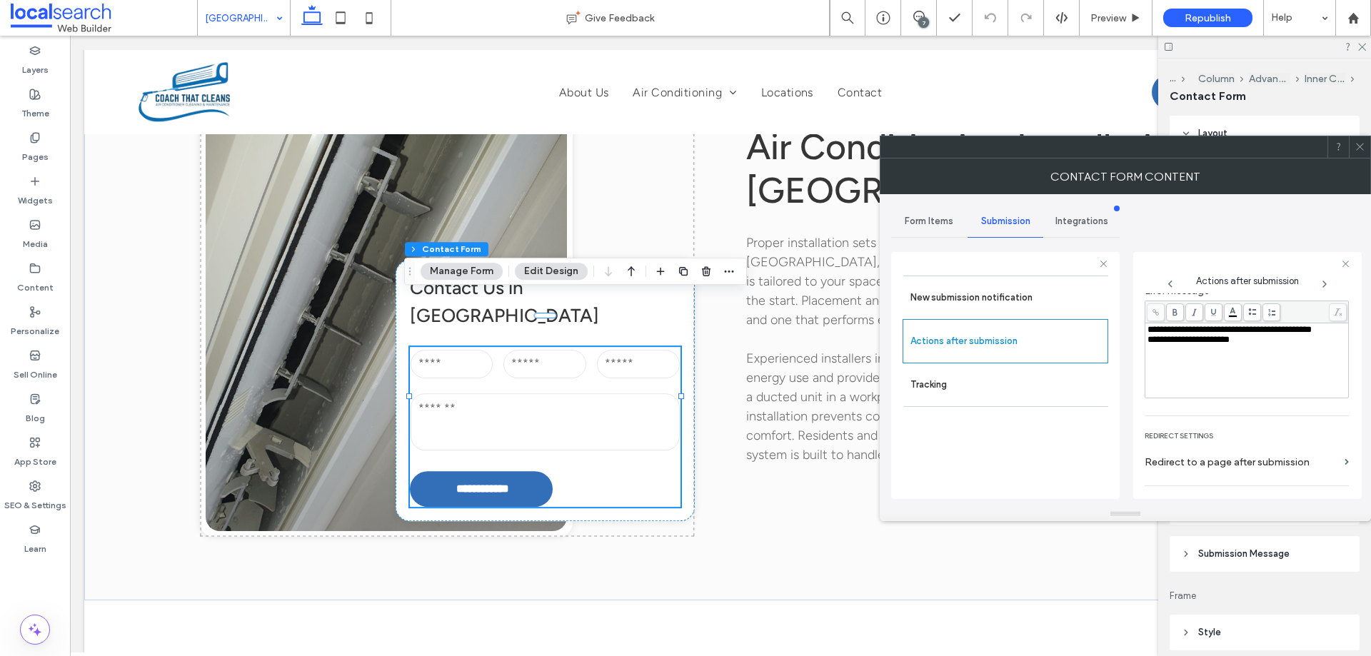
scroll to position [246, 0]
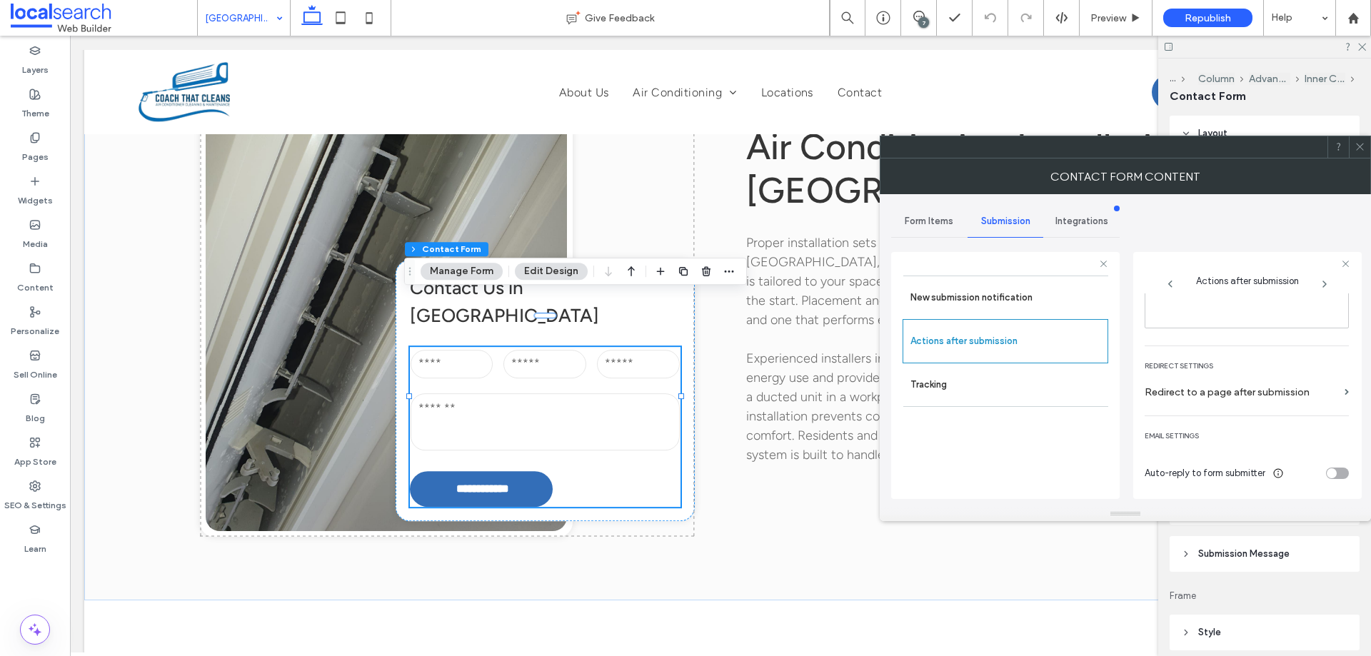
drag, startPoint x: 1359, startPoint y: 151, endPoint x: 520, endPoint y: 314, distance: 855.3
click at [1359, 151] on icon at bounding box center [1359, 146] width 11 height 11
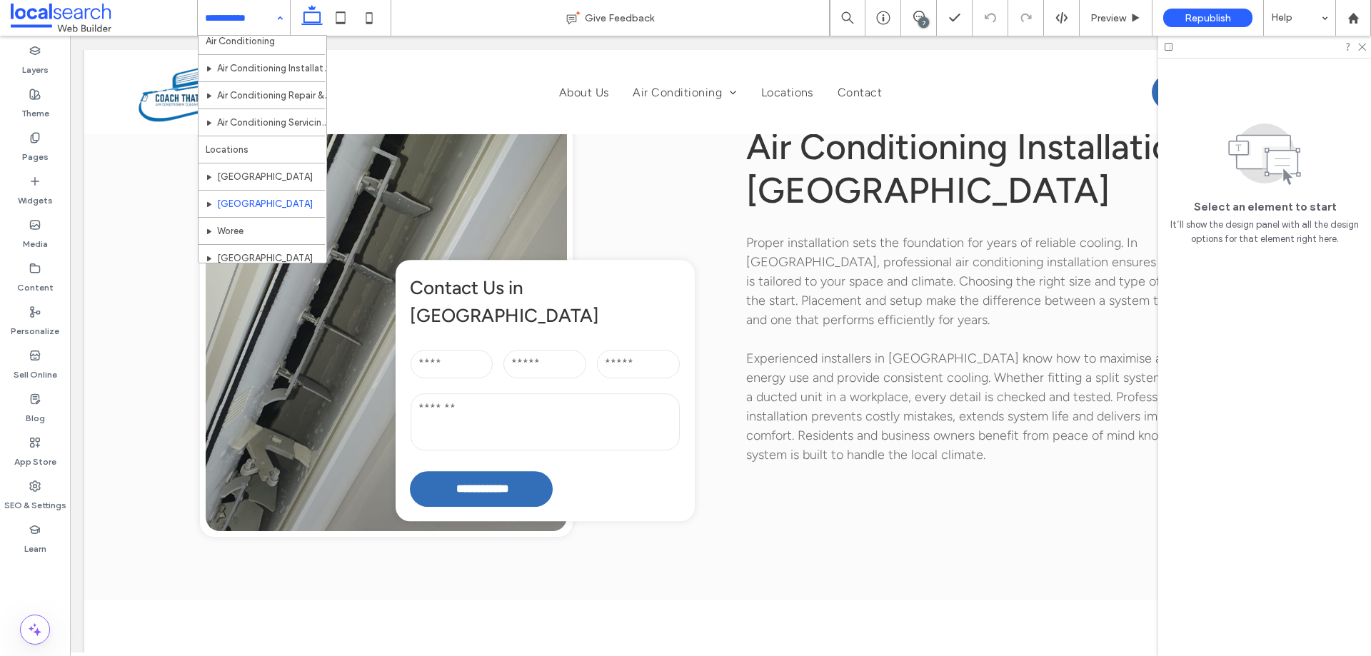
scroll to position [96, 0]
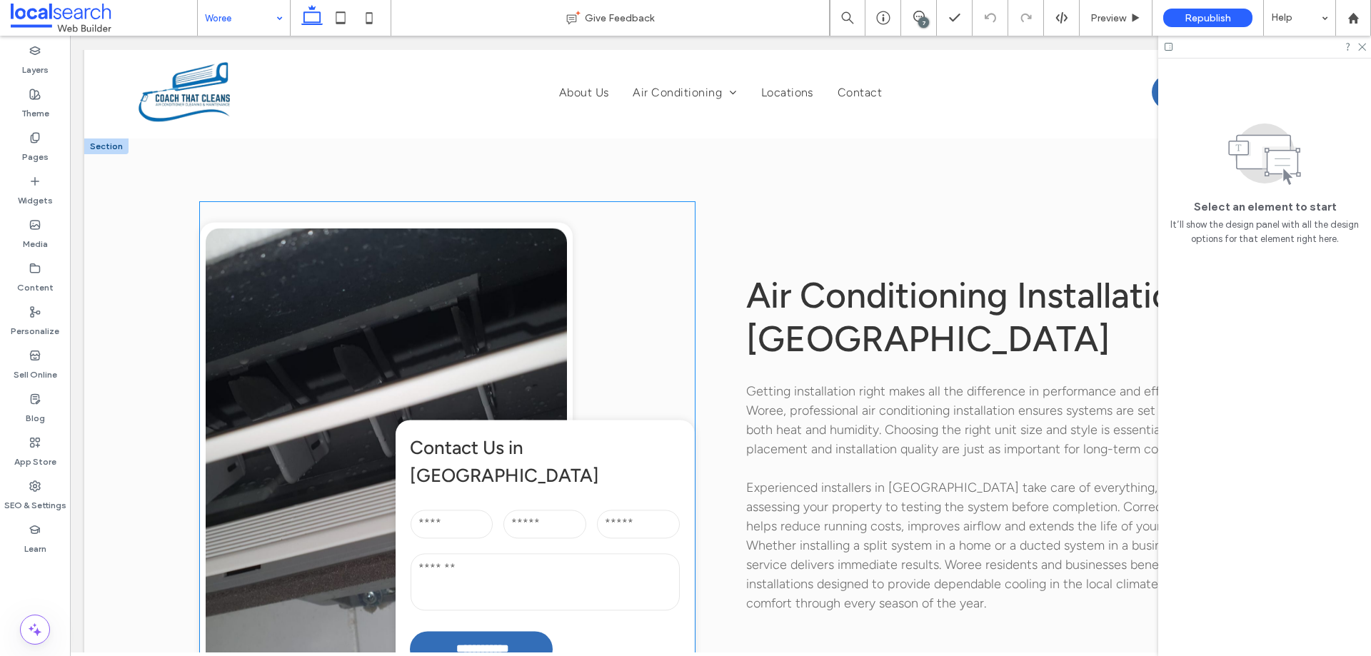
scroll to position [1428, 0]
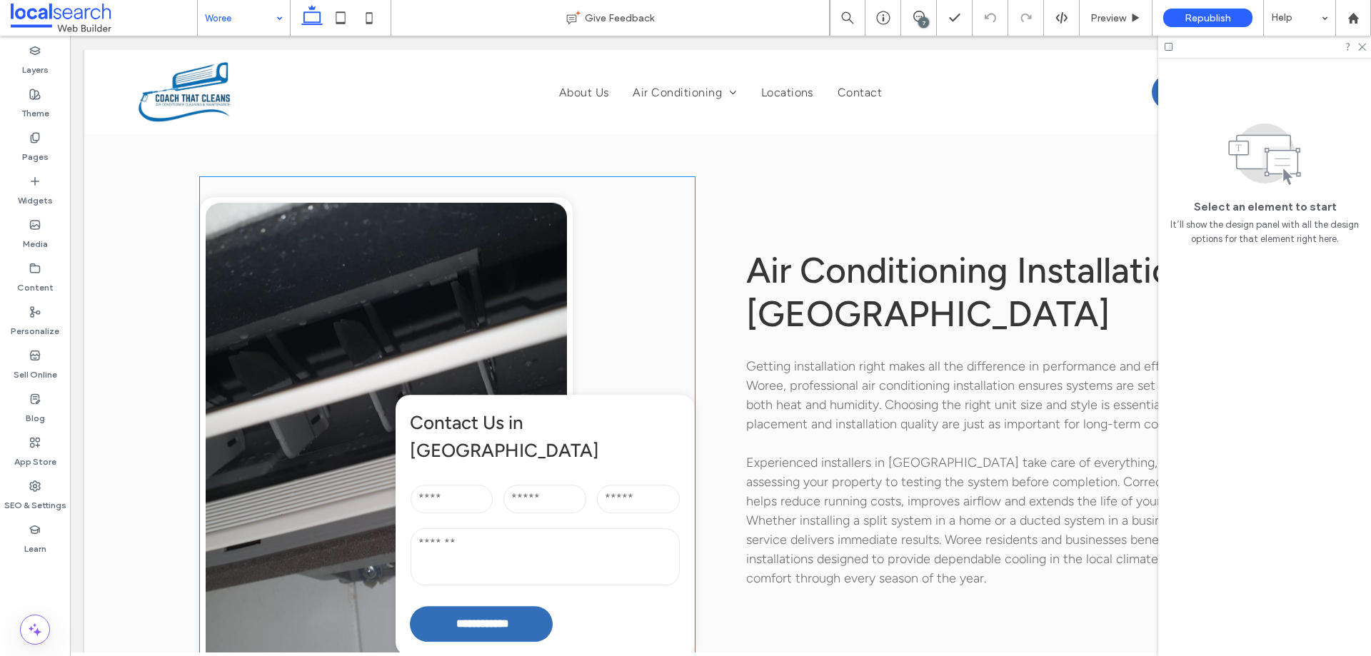
click at [545, 485] on input "email" at bounding box center [544, 499] width 83 height 29
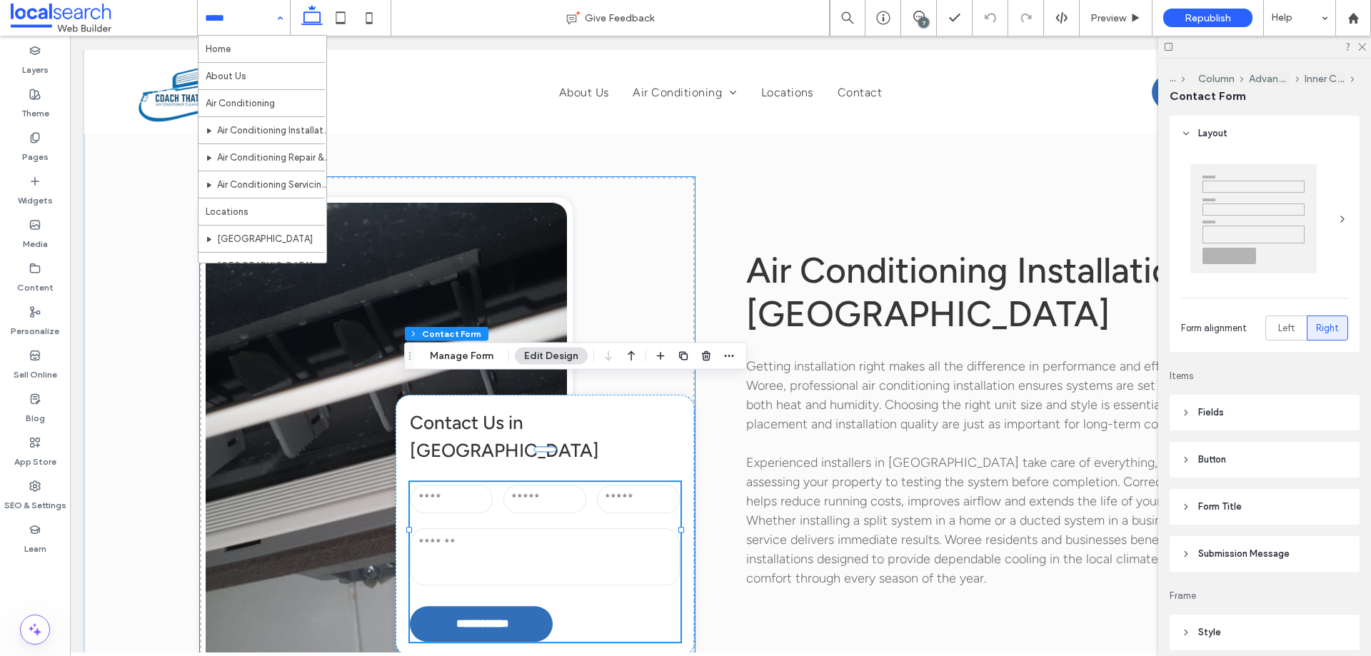
type input "*"
type input "***"
type input "**"
drag, startPoint x: 460, startPoint y: 359, endPoint x: 534, endPoint y: 354, distance: 74.4
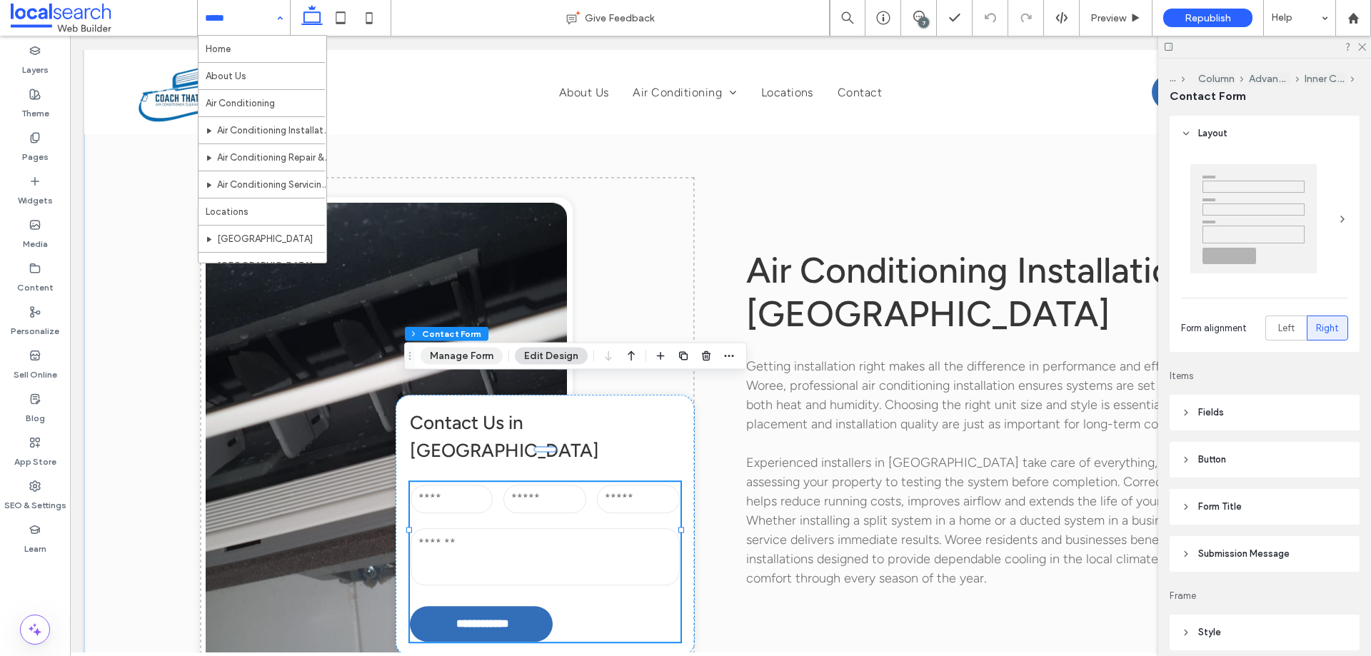
click at [460, 359] on button "Manage Form" at bounding box center [461, 356] width 82 height 17
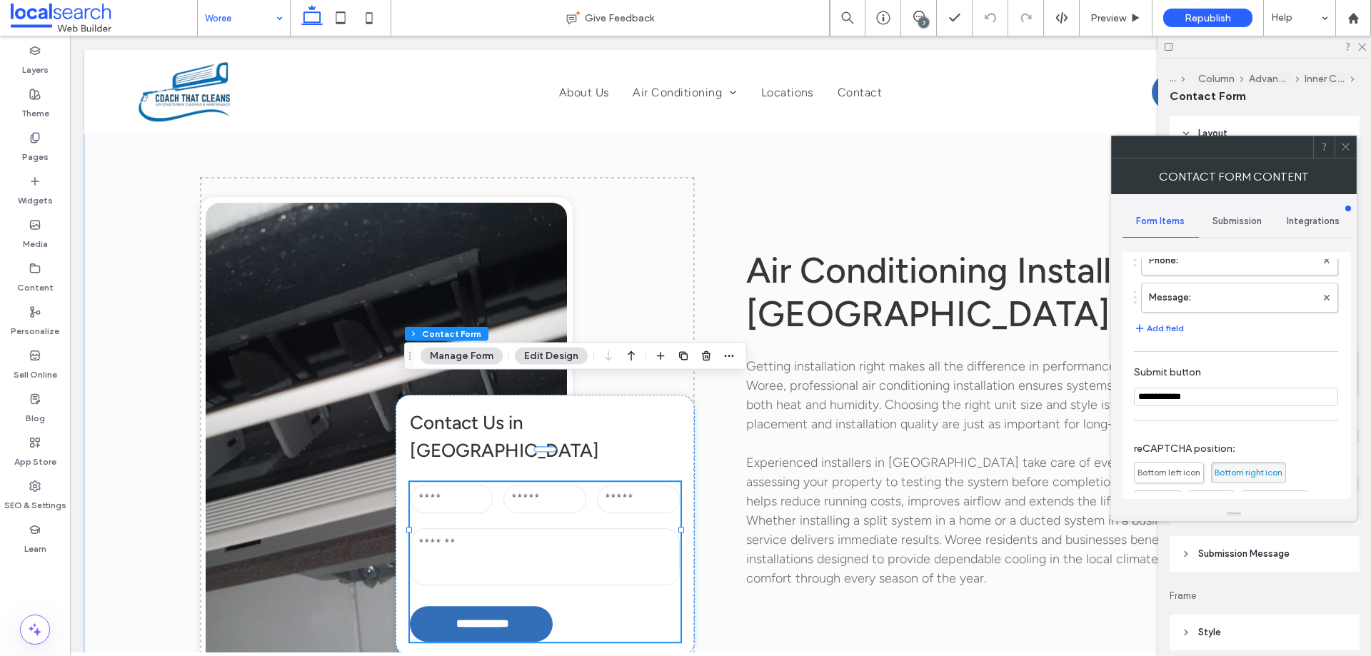
scroll to position [289, 0]
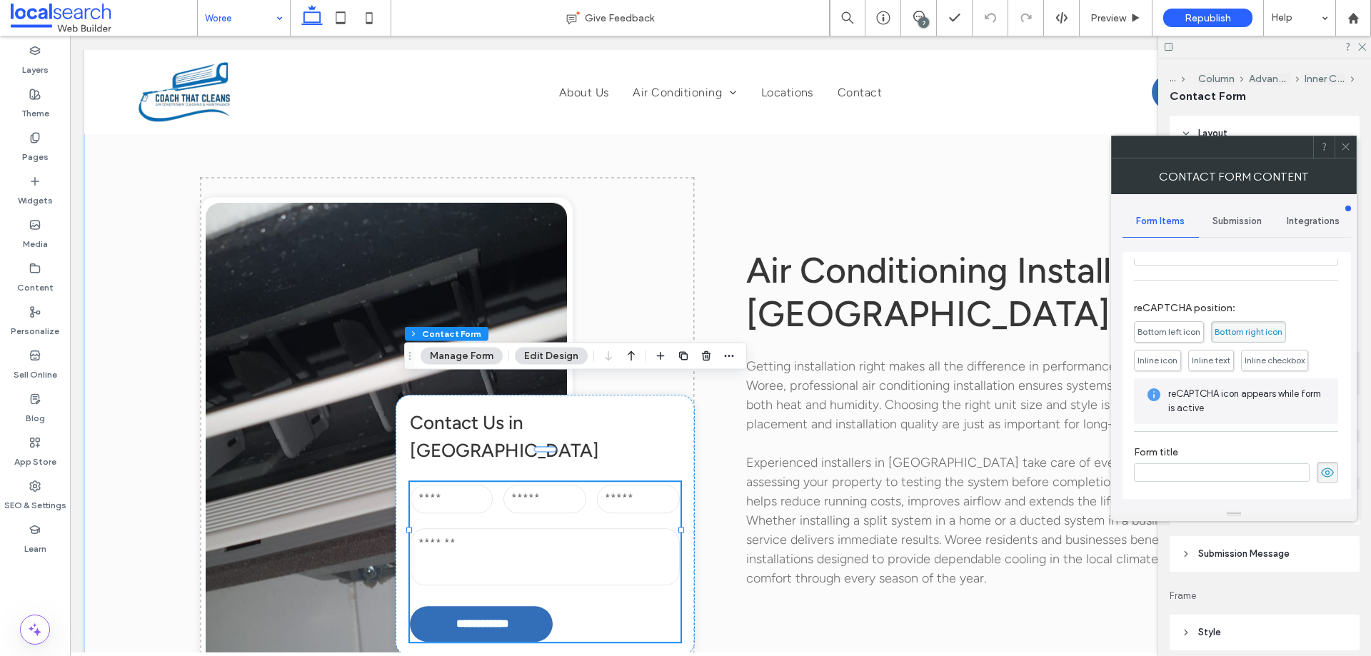
click at [1261, 211] on div "Submission" at bounding box center [1237, 221] width 76 height 31
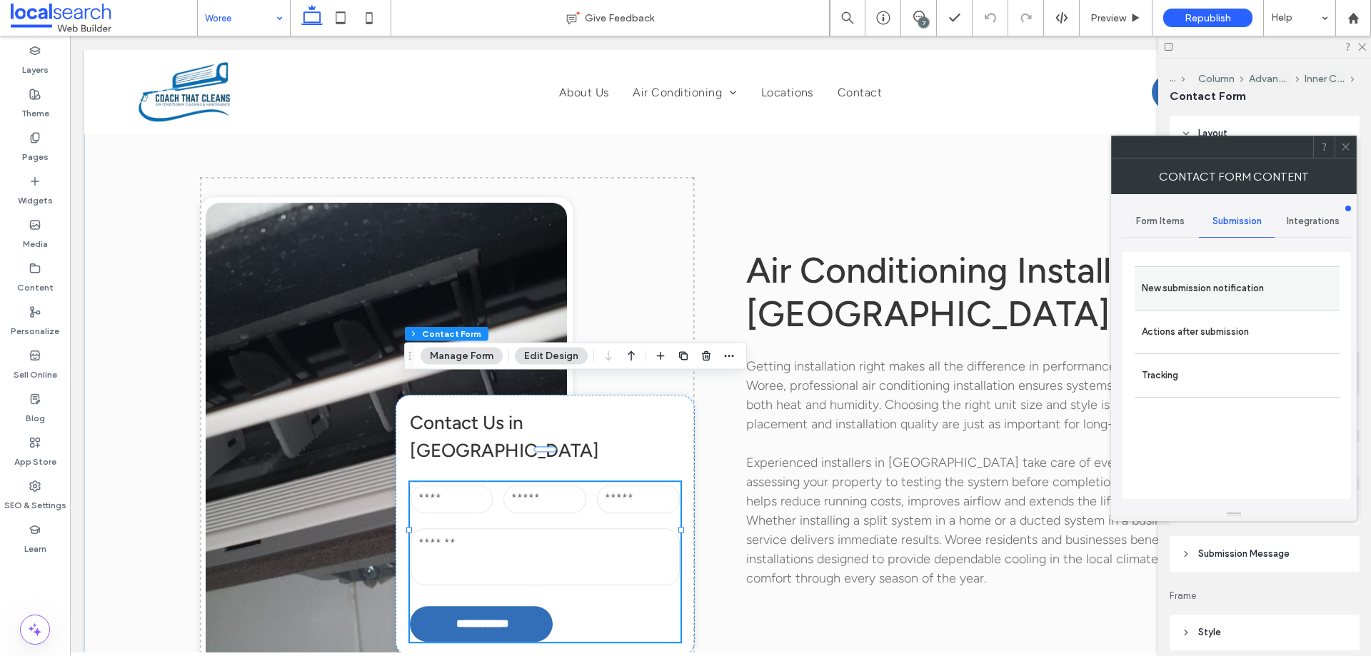
click at [1234, 300] on label "New submission notification" at bounding box center [1236, 288] width 191 height 29
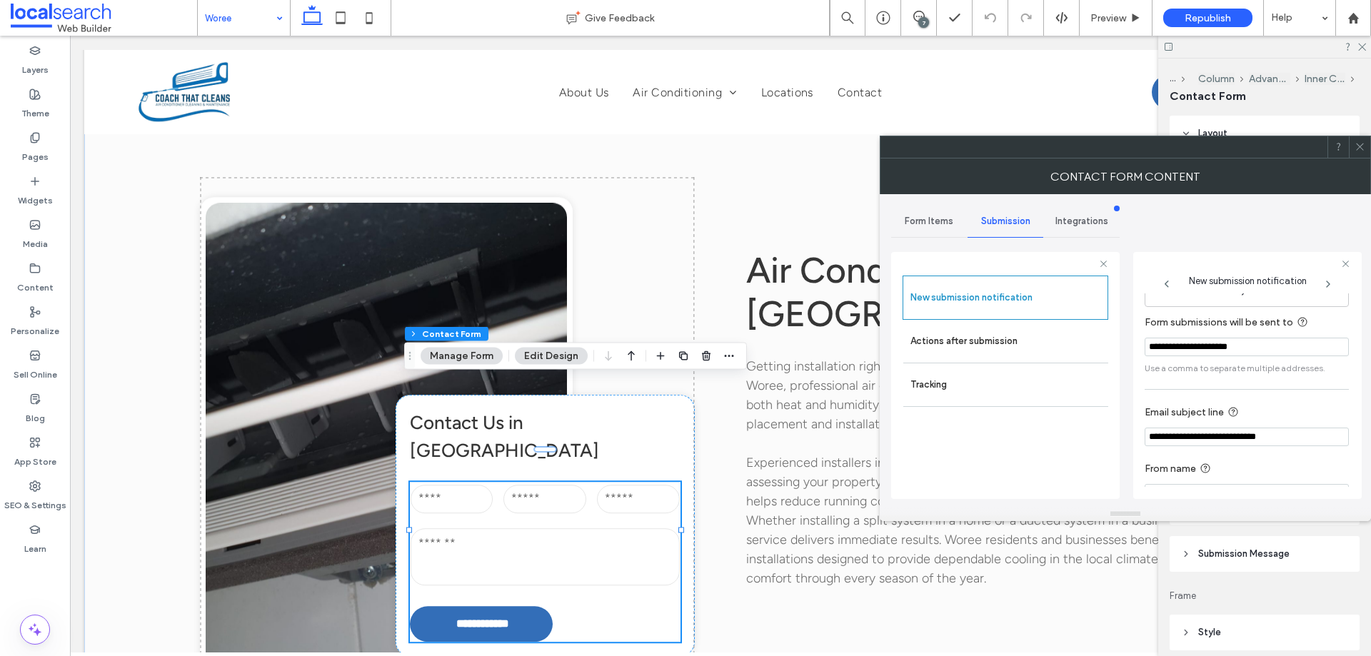
scroll to position [74, 0]
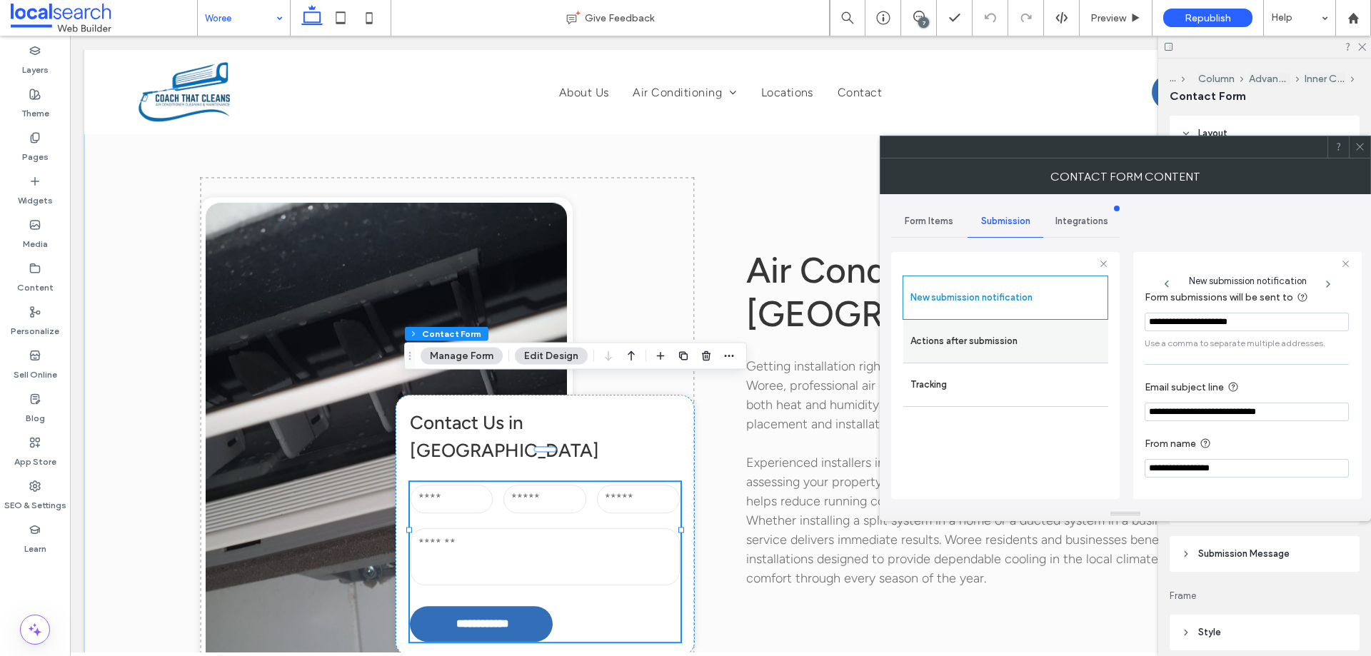
click at [939, 356] on div "Actions after submission" at bounding box center [1005, 341] width 205 height 43
click at [984, 341] on label "Actions after submission" at bounding box center [1005, 341] width 191 height 29
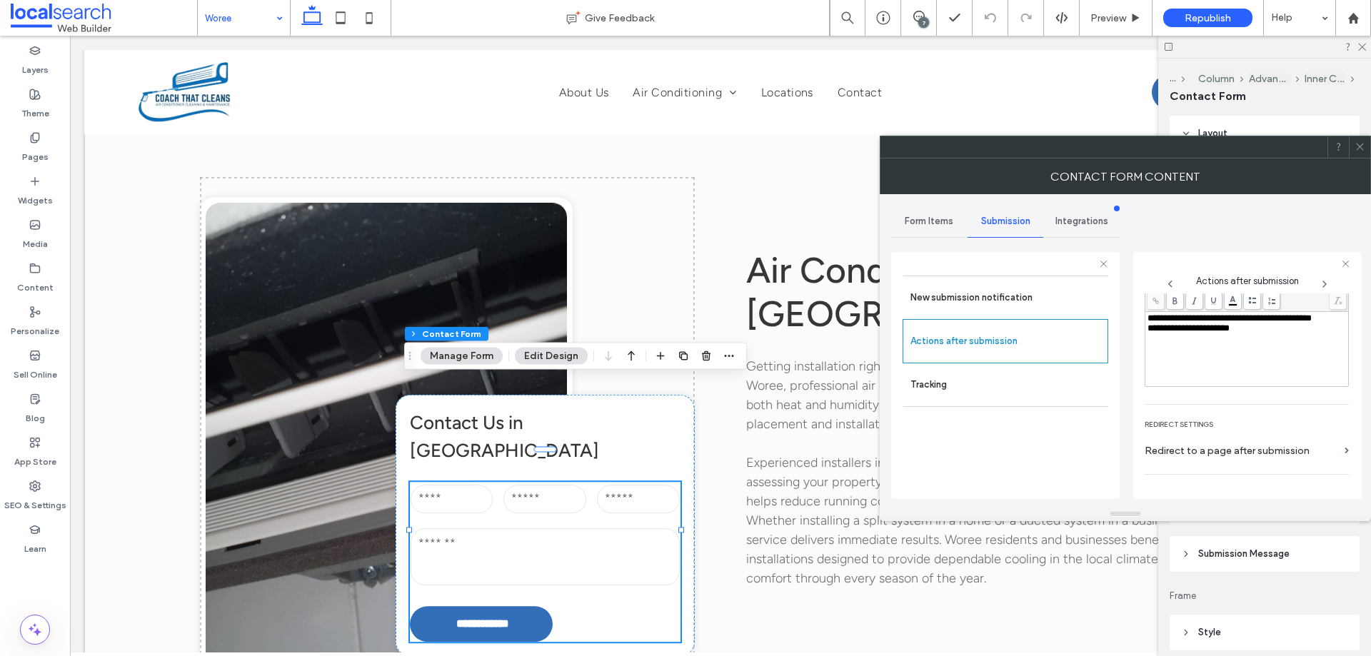
scroll to position [246, 0]
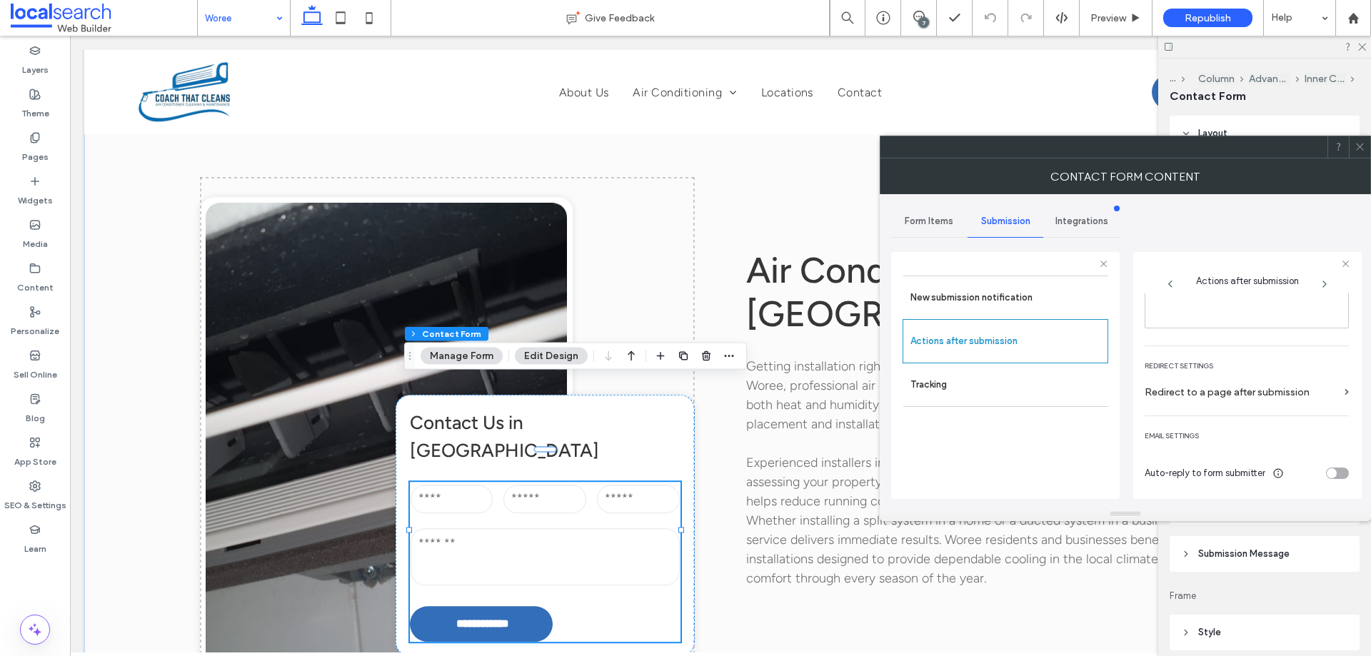
click at [1358, 148] on use at bounding box center [1359, 146] width 7 height 7
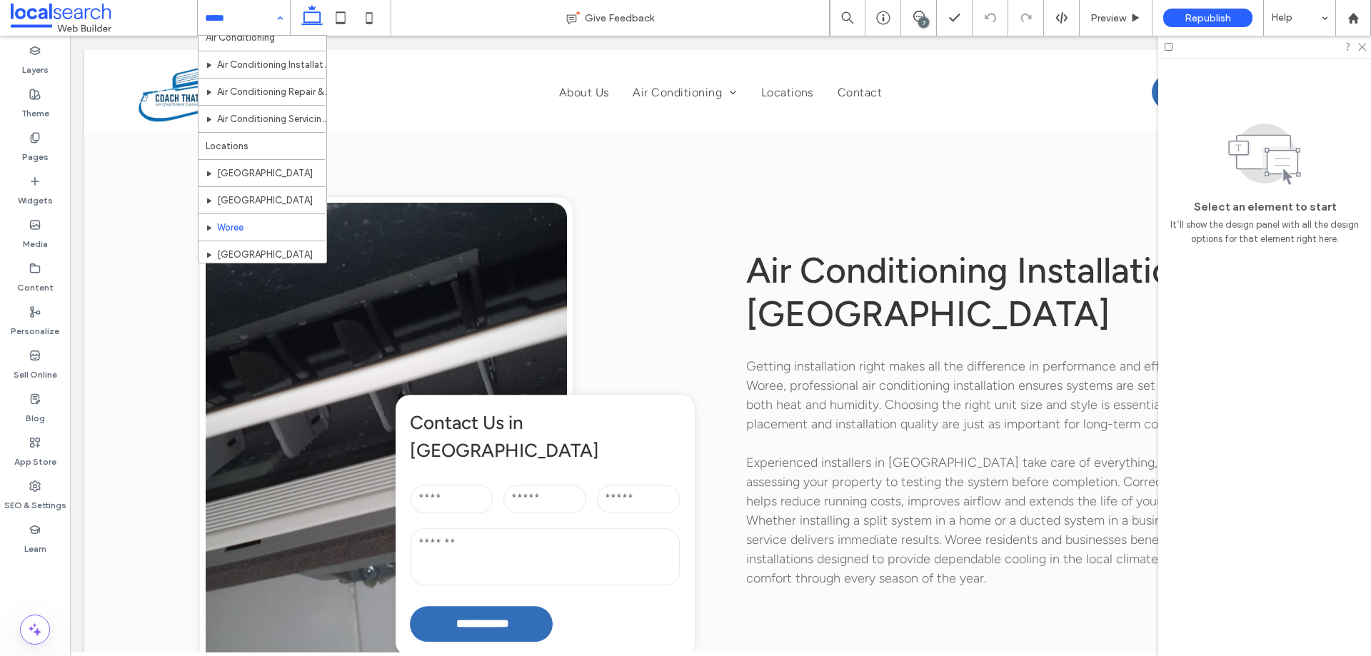
scroll to position [96, 0]
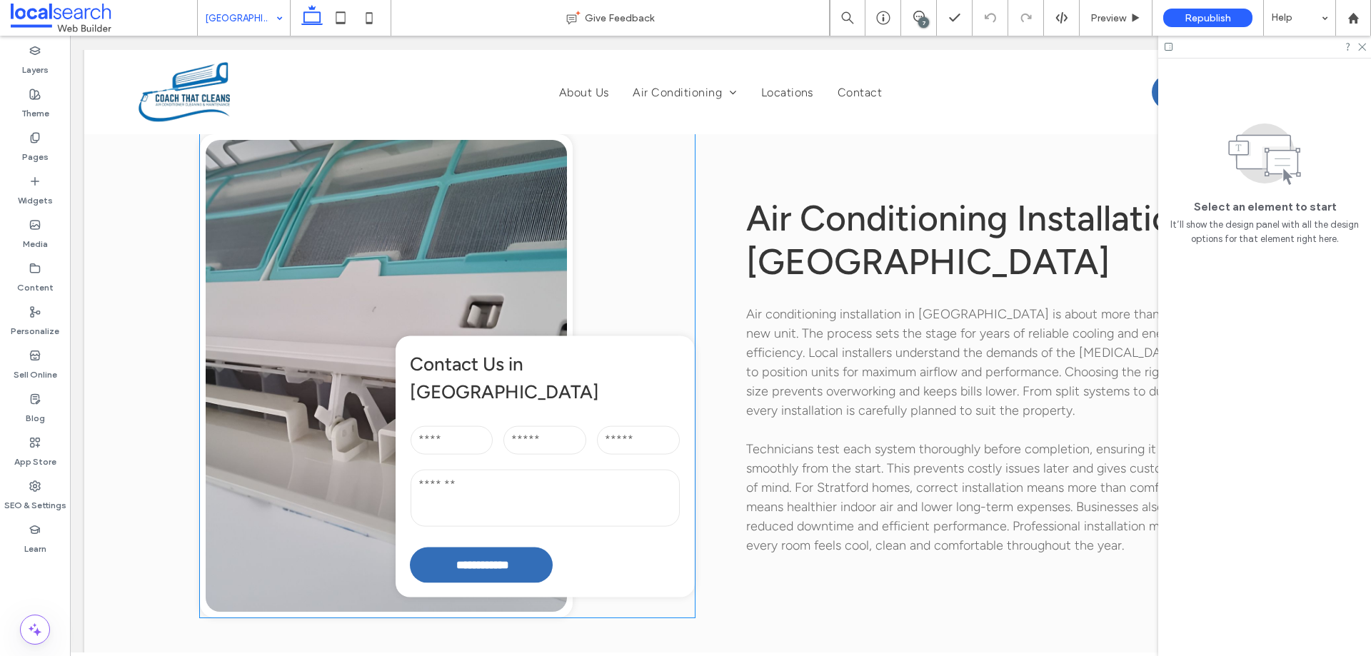
scroll to position [1428, 0]
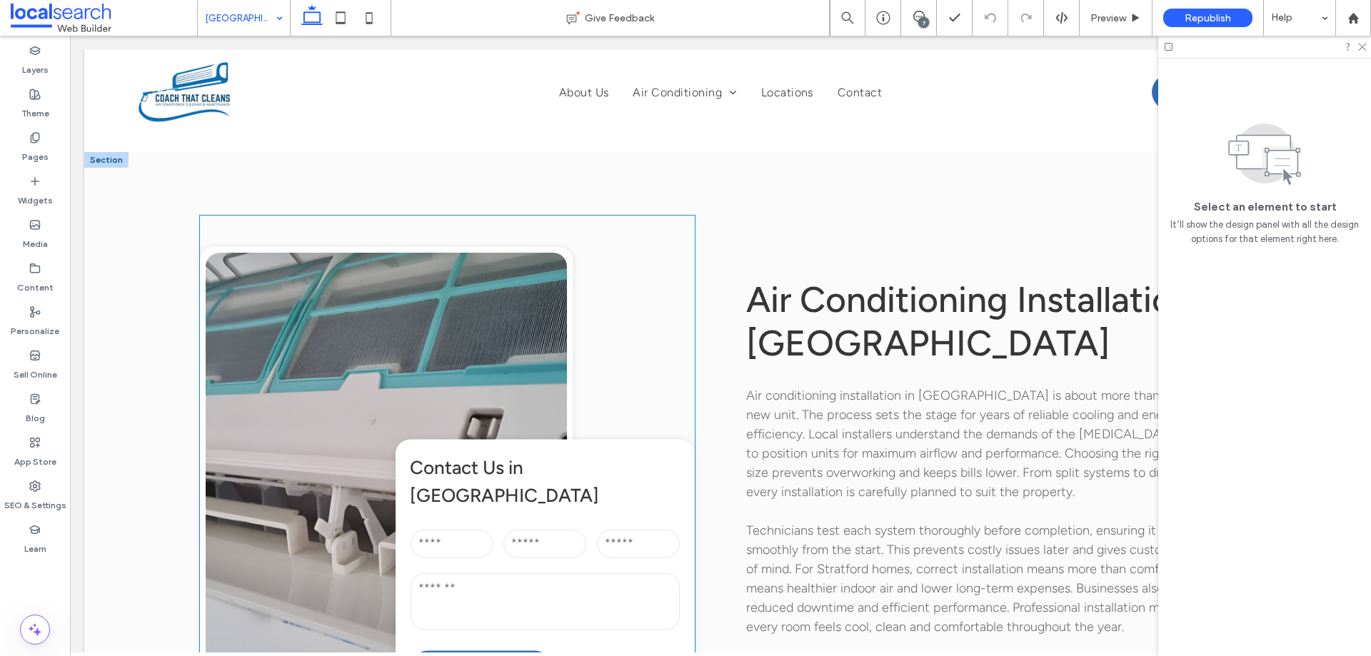
drag, startPoint x: 548, startPoint y: 444, endPoint x: 905, endPoint y: 457, distance: 357.9
click at [548, 530] on input "email" at bounding box center [544, 544] width 83 height 29
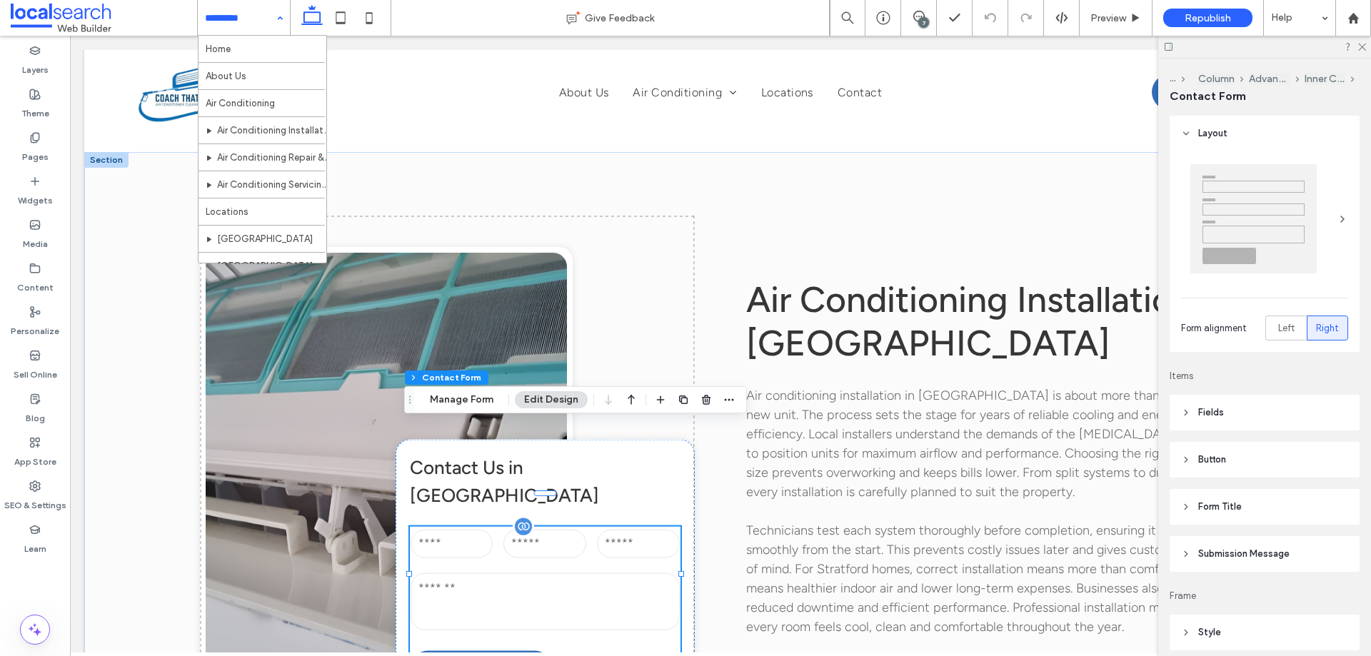
type input "*"
type input "***"
type input "**"
click at [444, 398] on button "Manage Form" at bounding box center [461, 399] width 82 height 17
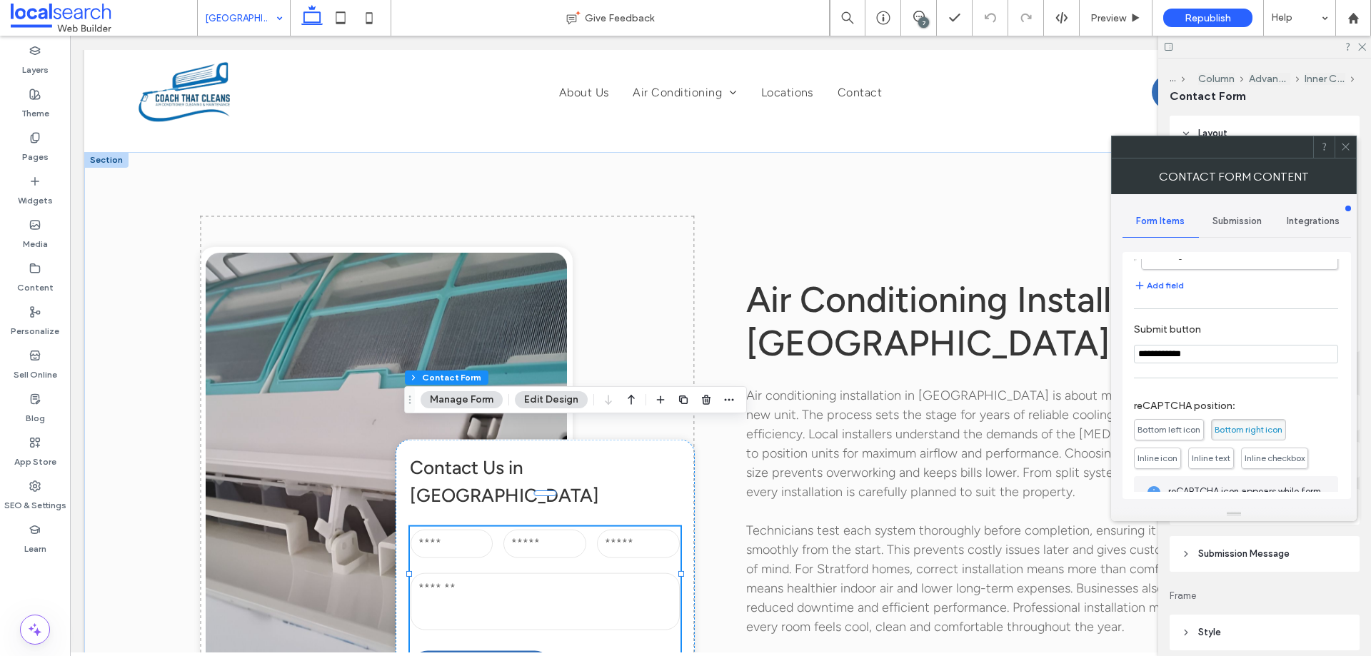
scroll to position [289, 0]
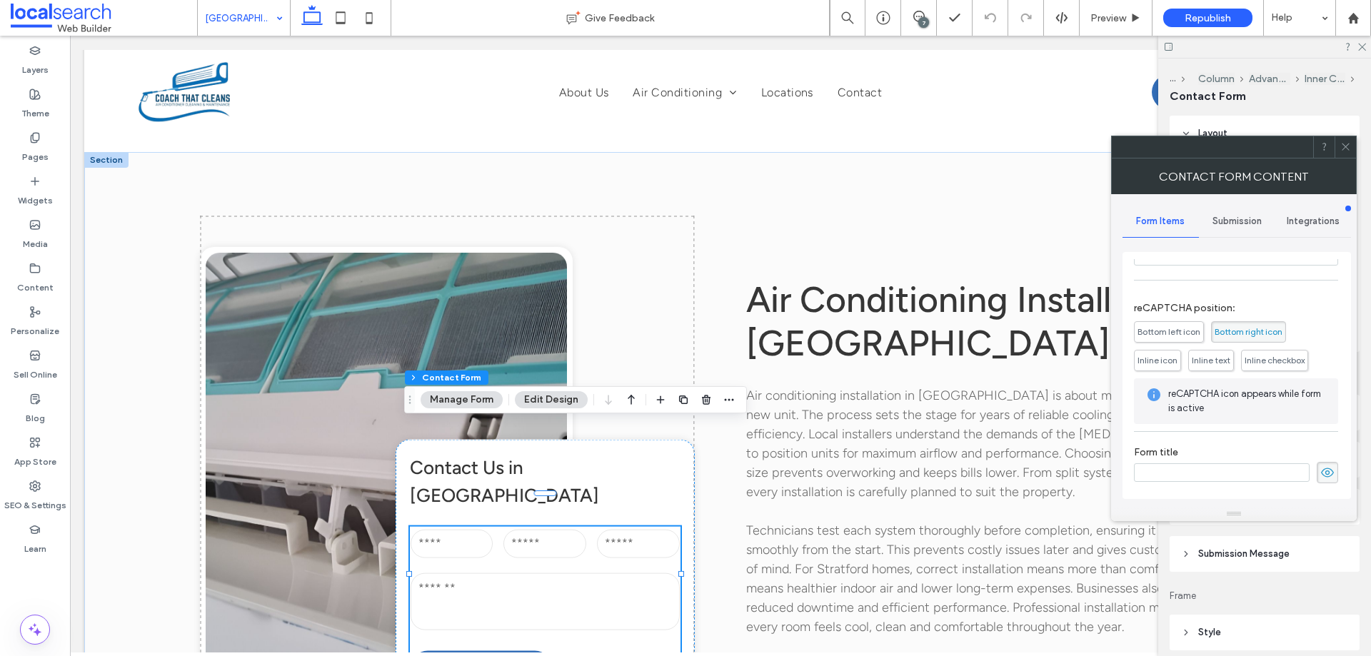
click at [1245, 218] on span "Submission" at bounding box center [1236, 221] width 49 height 11
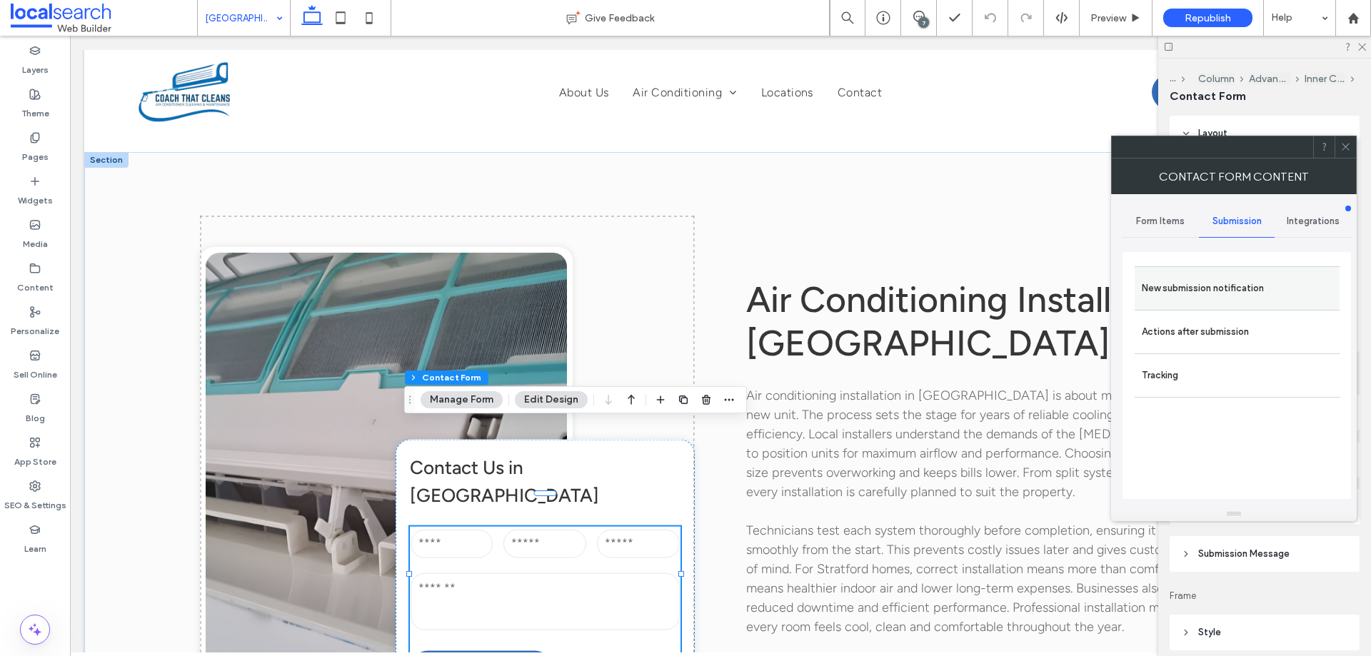
click at [1233, 283] on label "New submission notification" at bounding box center [1236, 288] width 191 height 29
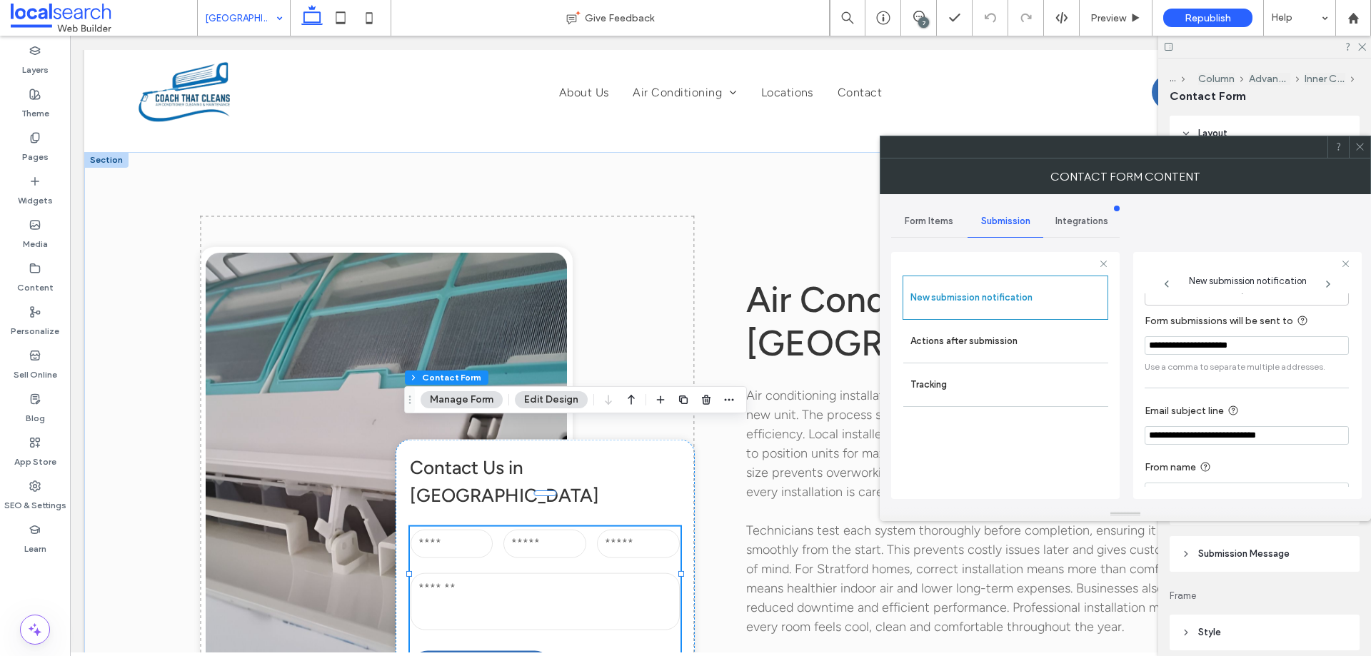
scroll to position [74, 0]
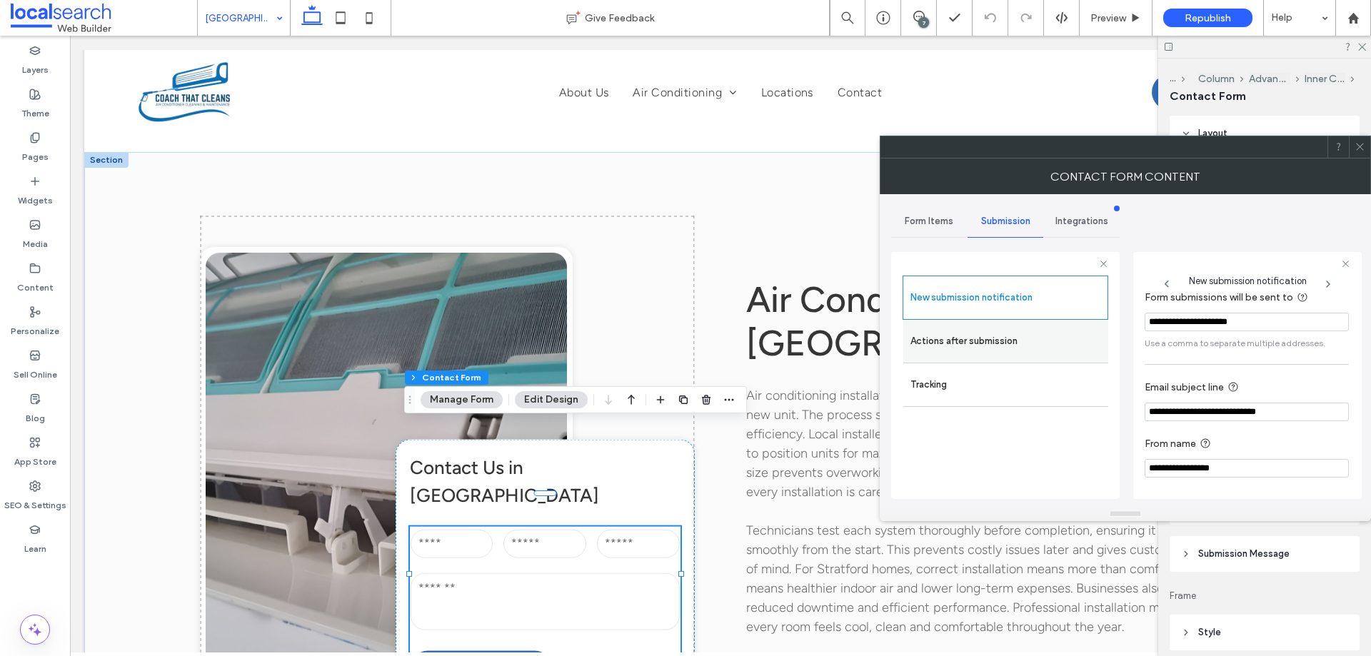
click at [952, 348] on label "Actions after submission" at bounding box center [1005, 341] width 191 height 29
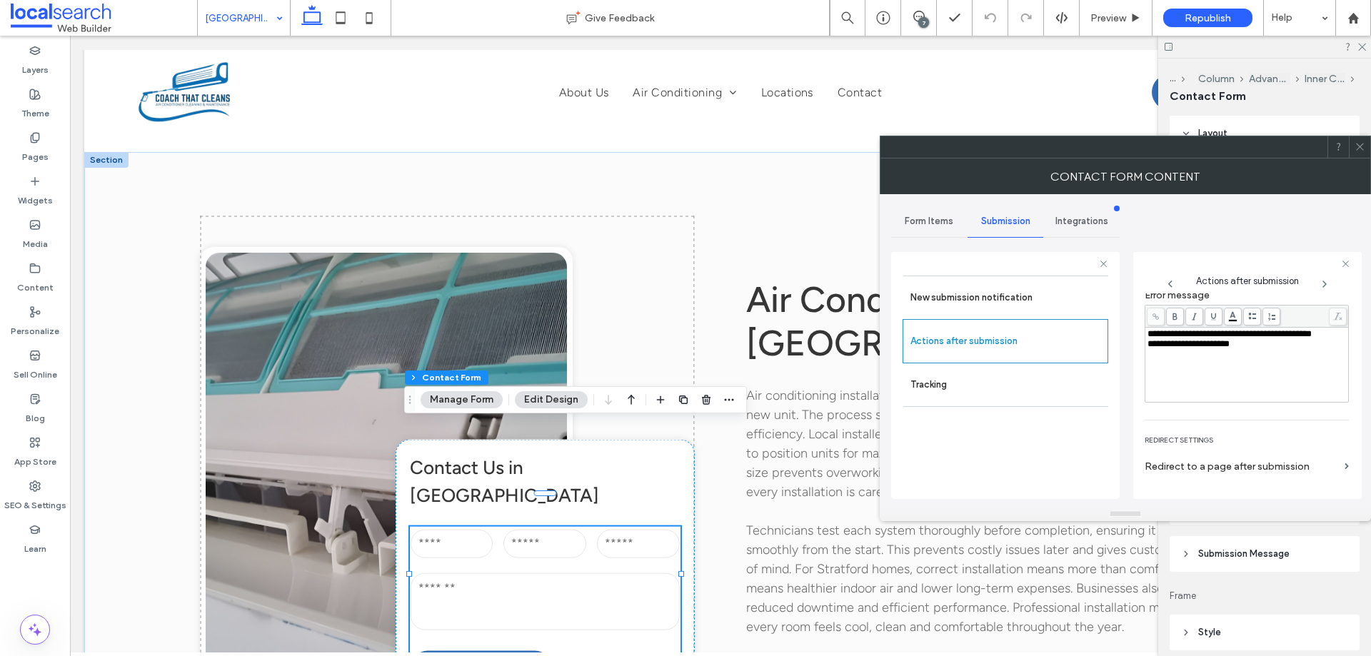
scroll to position [246, 0]
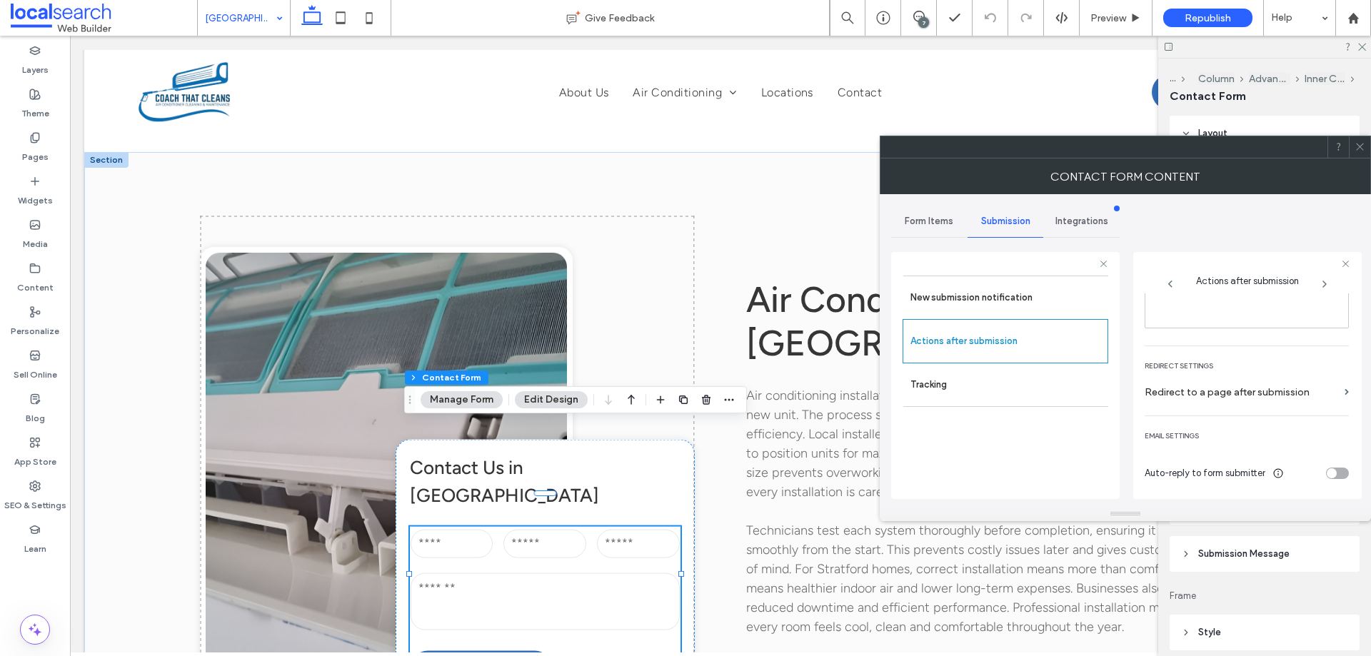
click at [1359, 152] on span at bounding box center [1359, 146] width 11 height 21
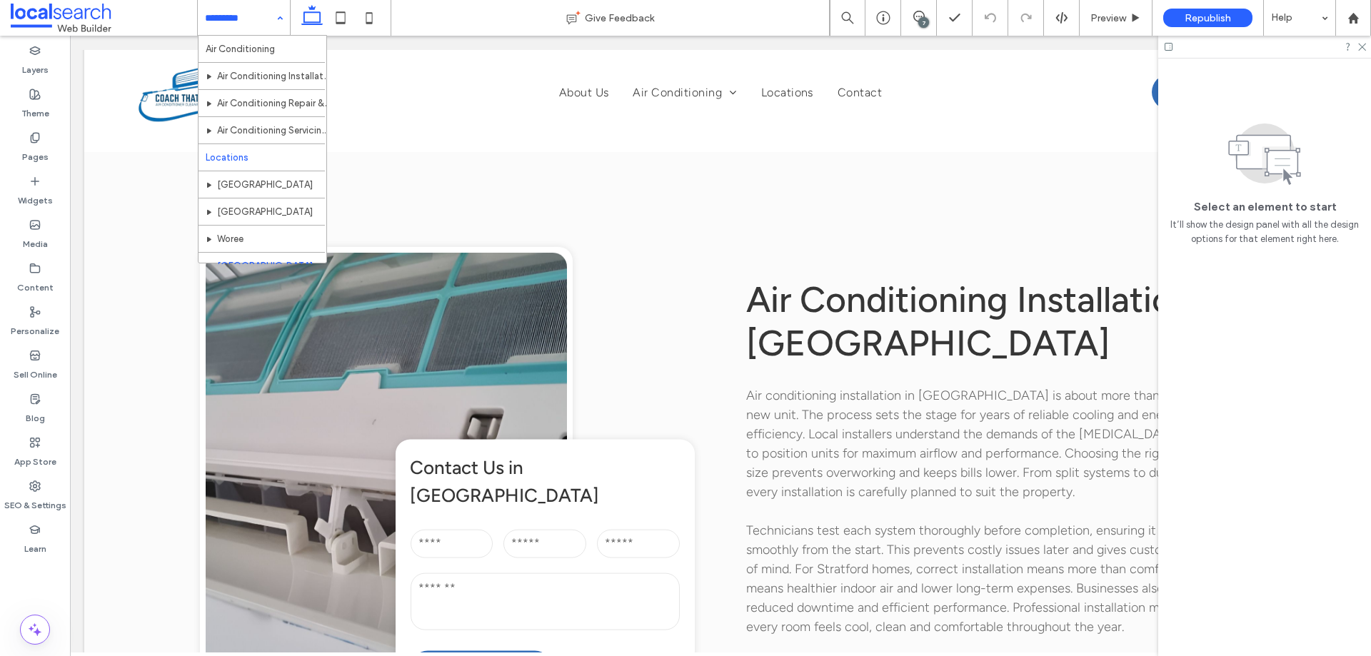
scroll to position [96, 0]
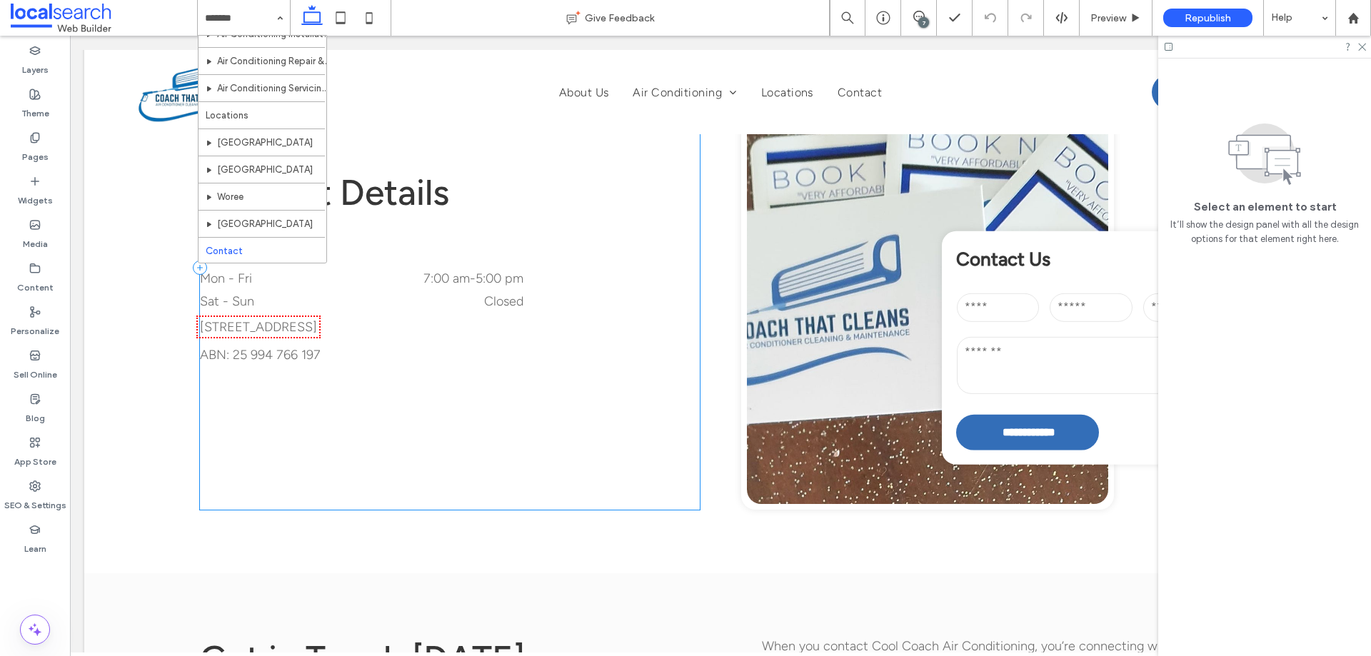
scroll to position [357, 0]
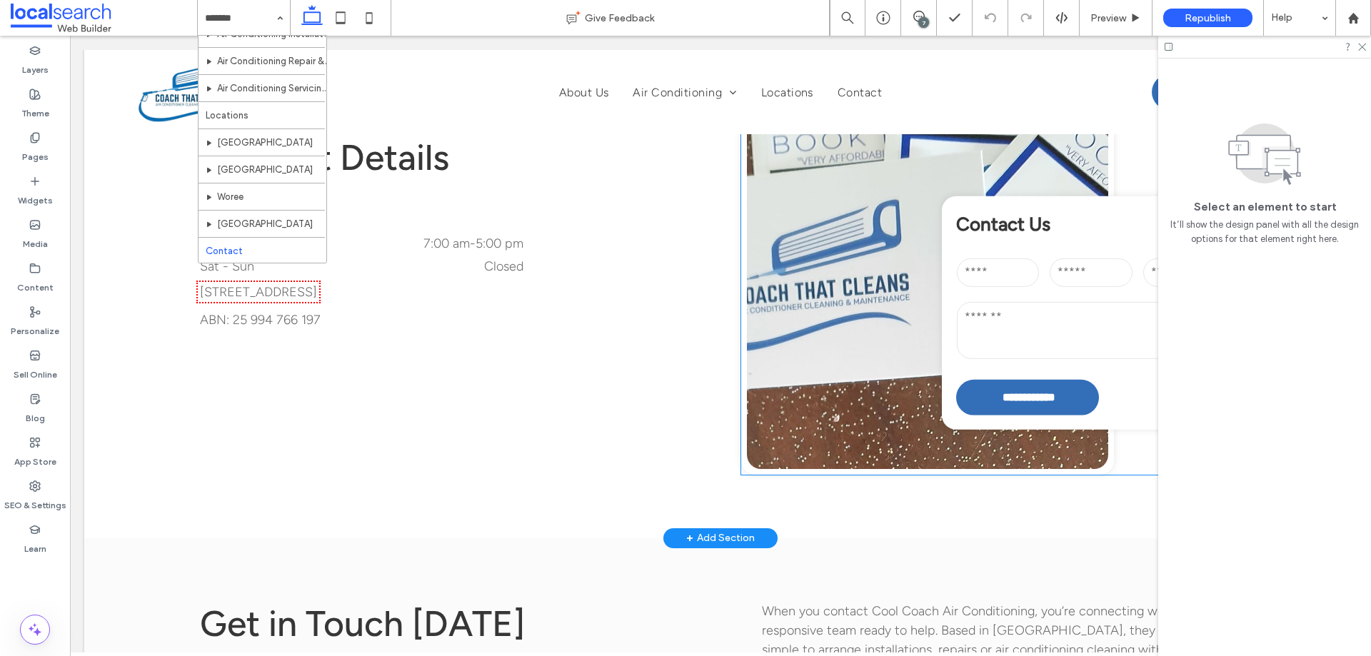
click at [1045, 332] on textarea at bounding box center [1091, 329] width 269 height 57
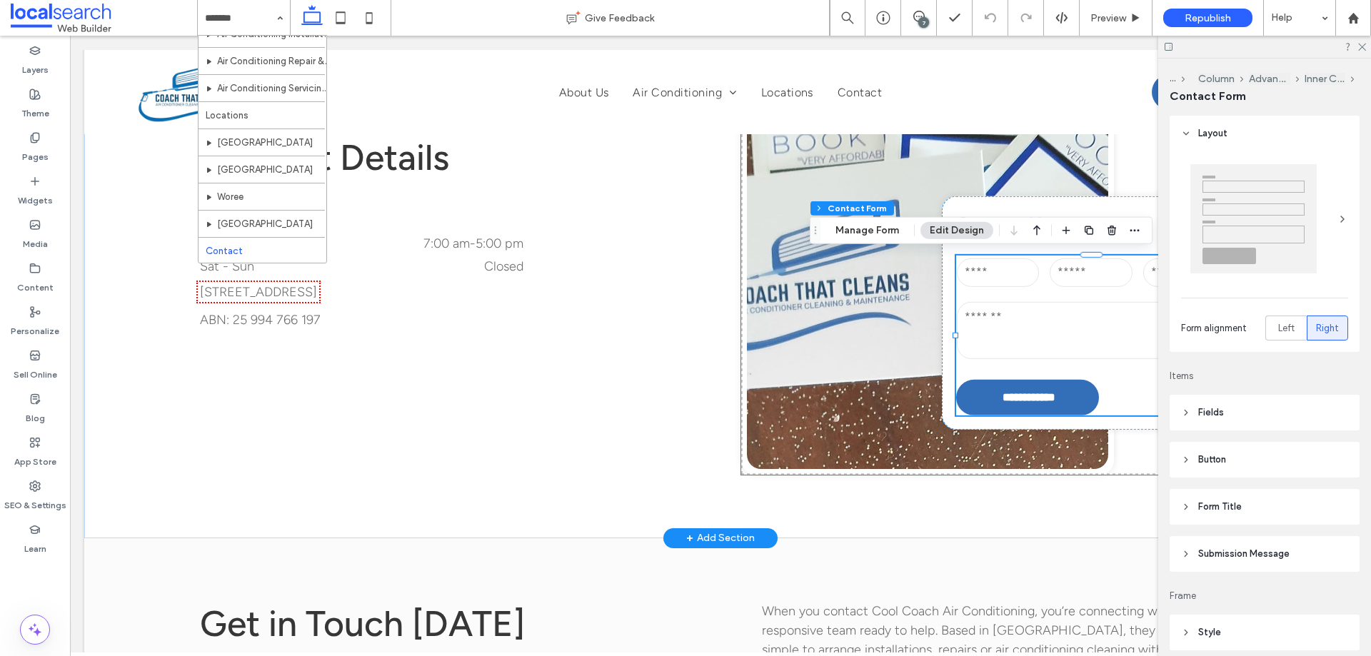
type input "*"
type input "***"
type input "**"
click at [881, 236] on button "Manage Form" at bounding box center [867, 230] width 82 height 17
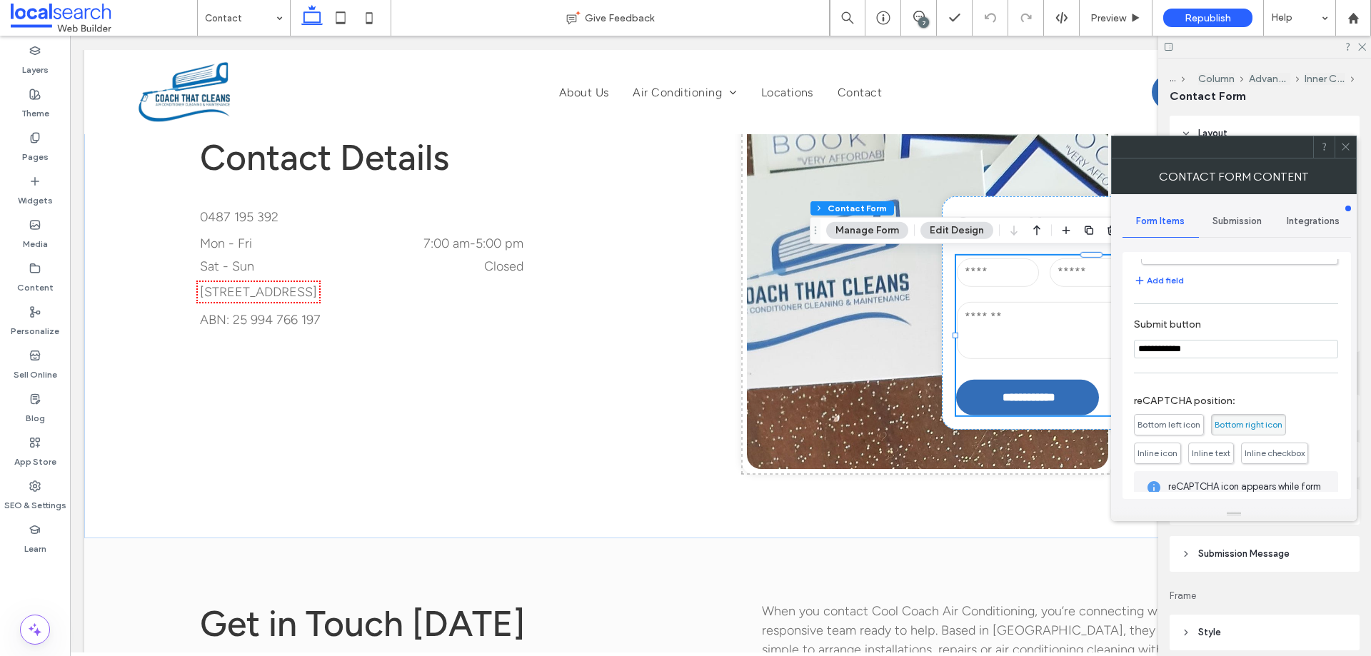
scroll to position [289, 0]
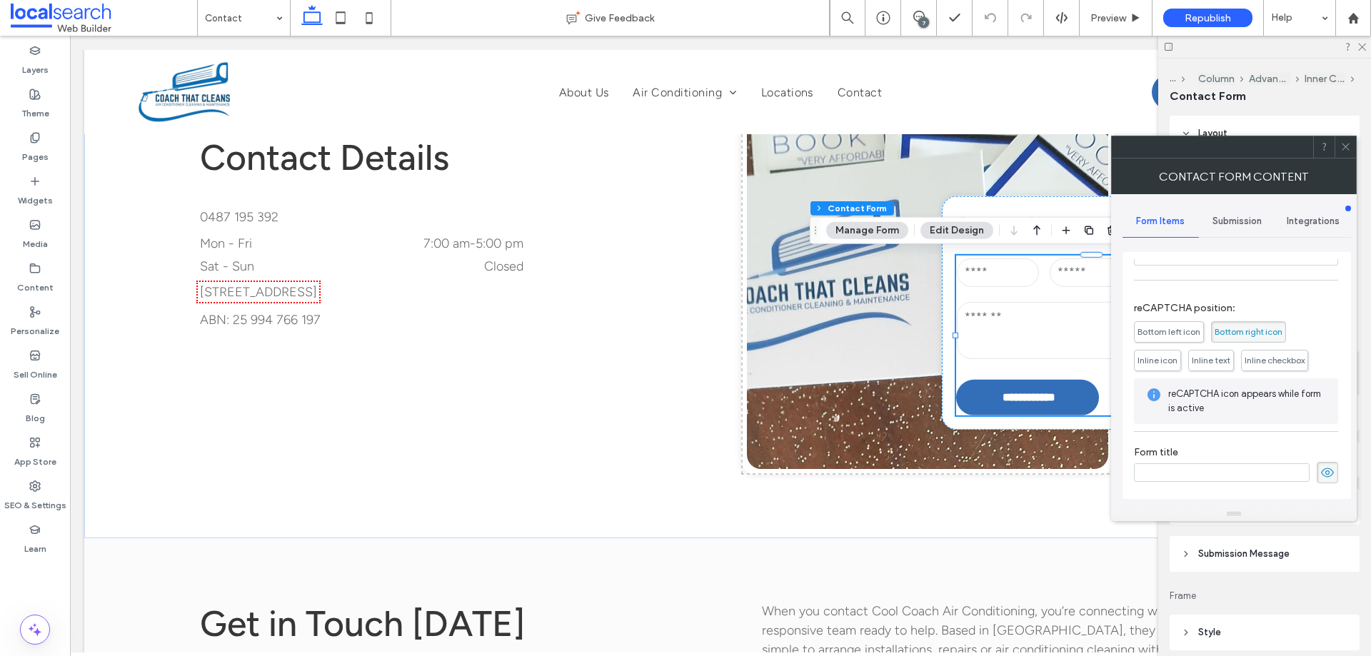
click at [1247, 223] on span "Submission" at bounding box center [1236, 221] width 49 height 11
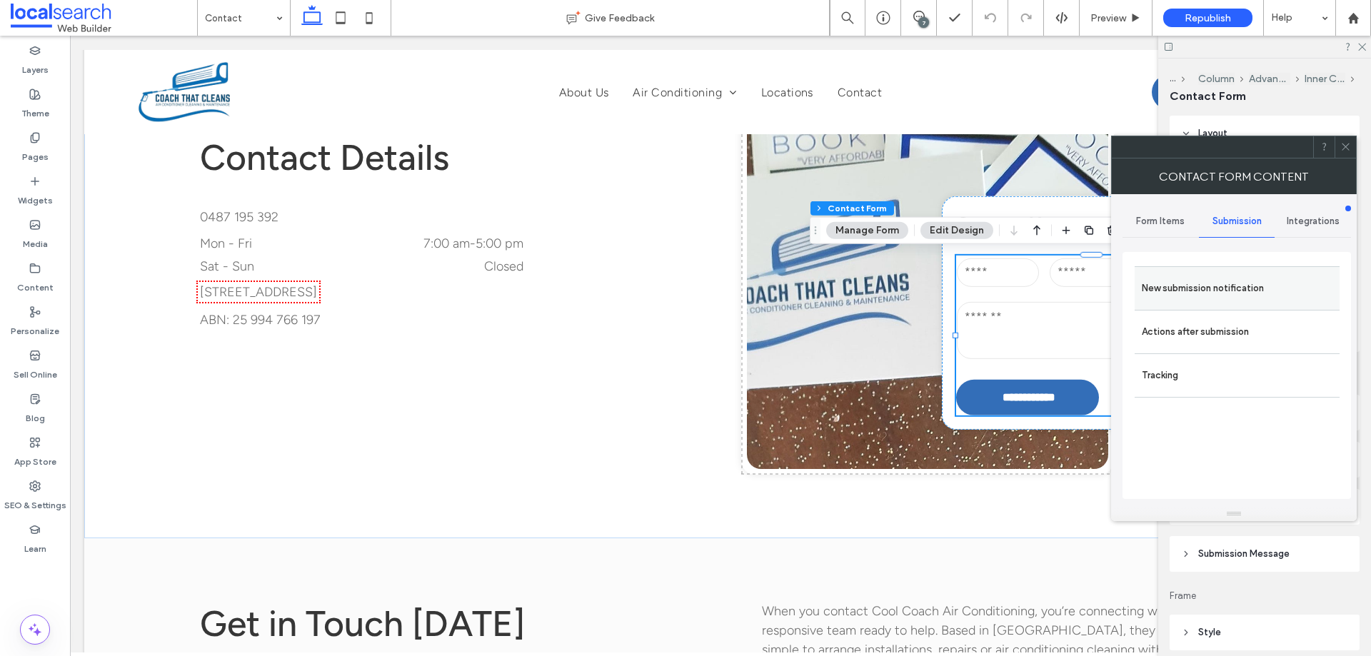
click at [1236, 283] on label "New submission notification" at bounding box center [1236, 288] width 191 height 29
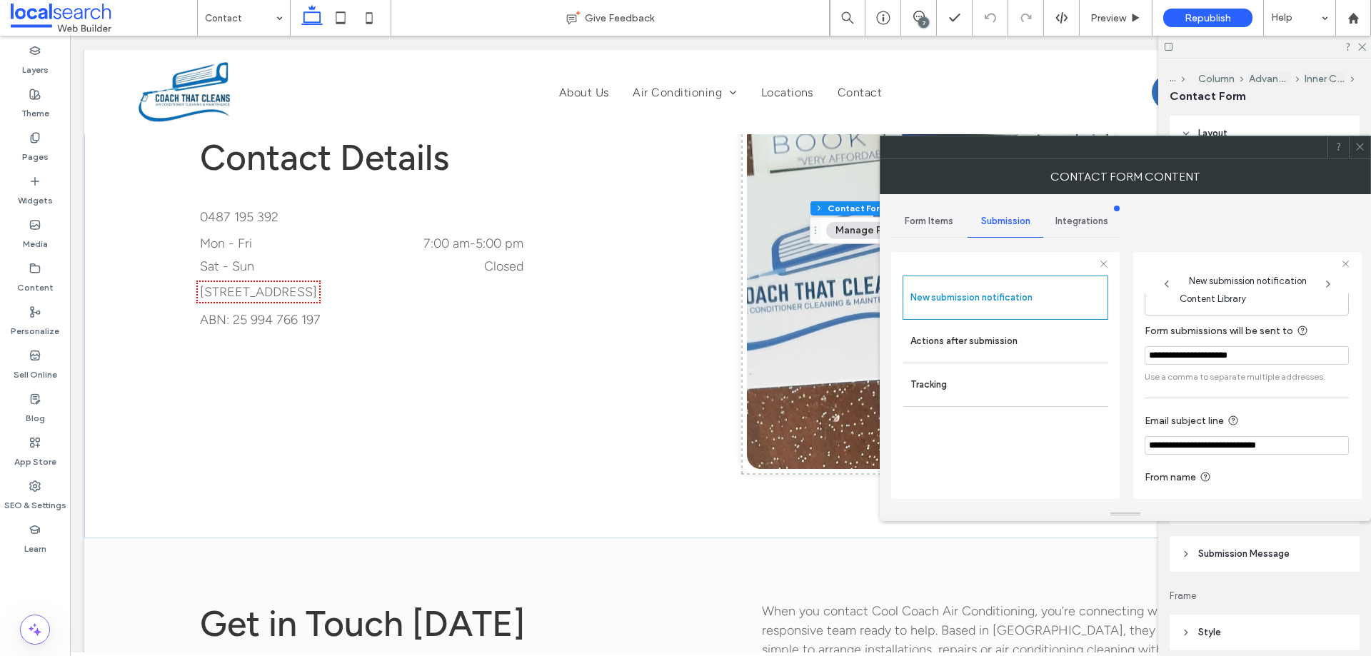
scroll to position [74, 0]
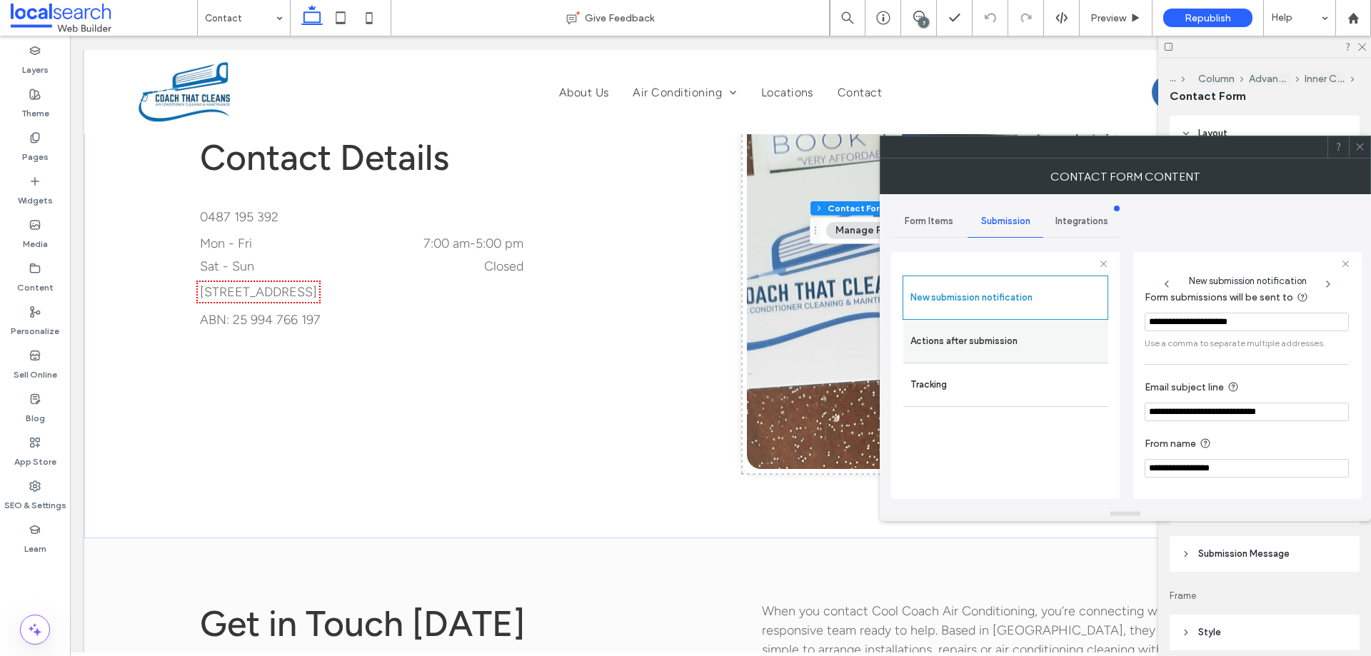
click at [983, 331] on label "Actions after submission" at bounding box center [1005, 341] width 191 height 29
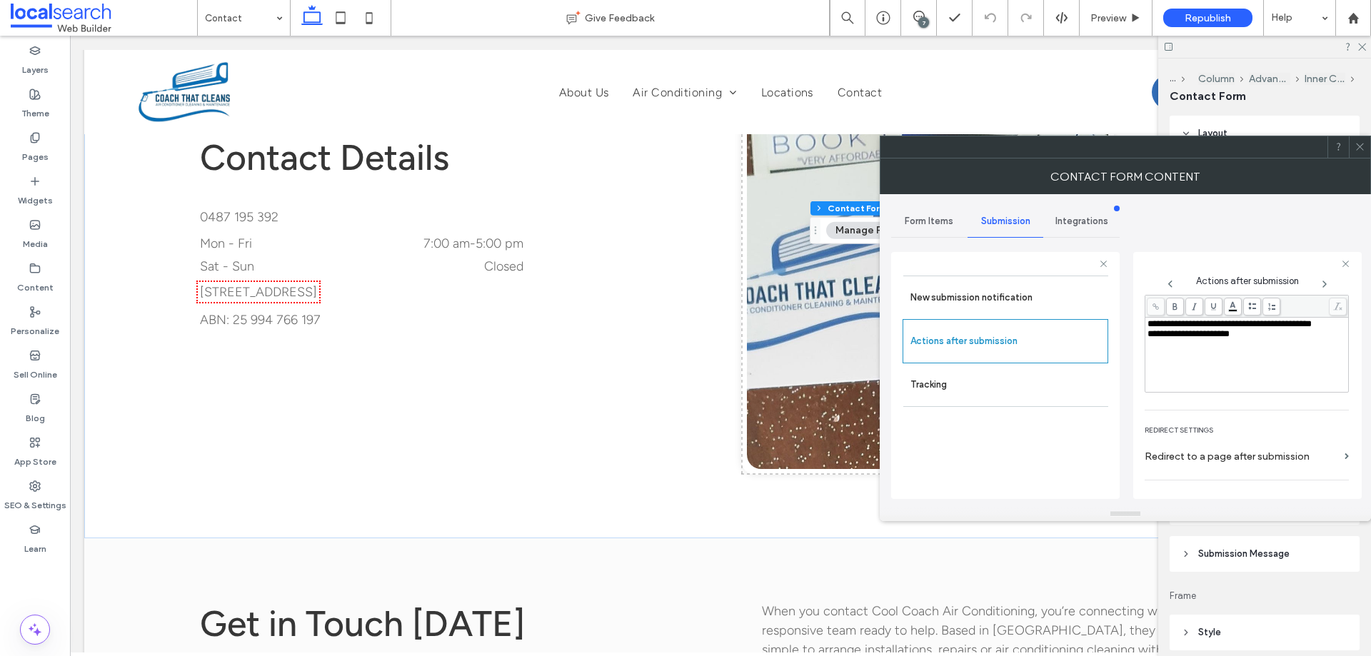
scroll to position [246, 0]
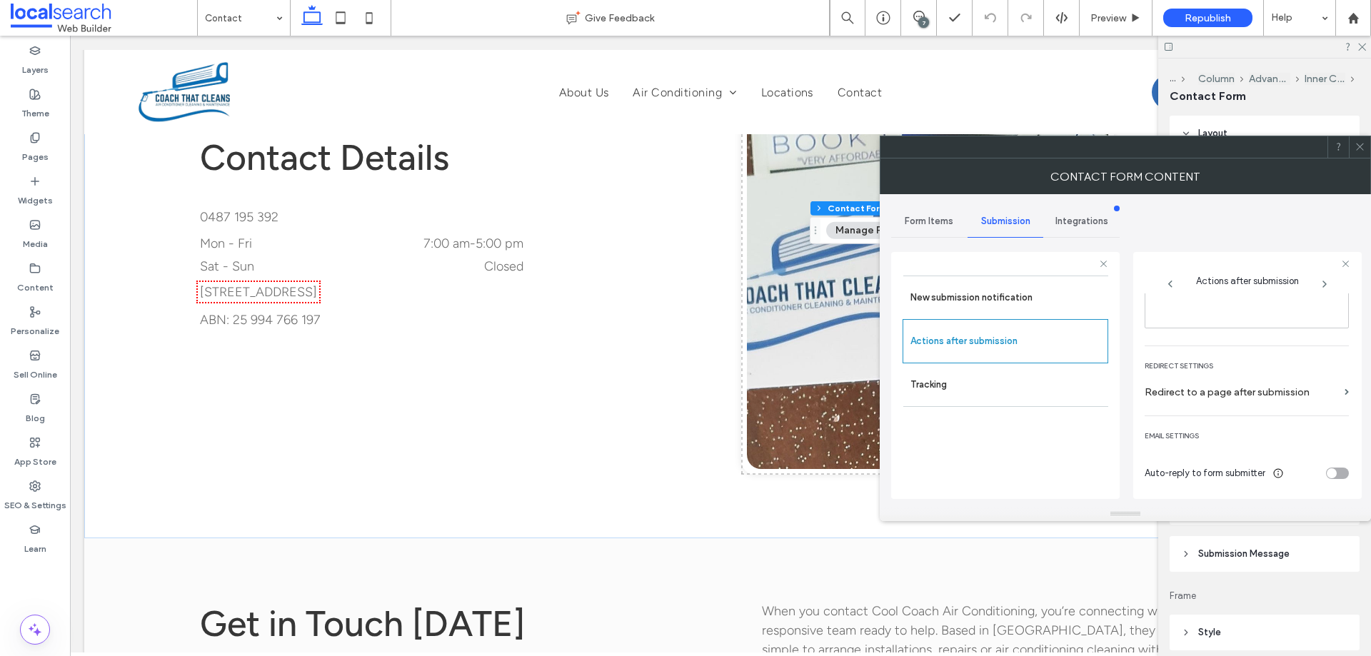
click at [1360, 150] on icon at bounding box center [1359, 146] width 11 height 11
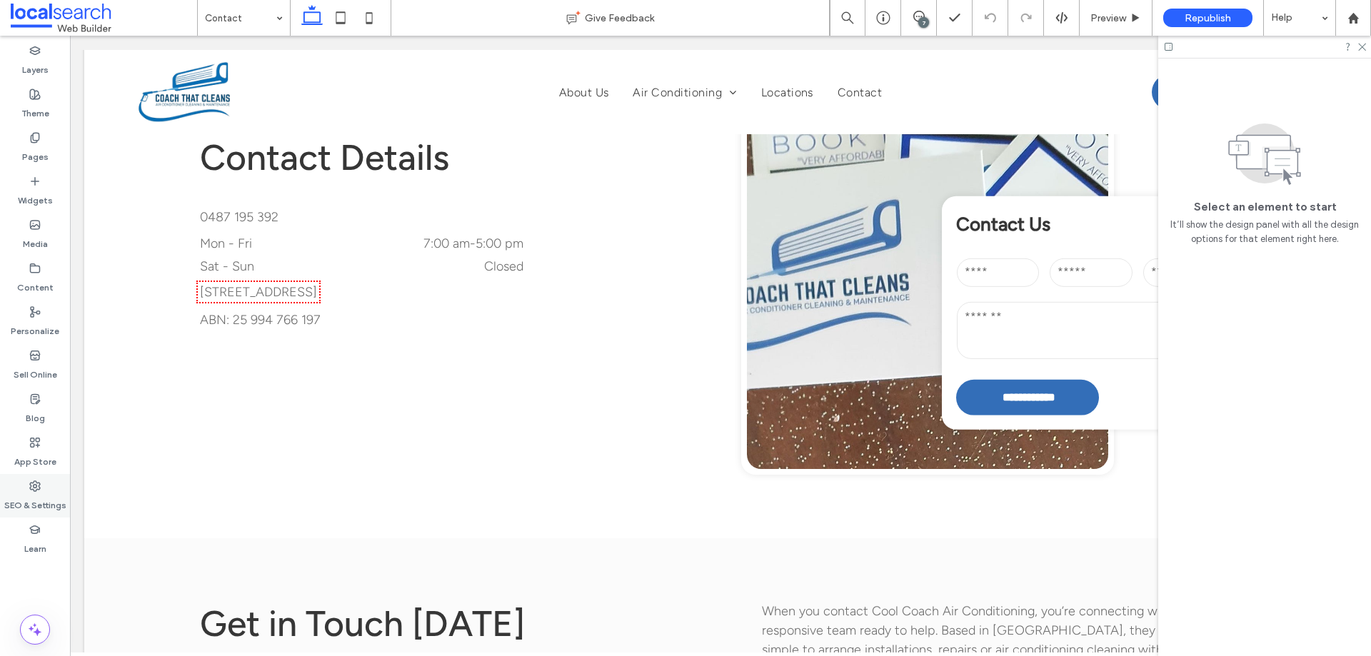
click at [46, 503] on label "SEO & Settings" at bounding box center [35, 502] width 62 height 20
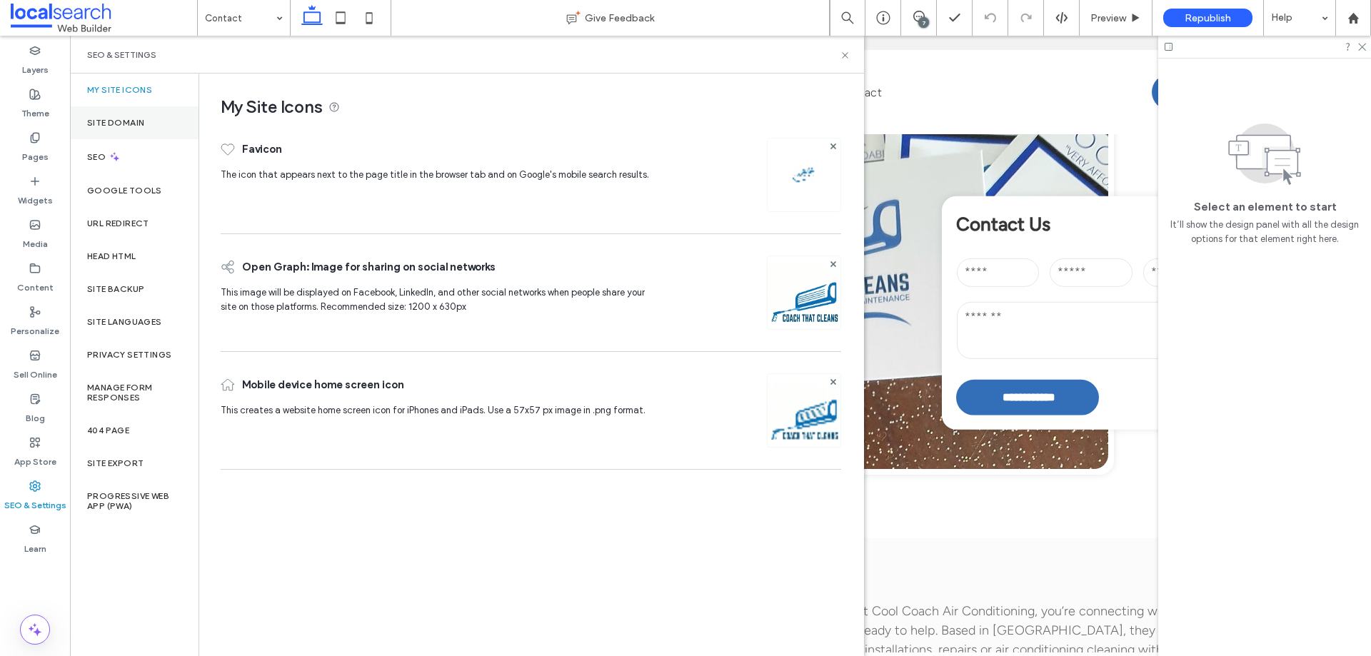
click at [128, 123] on label "Site Domain" at bounding box center [115, 123] width 57 height 10
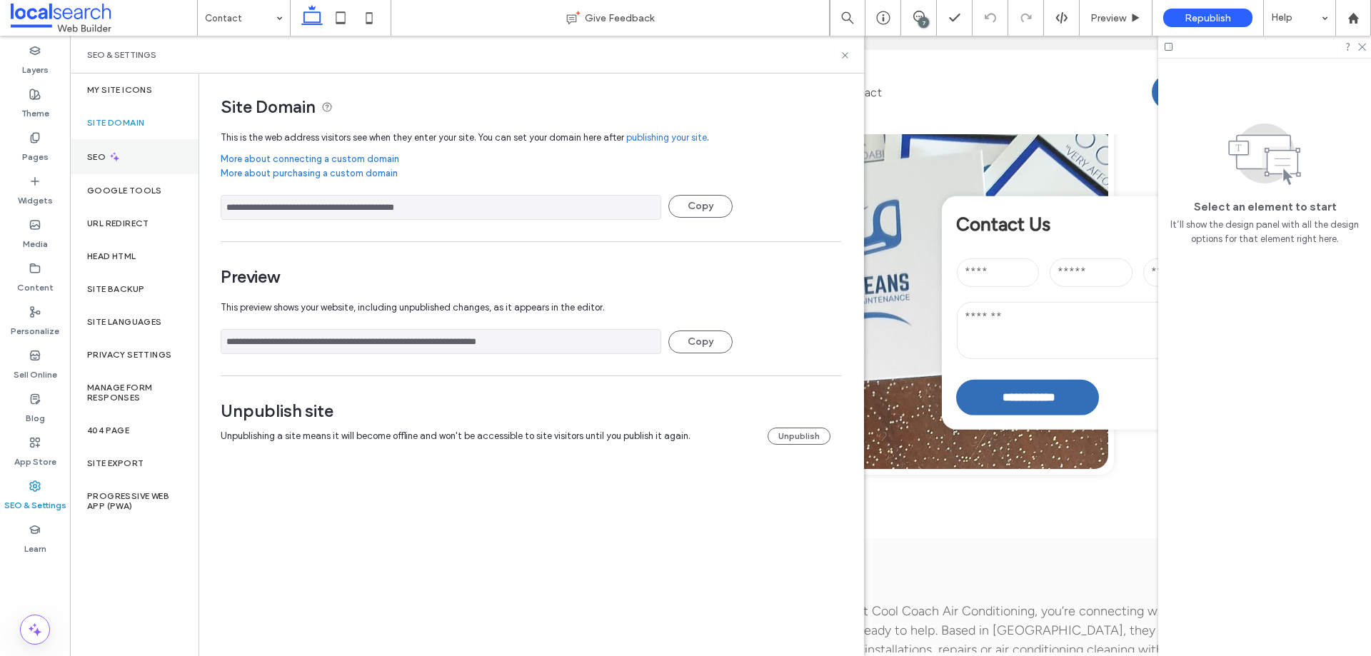
click at [119, 162] on icon at bounding box center [115, 157] width 12 height 12
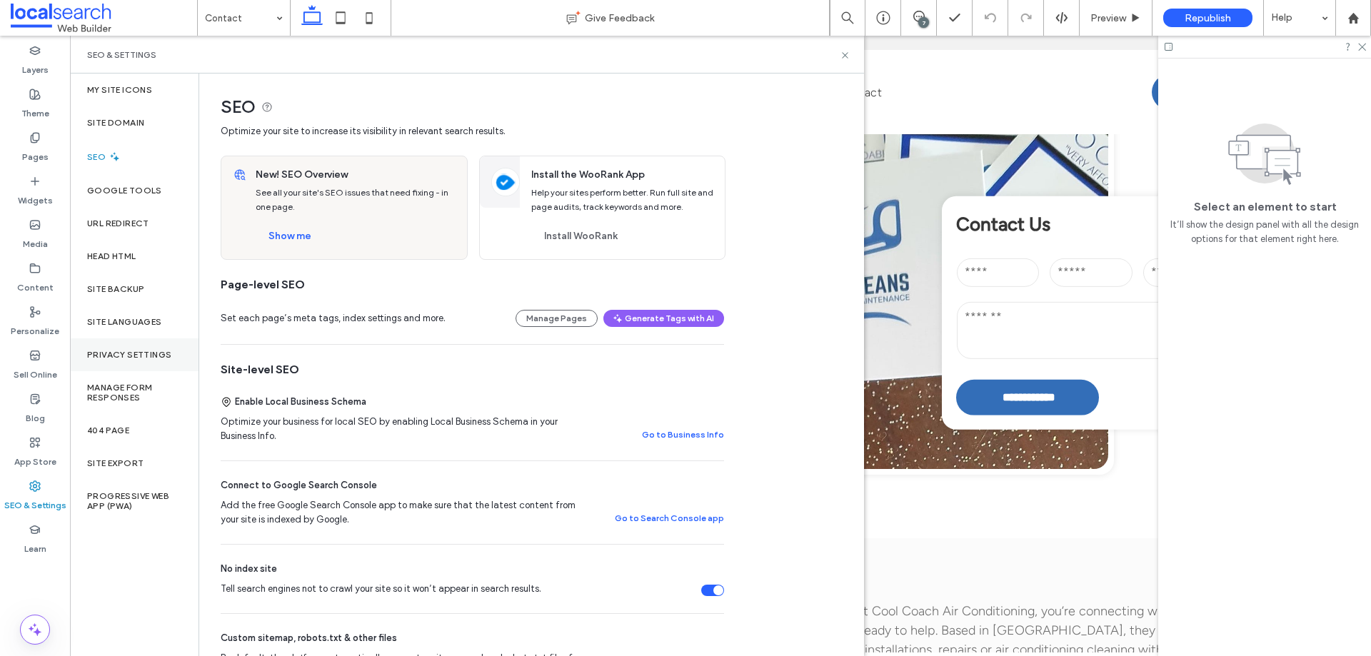
click at [143, 363] on div "Privacy Settings" at bounding box center [134, 354] width 128 height 33
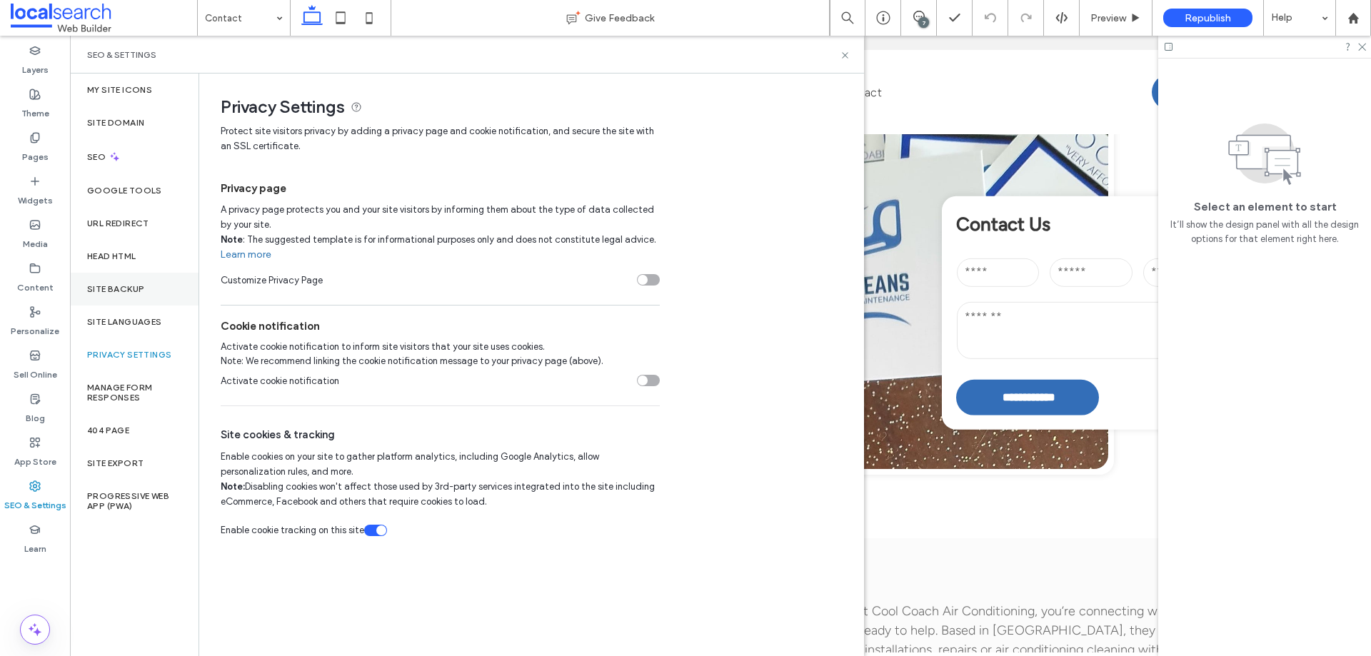
click at [148, 289] on div "Site Backup" at bounding box center [134, 289] width 128 height 33
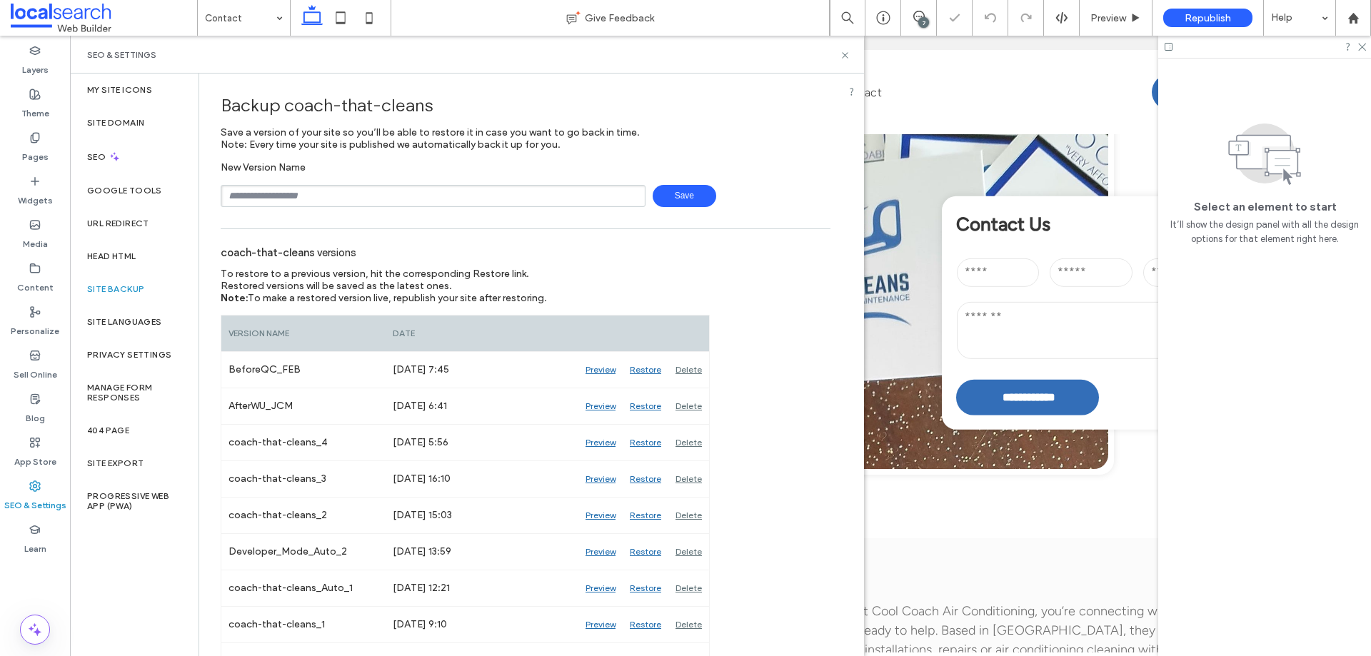
click at [315, 208] on div "Backup coach-that-cleans Save a version of your site so you’ll be able to resto…" at bounding box center [525, 395] width 652 height 642
click at [318, 198] on input "text" at bounding box center [433, 196] width 425 height 22
type input "**********"
click at [845, 54] on use at bounding box center [845, 55] width 6 height 6
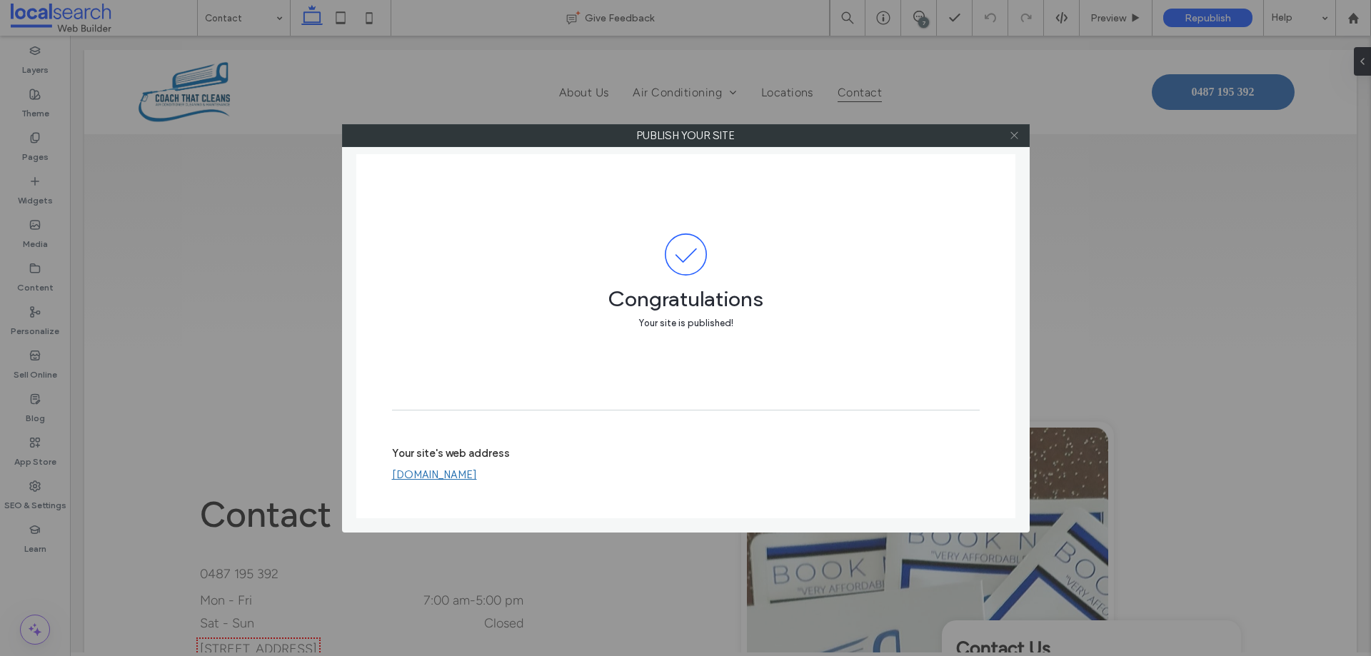
click at [1014, 140] on icon at bounding box center [1014, 135] width 11 height 11
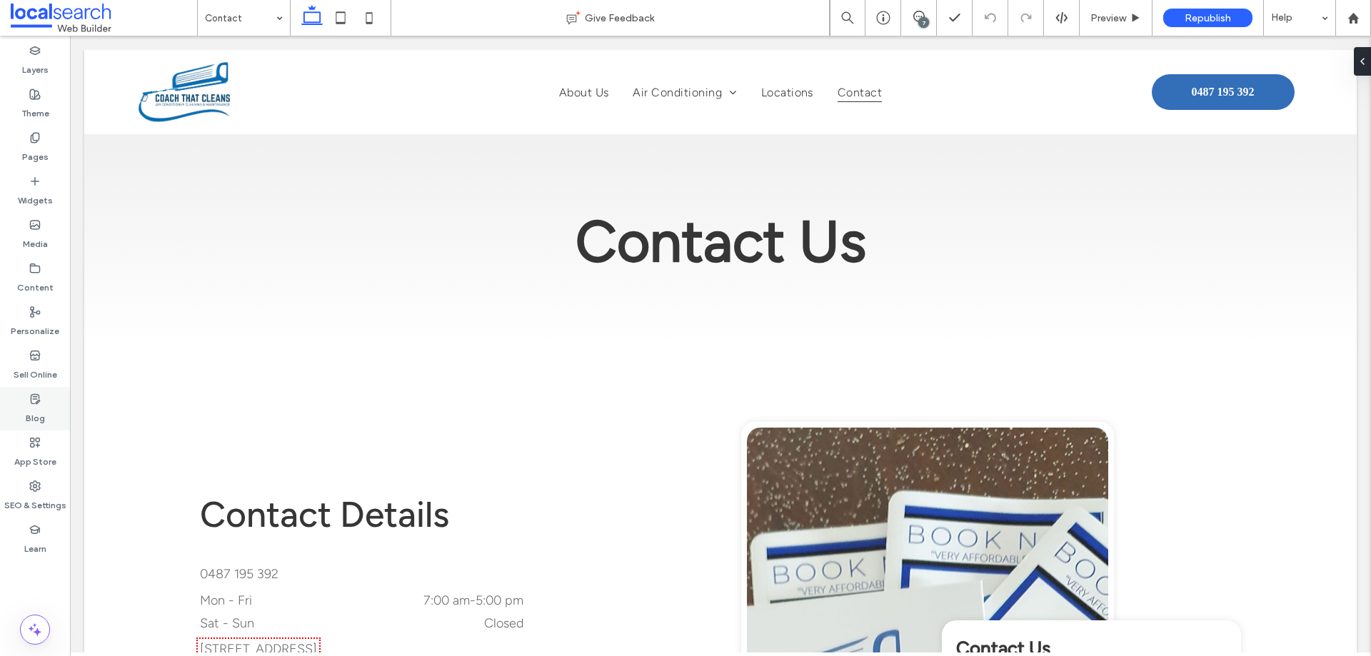
click at [35, 411] on label "Blog" at bounding box center [35, 415] width 19 height 20
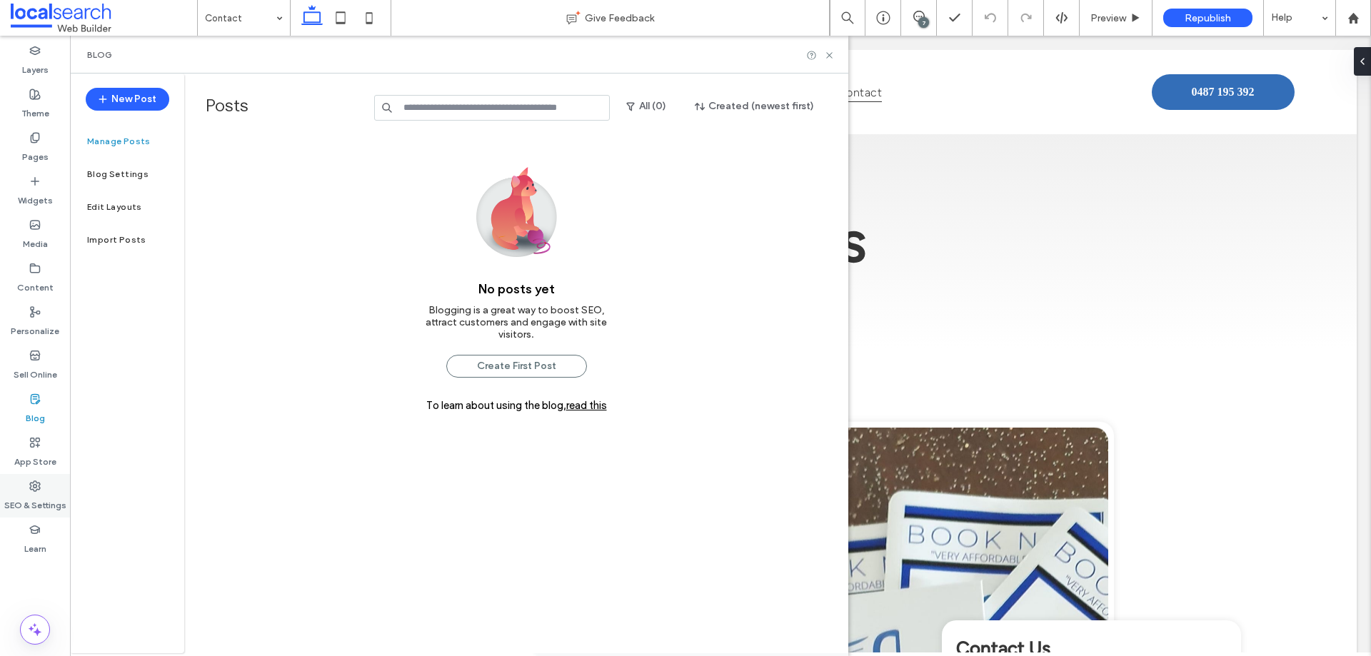
click at [44, 490] on div "SEO & Settings" at bounding box center [35, 496] width 70 height 44
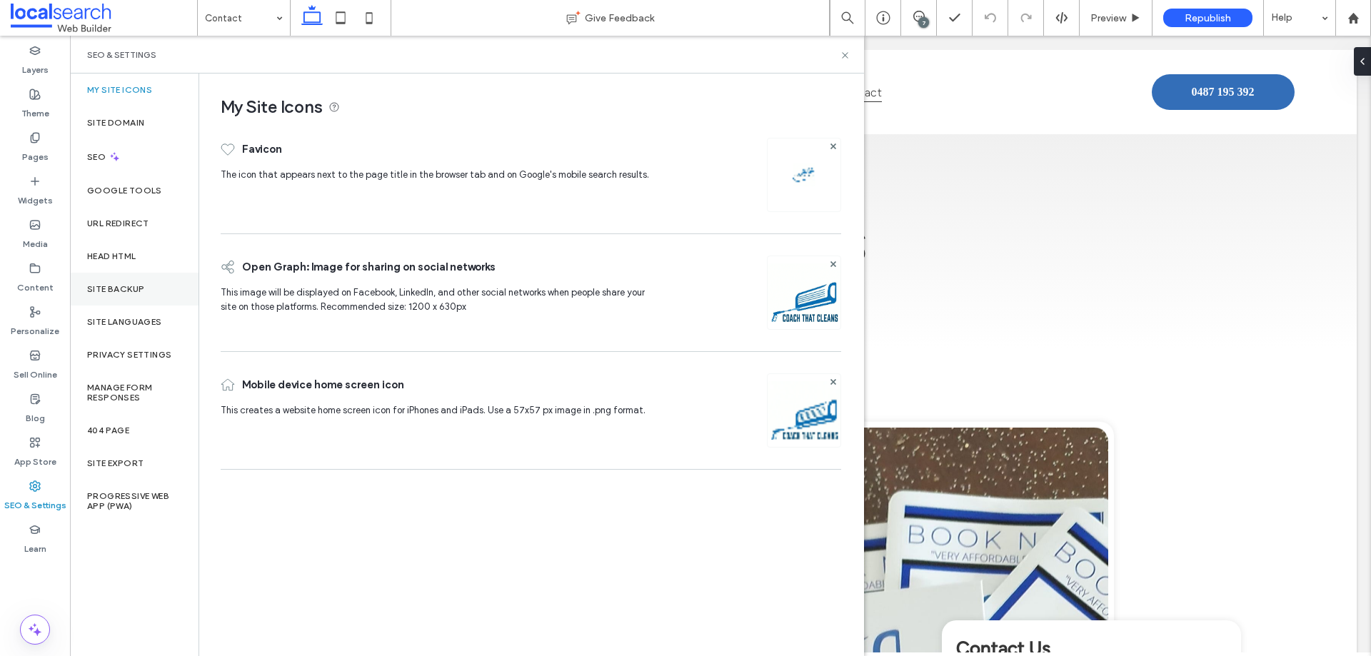
click at [135, 291] on label "Site Backup" at bounding box center [115, 289] width 57 height 10
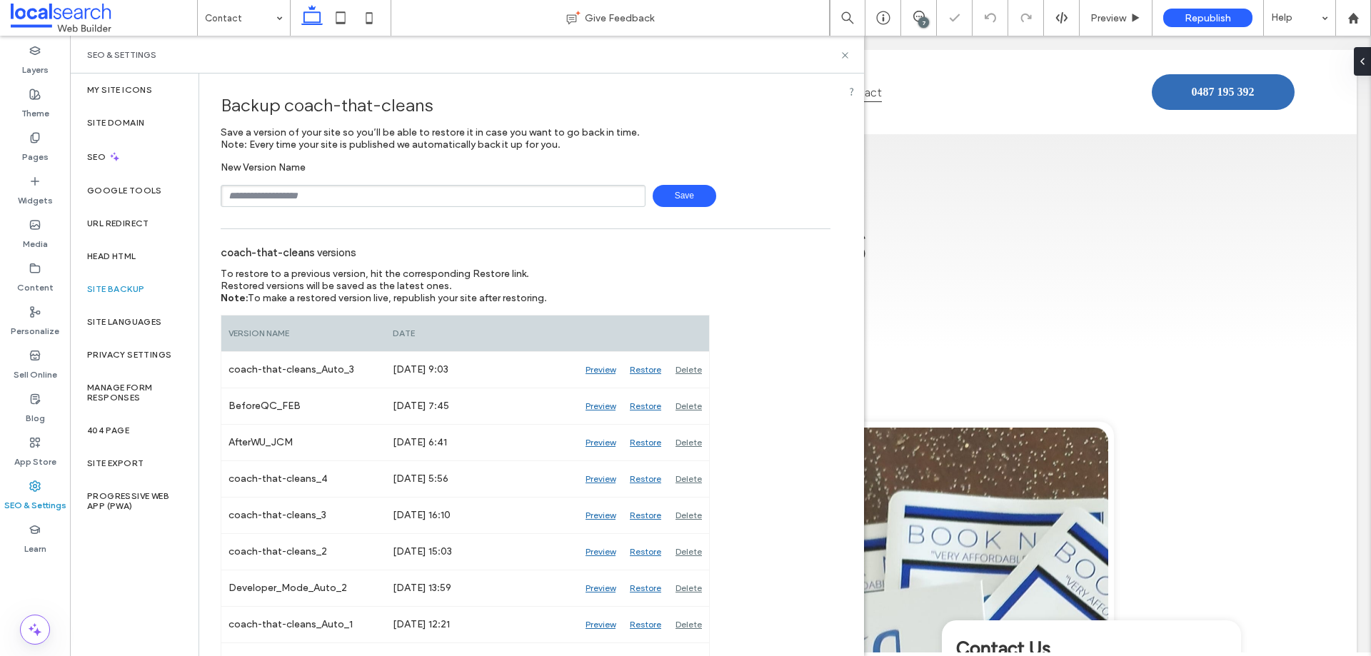
click at [306, 193] on input "text" at bounding box center [433, 196] width 425 height 22
type input "**********"
click at [691, 193] on span "Save" at bounding box center [684, 196] width 64 height 22
click at [843, 54] on icon at bounding box center [845, 55] width 11 height 11
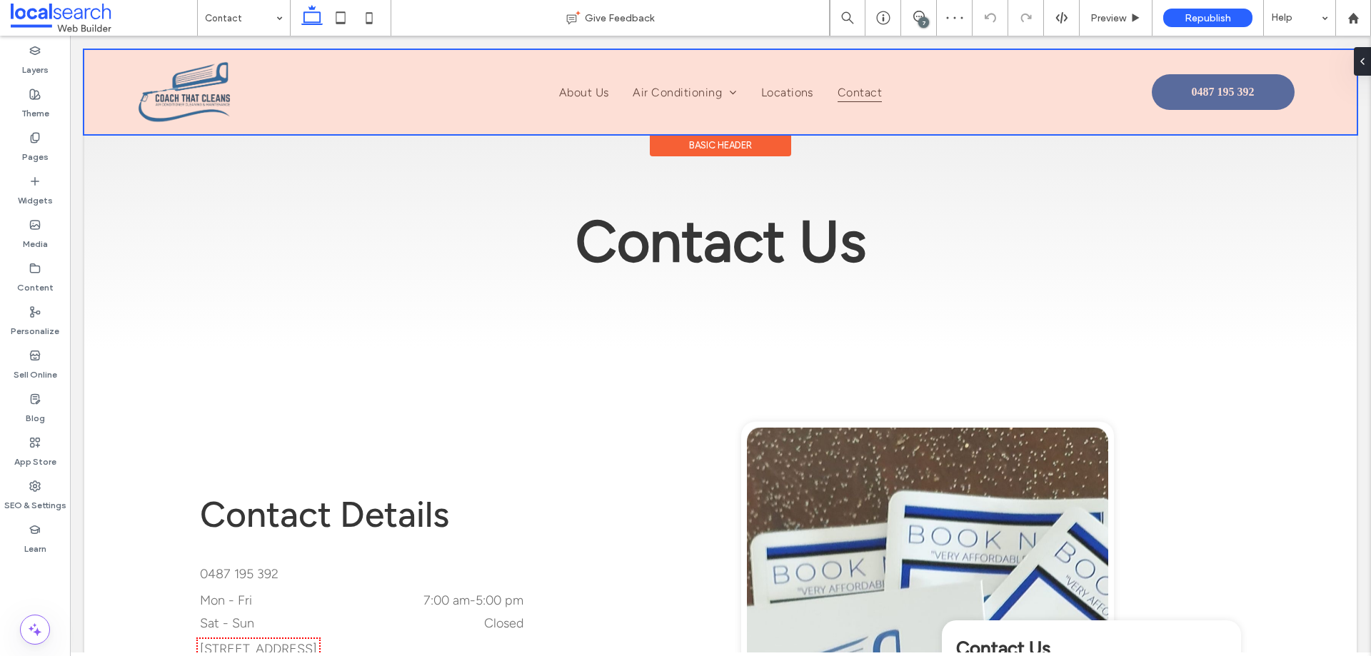
click at [1201, 89] on div at bounding box center [720, 92] width 1272 height 84
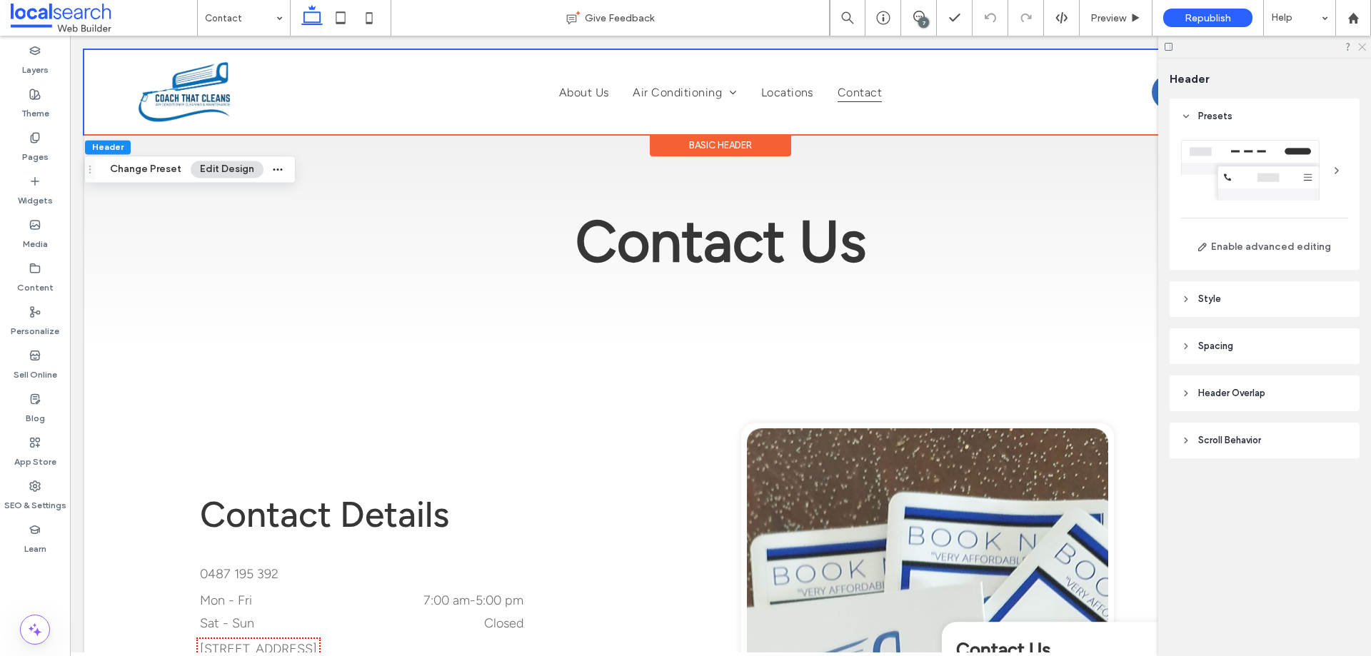
click at [1361, 46] on use at bounding box center [1362, 48] width 8 height 8
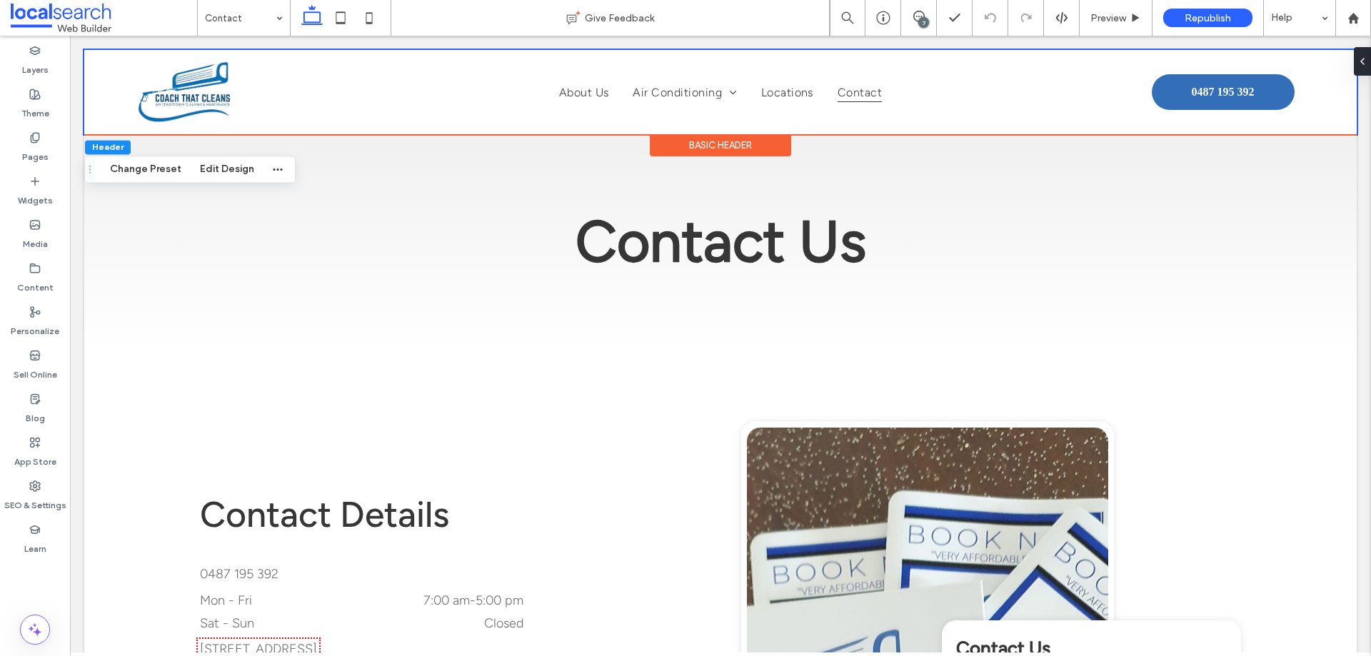
drag, startPoint x: 339, startPoint y: 20, endPoint x: 389, endPoint y: 28, distance: 50.6
click at [339, 20] on icon at bounding box center [340, 18] width 29 height 29
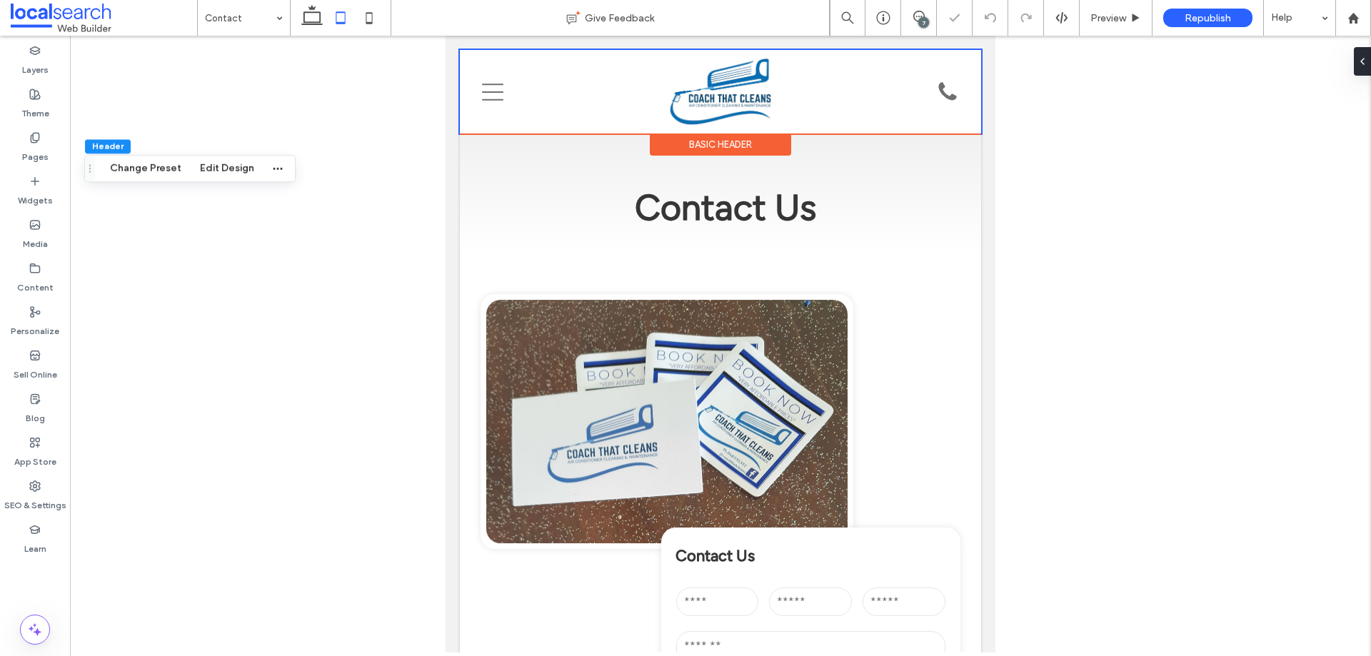
type input "*"
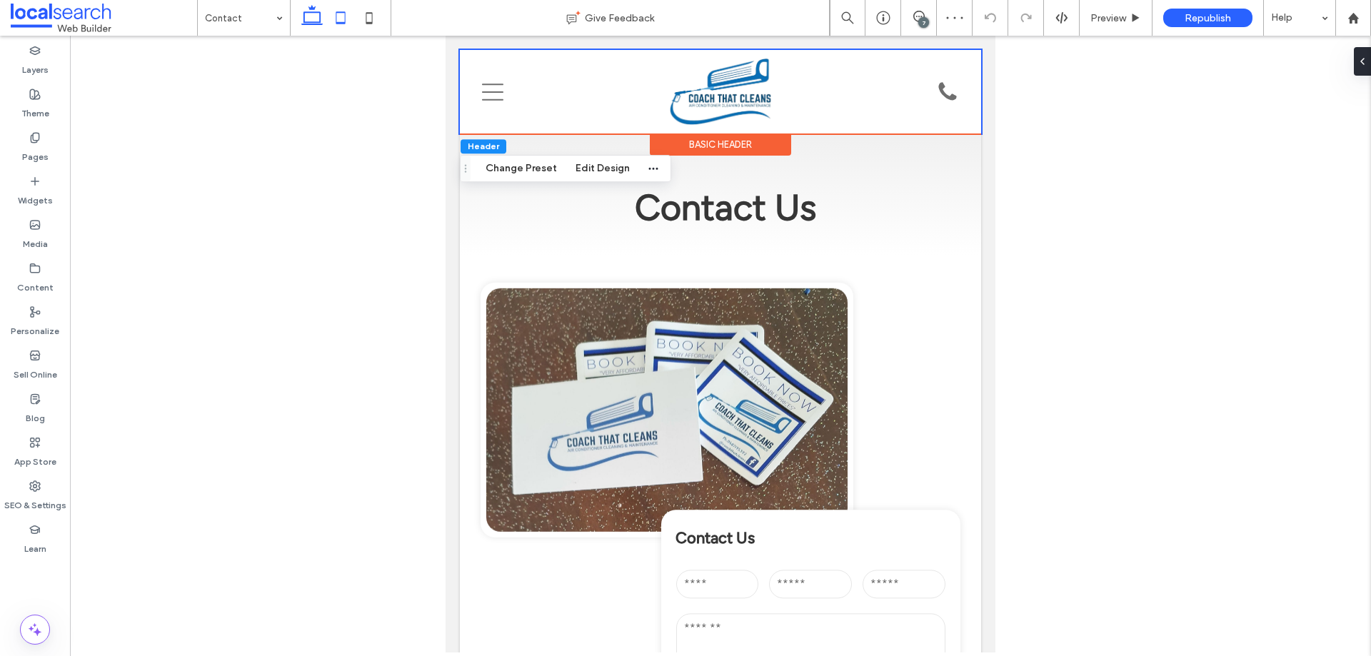
click at [304, 16] on use at bounding box center [311, 15] width 21 height 20
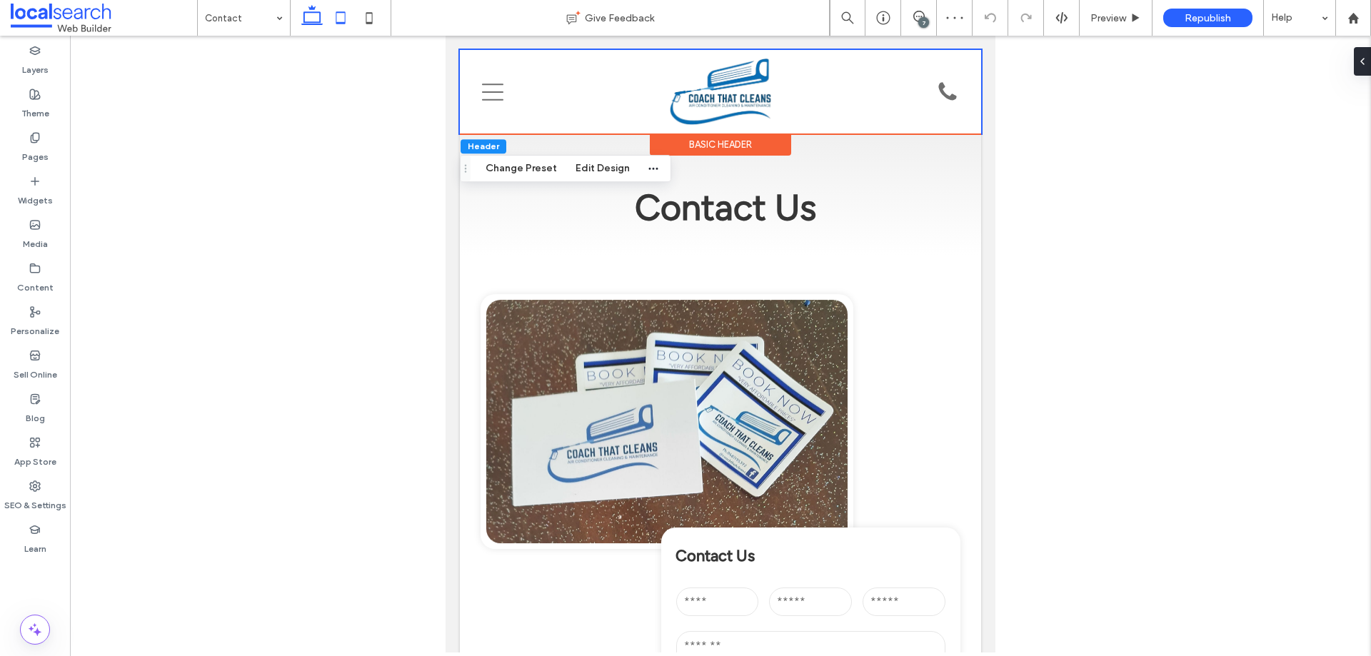
type input "**"
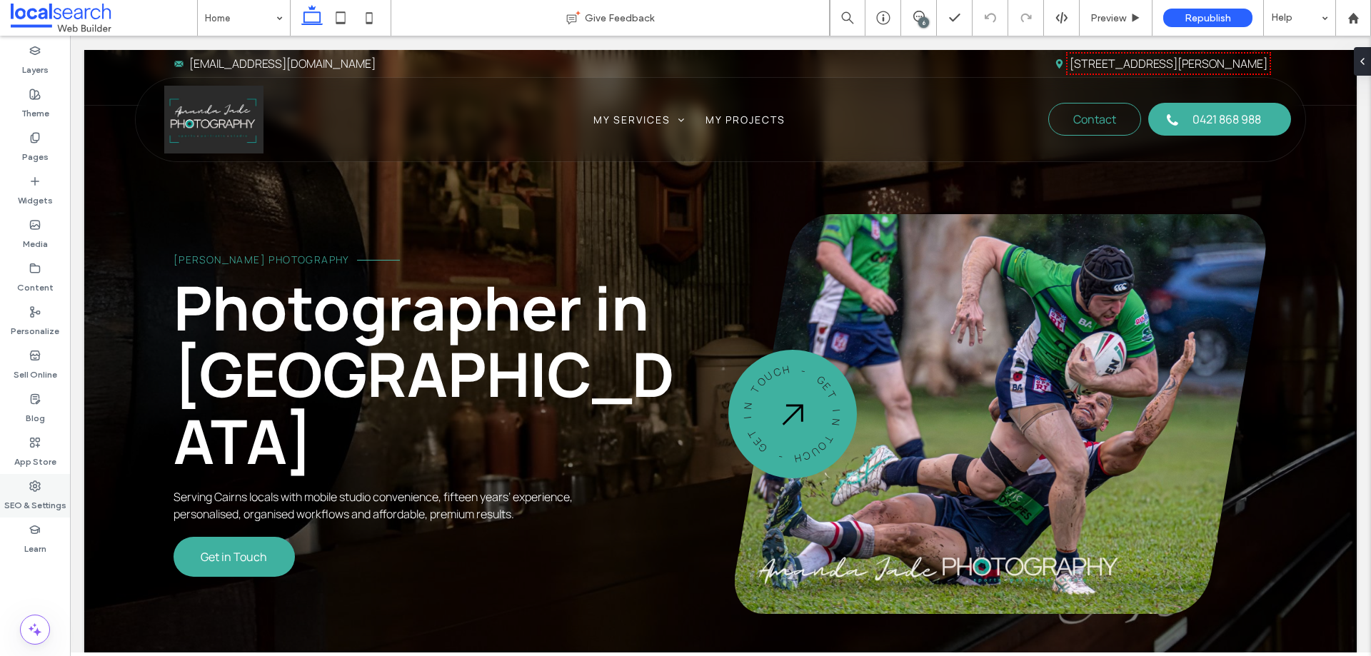
click at [30, 497] on label "SEO & Settings" at bounding box center [35, 502] width 62 height 20
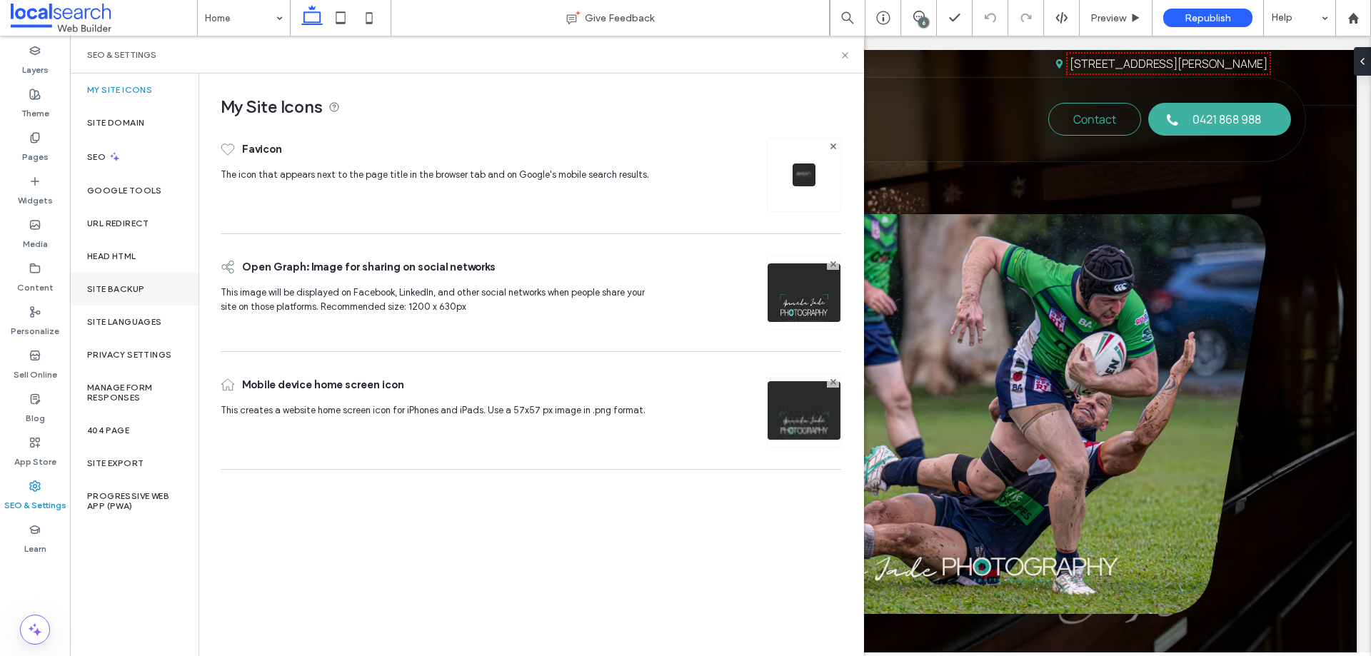
click at [128, 296] on div "Site Backup" at bounding box center [134, 289] width 128 height 33
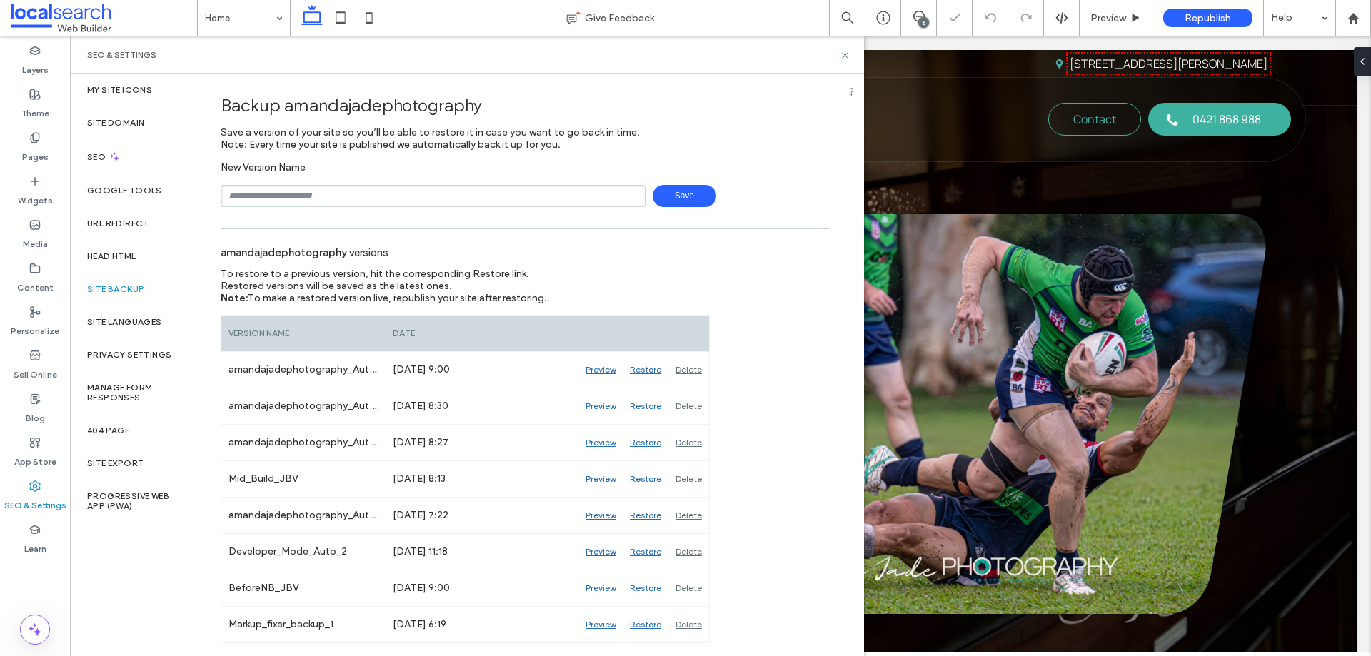
click at [334, 193] on input "text" at bounding box center [433, 196] width 425 height 22
type input "**********"
click at [699, 189] on span "Save" at bounding box center [684, 196] width 64 height 22
click at [34, 264] on use at bounding box center [35, 267] width 9 height 9
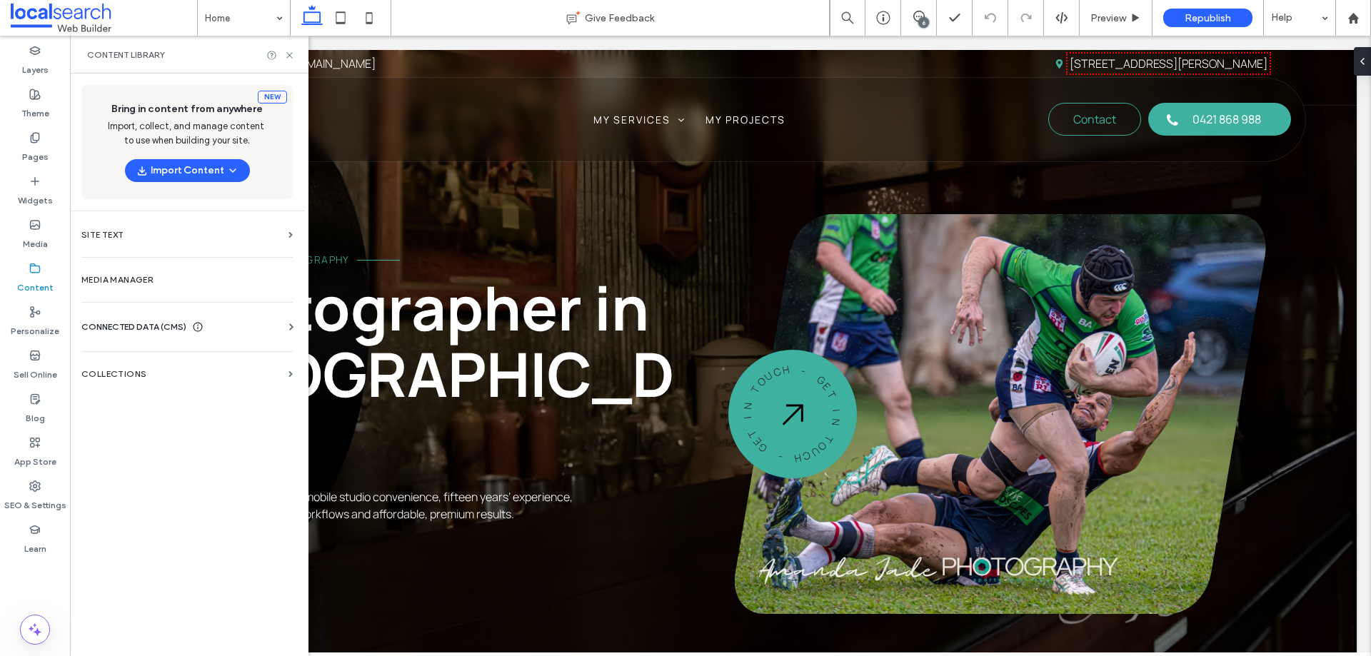
click at [162, 331] on span "CONNECTED DATA (CMS)" at bounding box center [133, 327] width 105 height 14
click at [176, 375] on section "Business Info" at bounding box center [189, 362] width 217 height 33
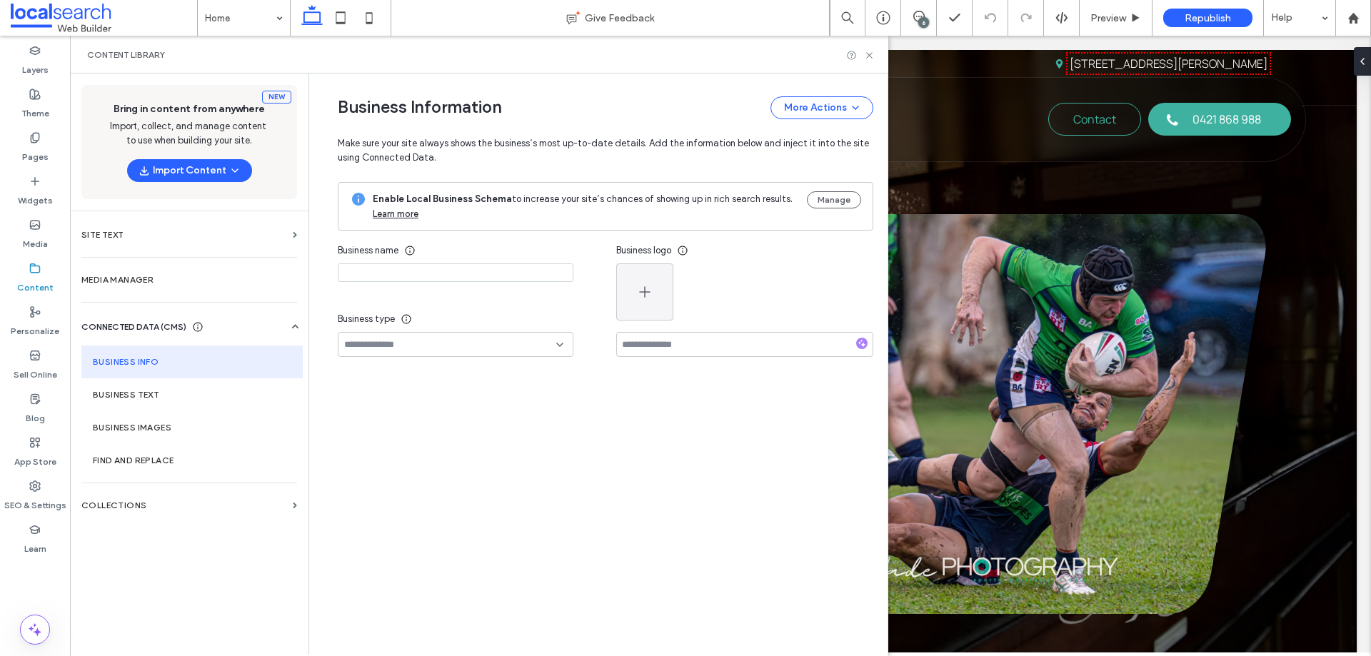
type input "**********"
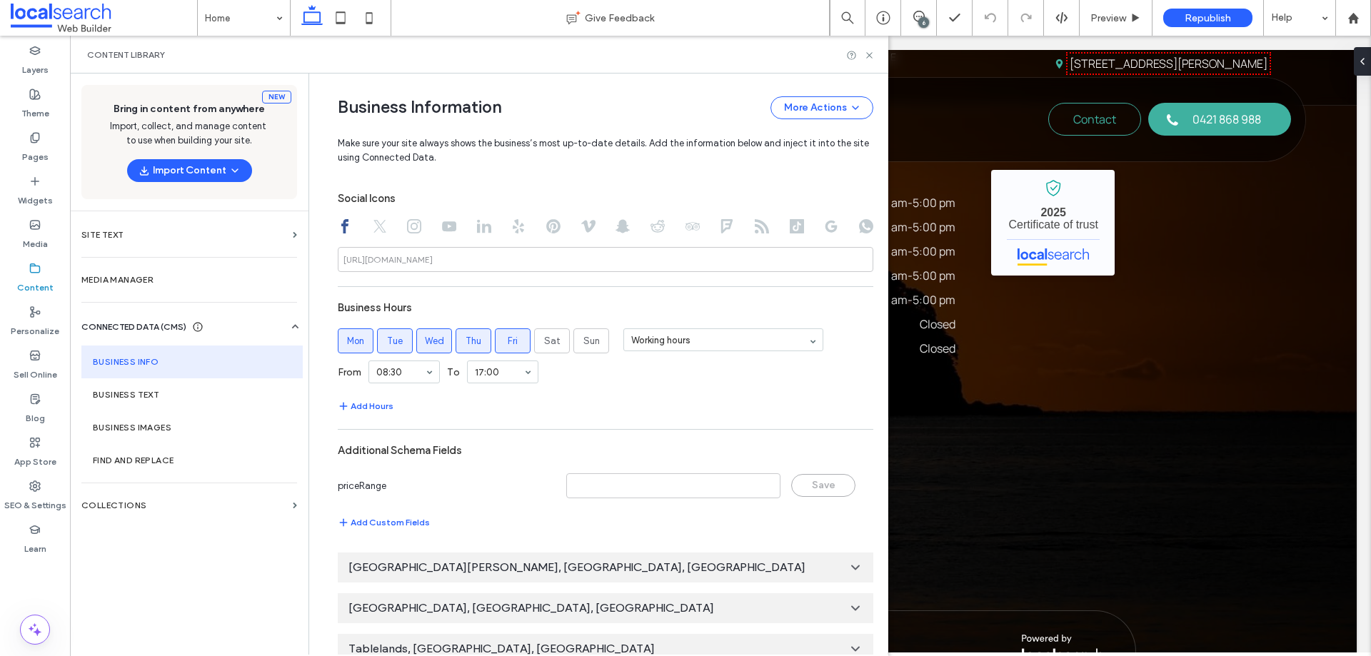
scroll to position [715, 0]
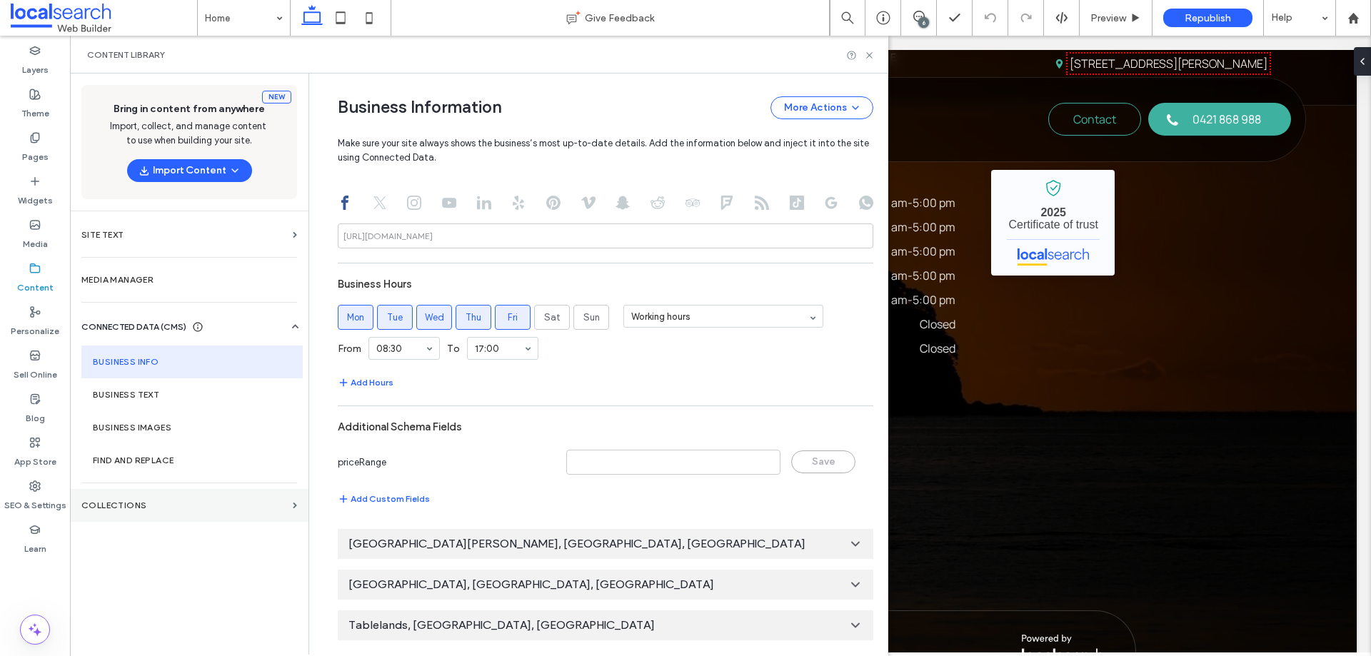
drag, startPoint x: 483, startPoint y: 458, endPoint x: 167, endPoint y: 505, distance: 319.0
click at [166, 506] on label "Collections" at bounding box center [184, 505] width 206 height 10
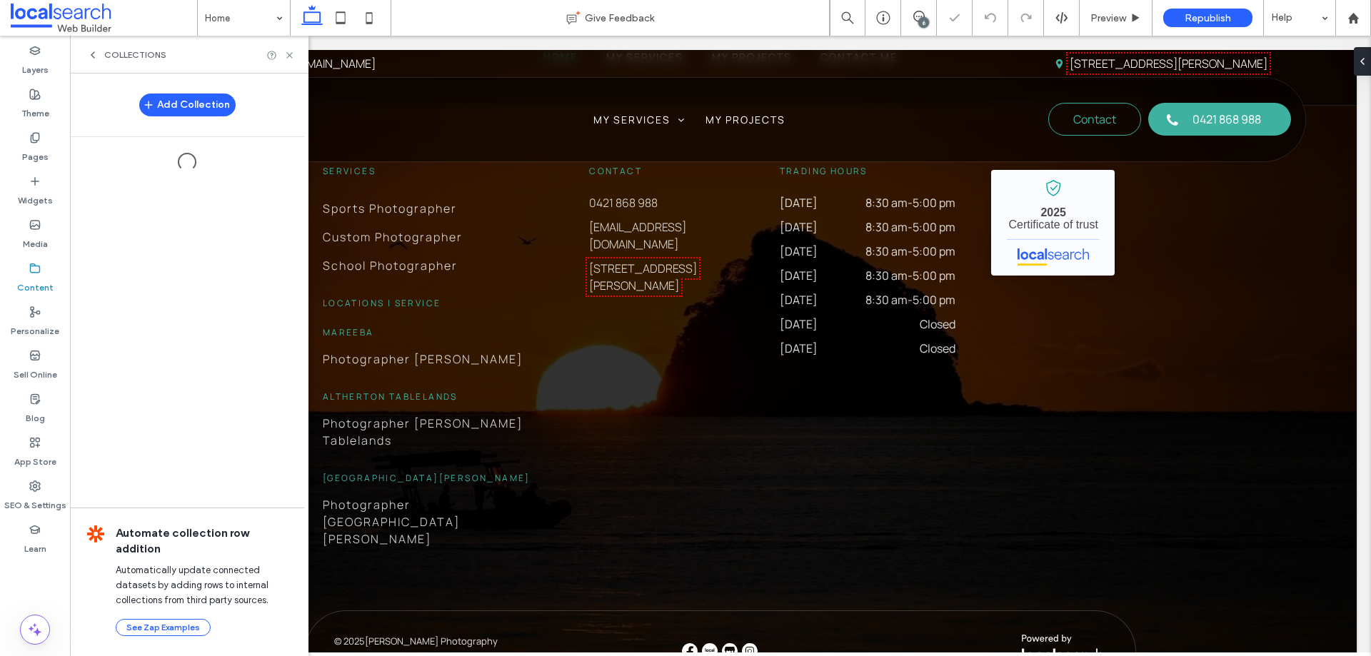
click at [167, 505] on div "Add Collection Automate collection row addition Automatically update connected …" at bounding box center [187, 364] width 234 height 581
click at [45, 335] on label "Personalize" at bounding box center [35, 328] width 49 height 20
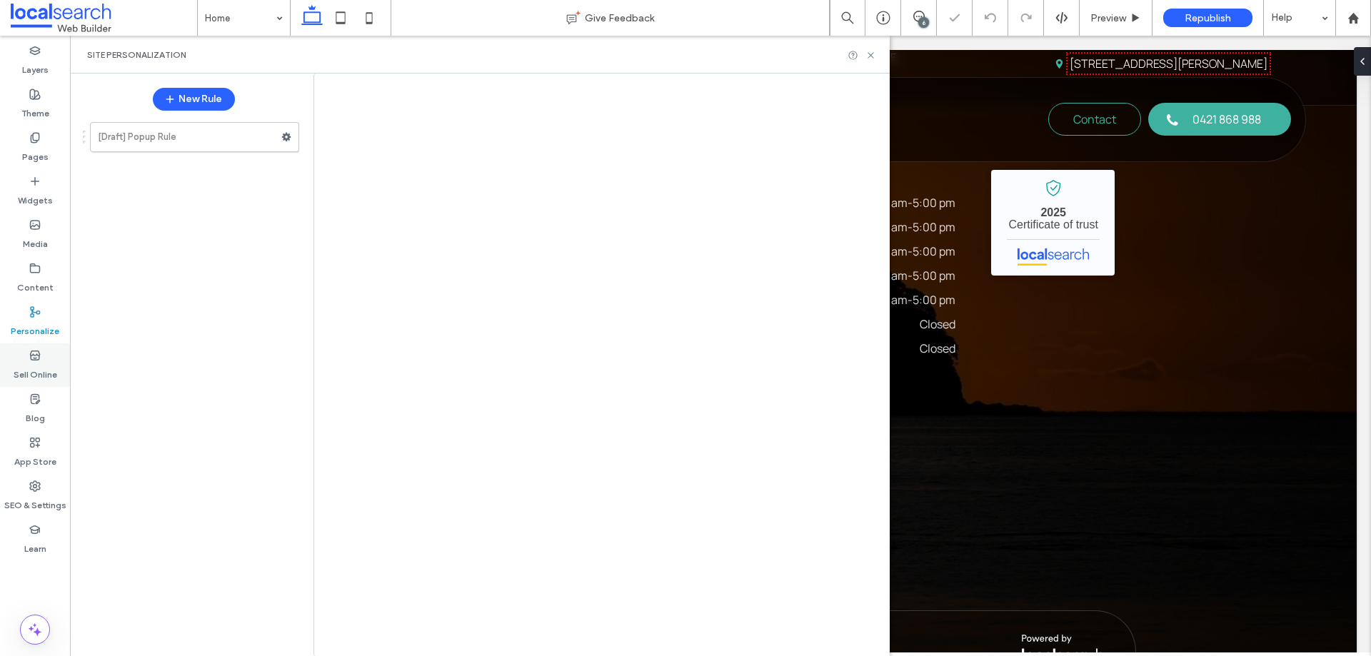
click at [41, 357] on div at bounding box center [685, 328] width 1371 height 656
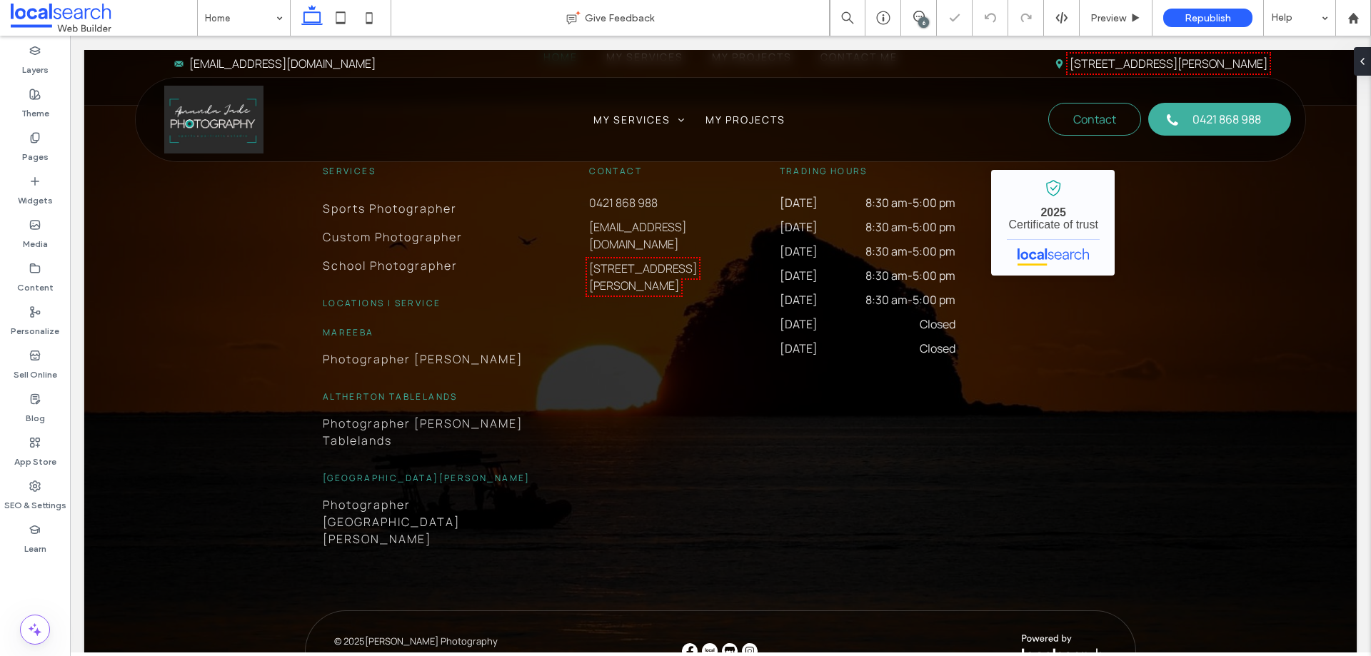
click at [31, 294] on div at bounding box center [685, 328] width 1371 height 656
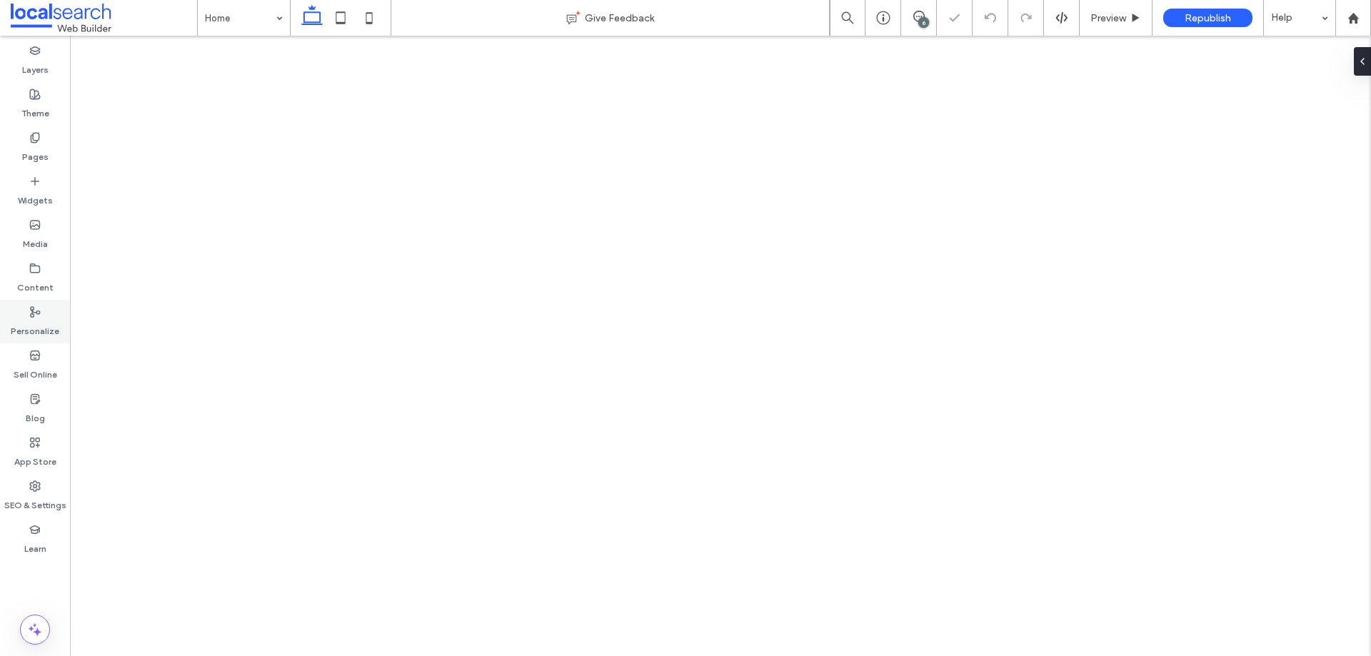
click at [41, 323] on label "Personalize" at bounding box center [35, 328] width 49 height 20
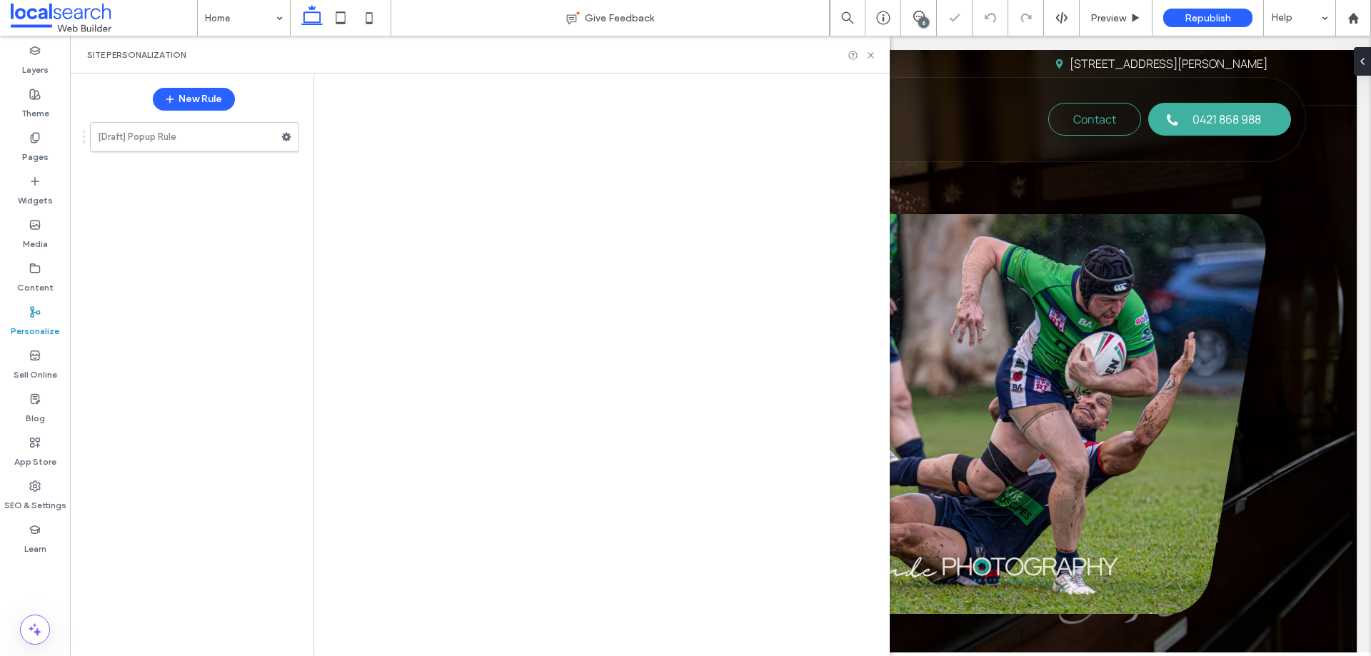
scroll to position [0, 0]
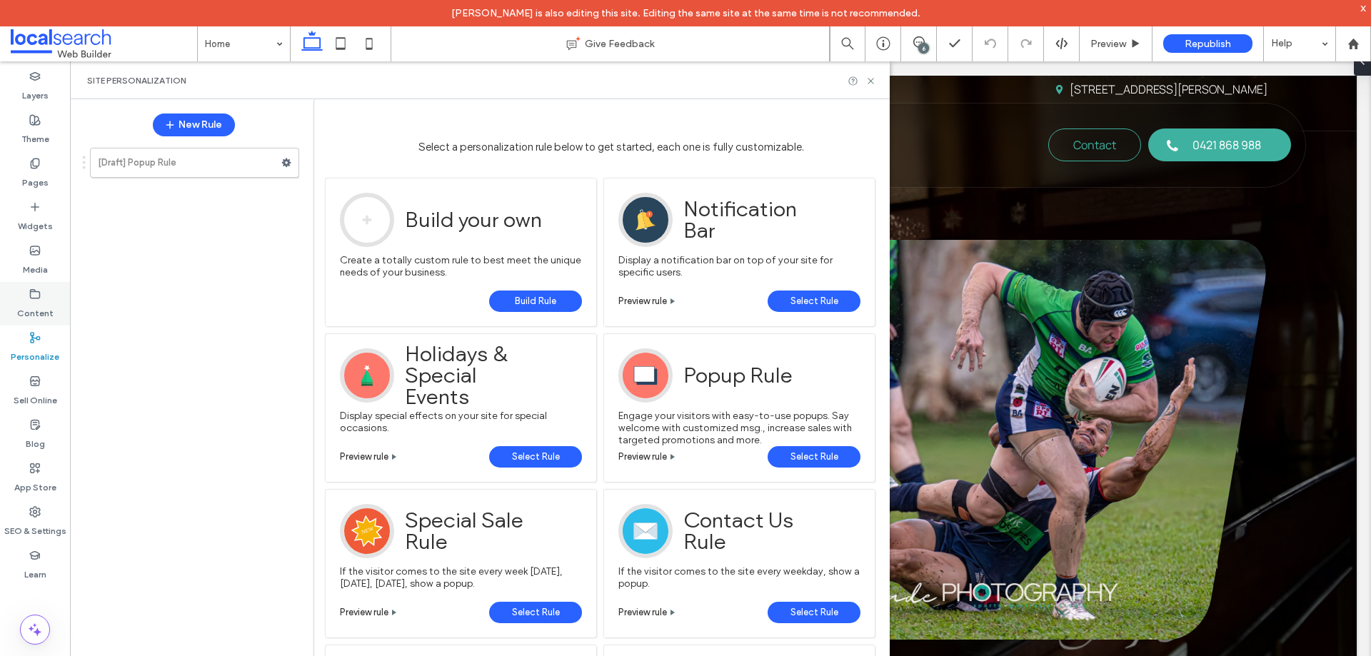
click at [40, 294] on use at bounding box center [35, 293] width 9 height 9
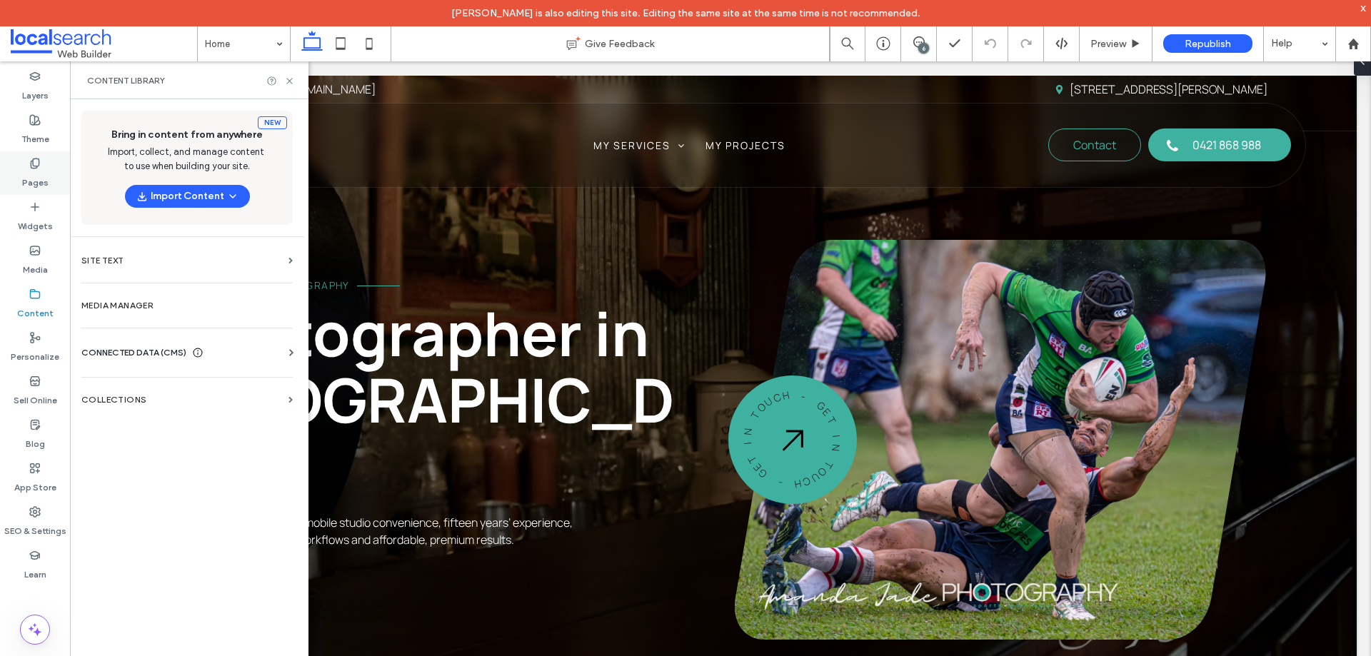
click at [39, 173] on label "Pages" at bounding box center [35, 179] width 26 height 20
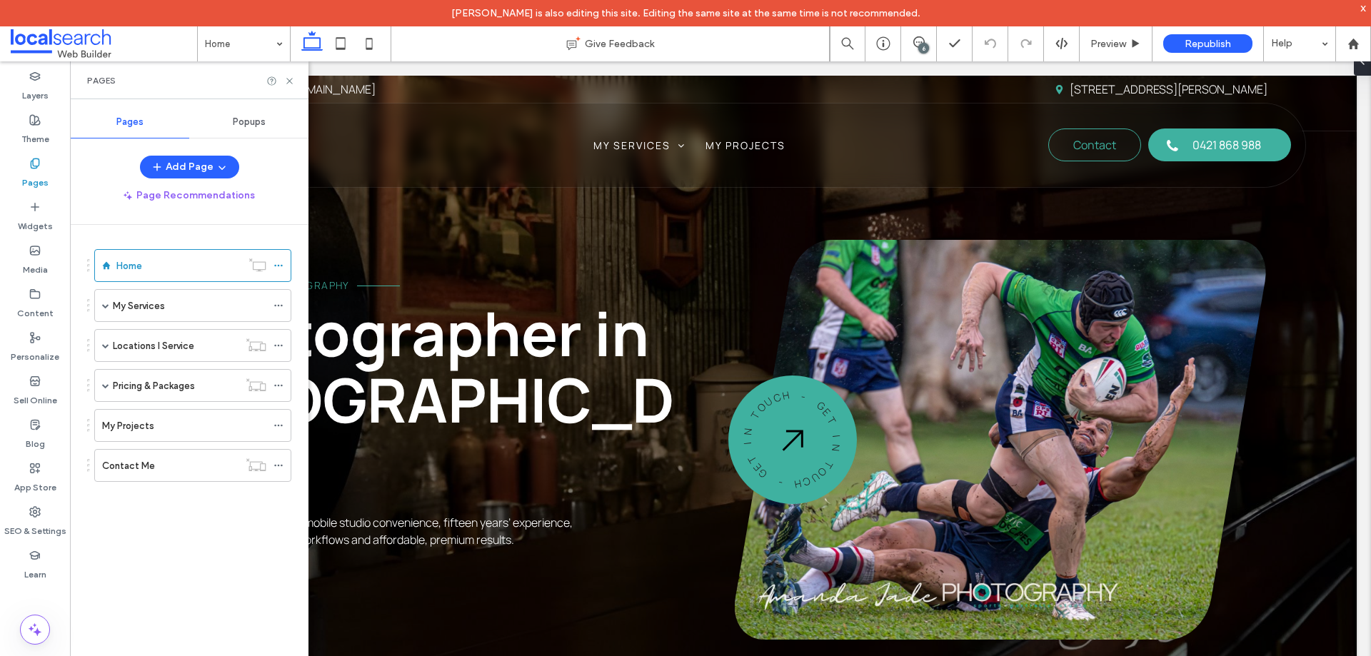
click at [243, 121] on span "Popups" at bounding box center [249, 121] width 33 height 11
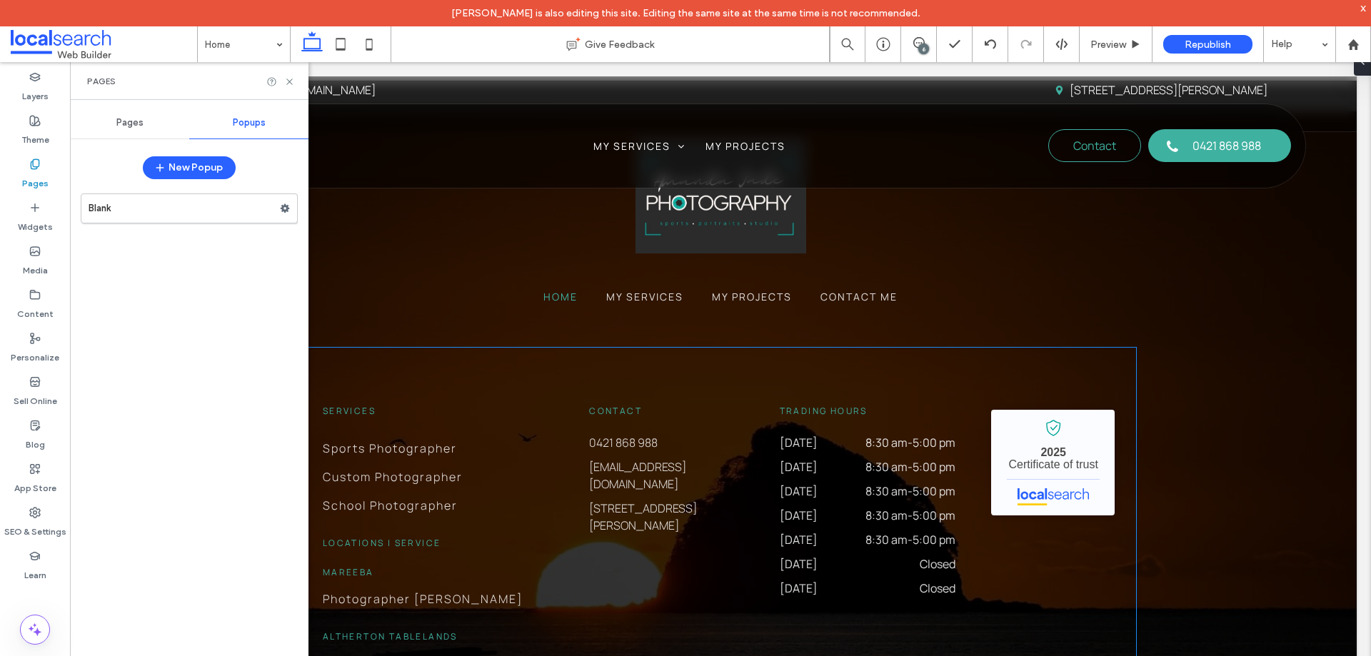
scroll to position [3700, 0]
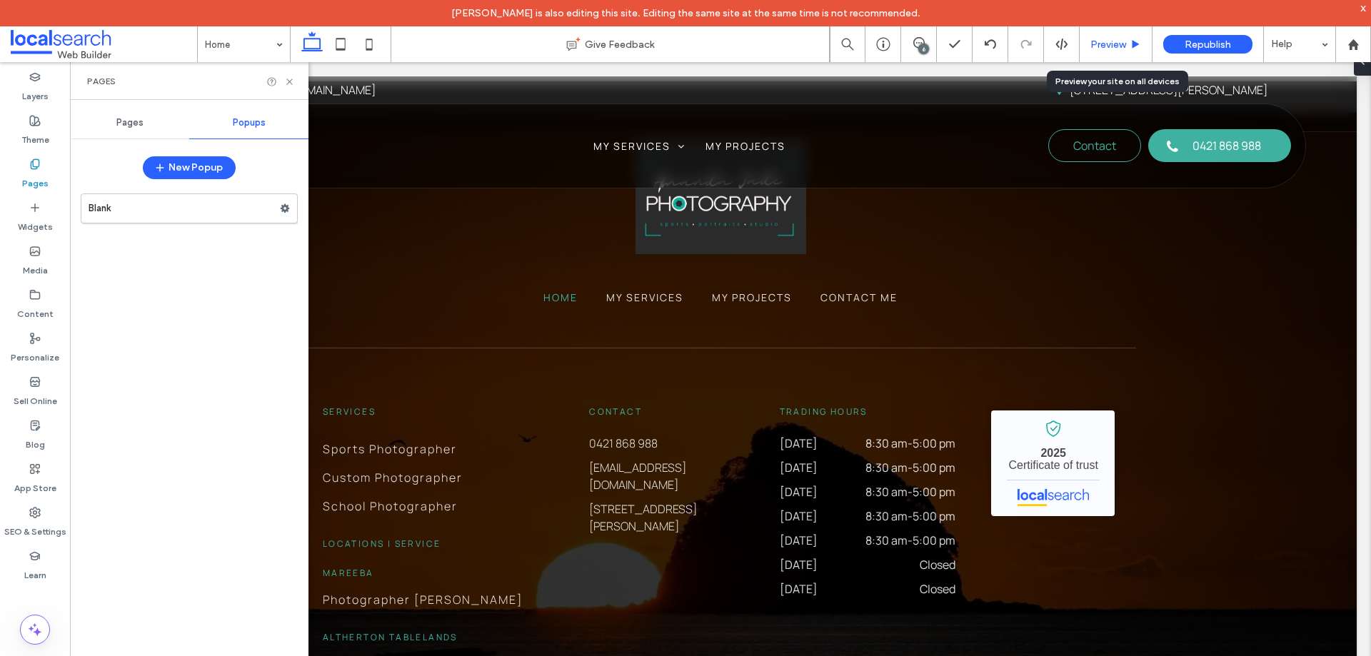
click at [1106, 39] on span "Preview" at bounding box center [1108, 45] width 36 height 12
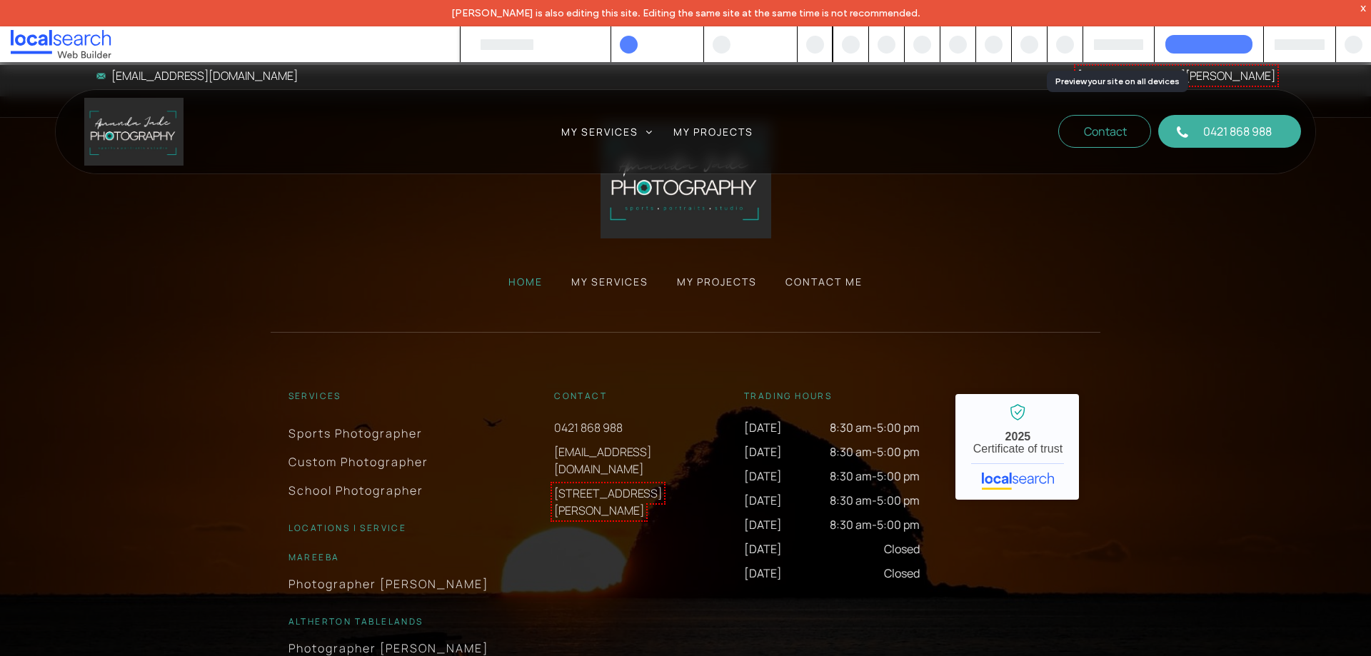
scroll to position [3684, 0]
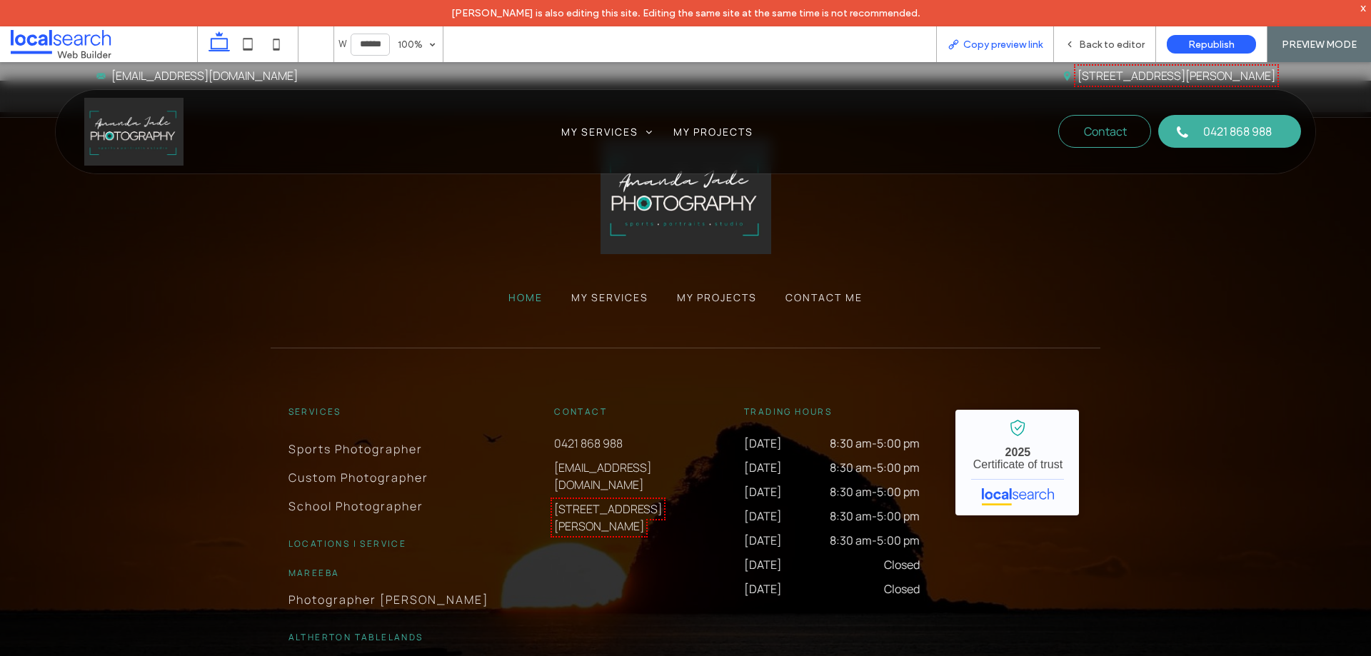
click at [1029, 41] on span "Copy preview link" at bounding box center [1002, 45] width 79 height 12
